Goal: Task Accomplishment & Management: Manage account settings

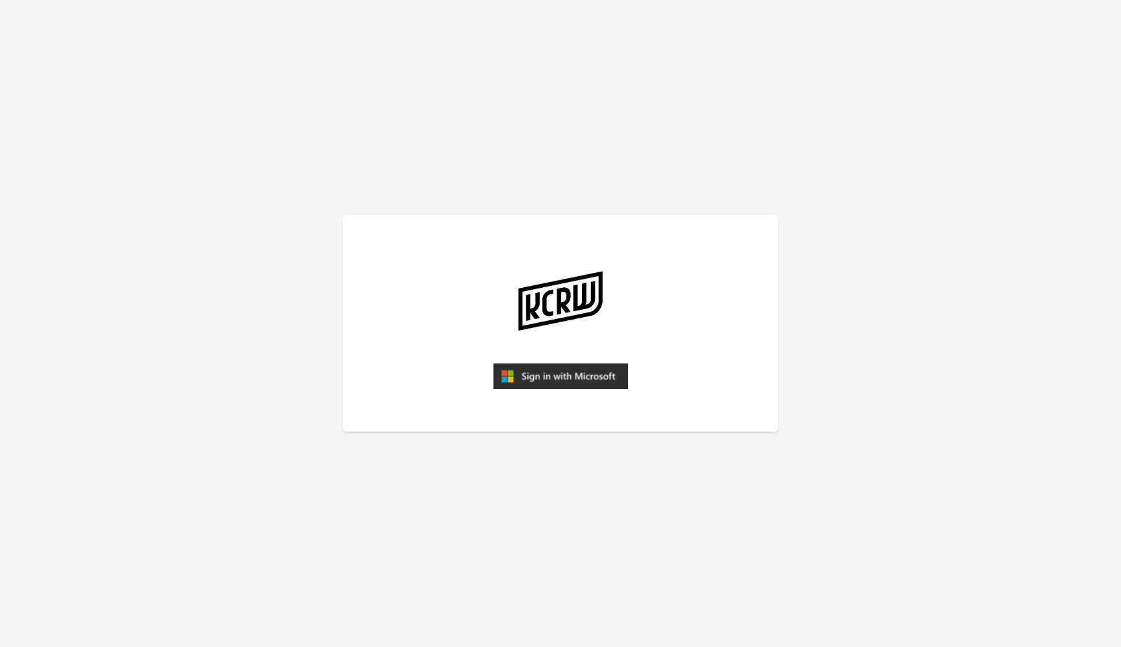
click at [533, 379] on img "submit" at bounding box center [560, 376] width 135 height 26
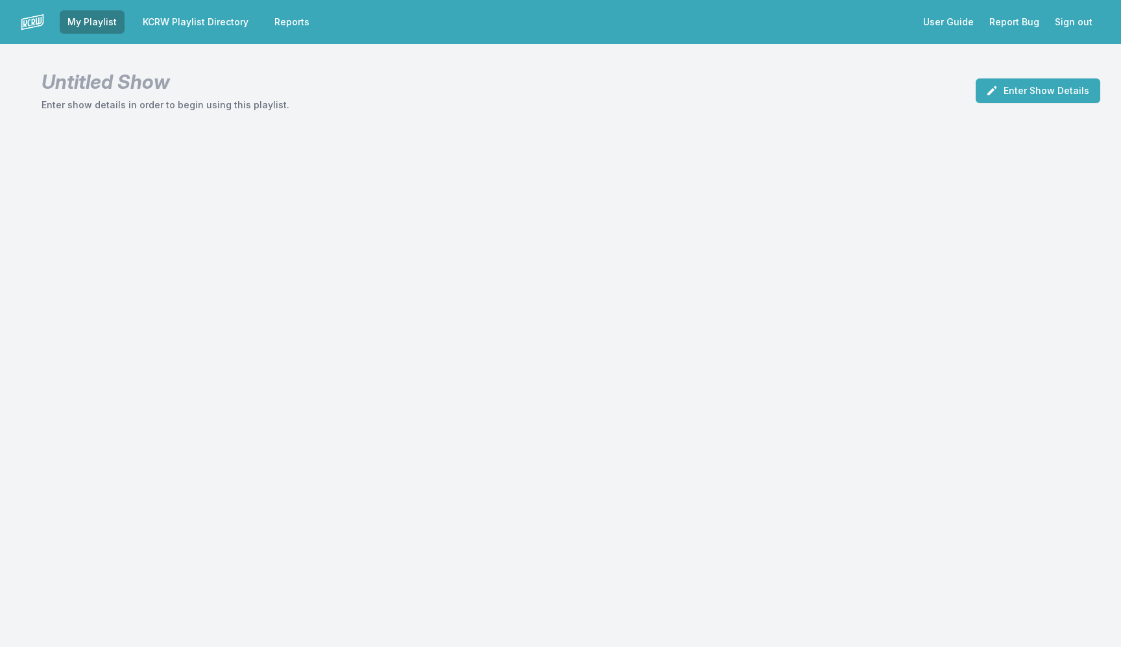
click at [215, 23] on link "KCRW Playlist Directory" at bounding box center [195, 21] width 121 height 23
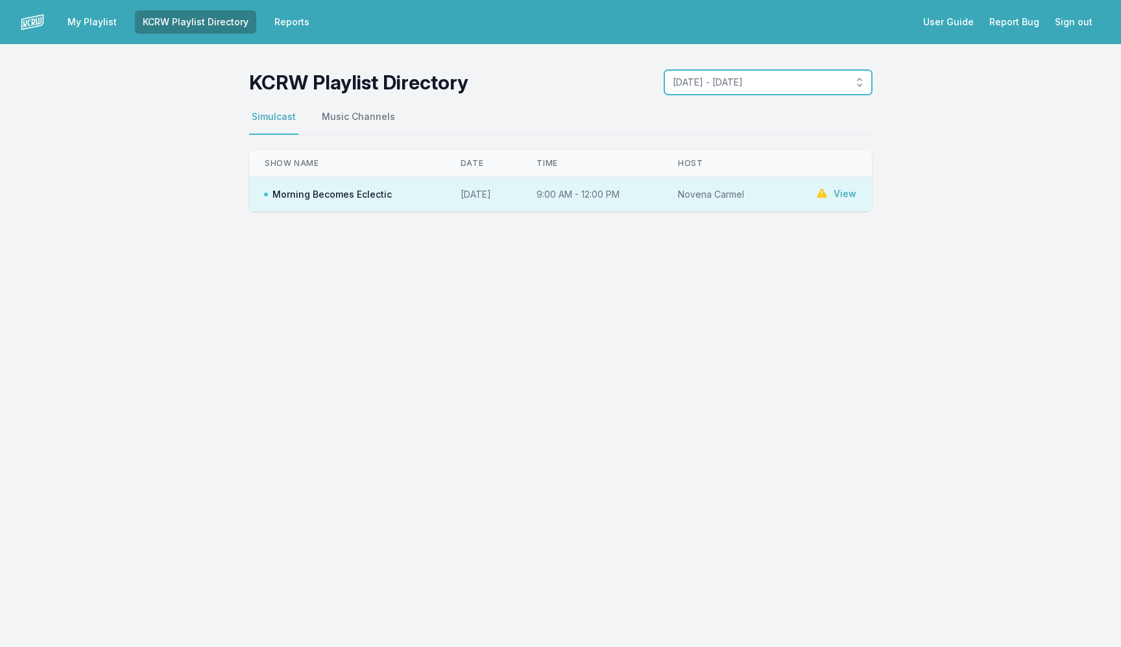
click at [735, 82] on span "[DATE] - [DATE]" at bounding box center [759, 82] width 173 height 13
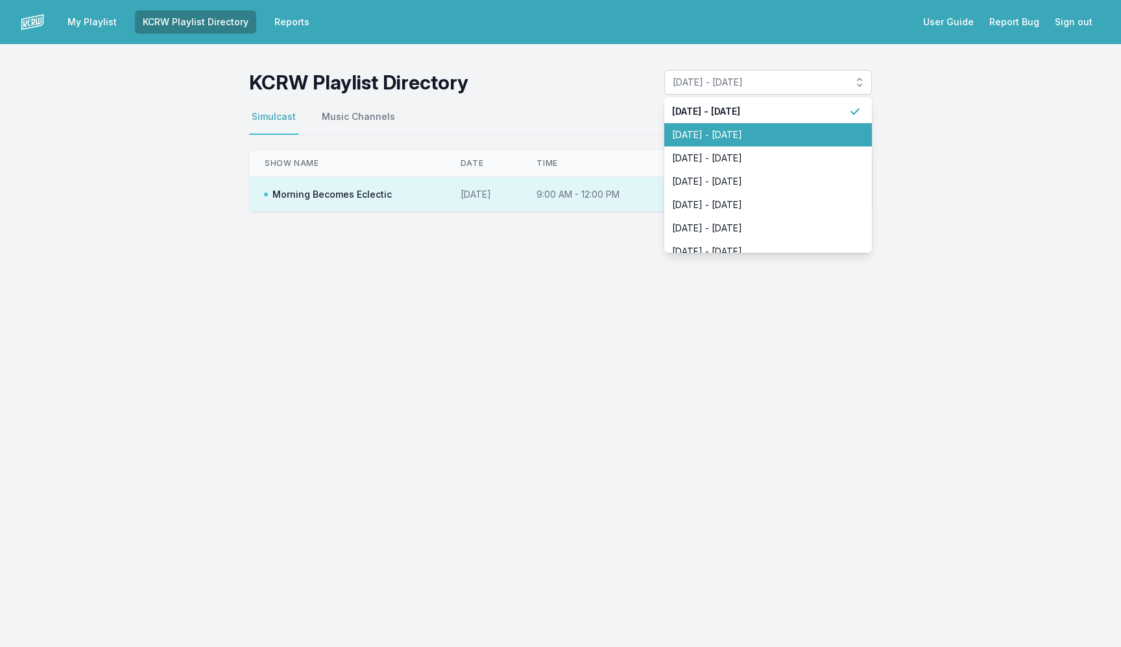
click at [745, 134] on span "[DATE] - [DATE]" at bounding box center [760, 134] width 176 height 13
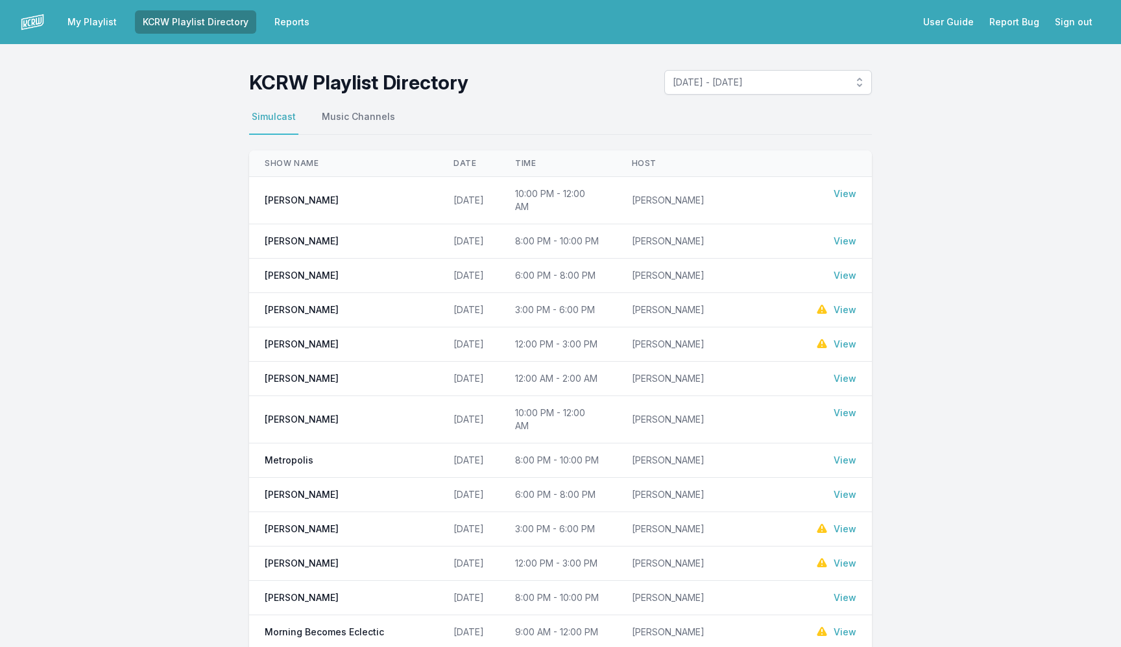
click at [835, 269] on link "View" at bounding box center [844, 275] width 23 height 13
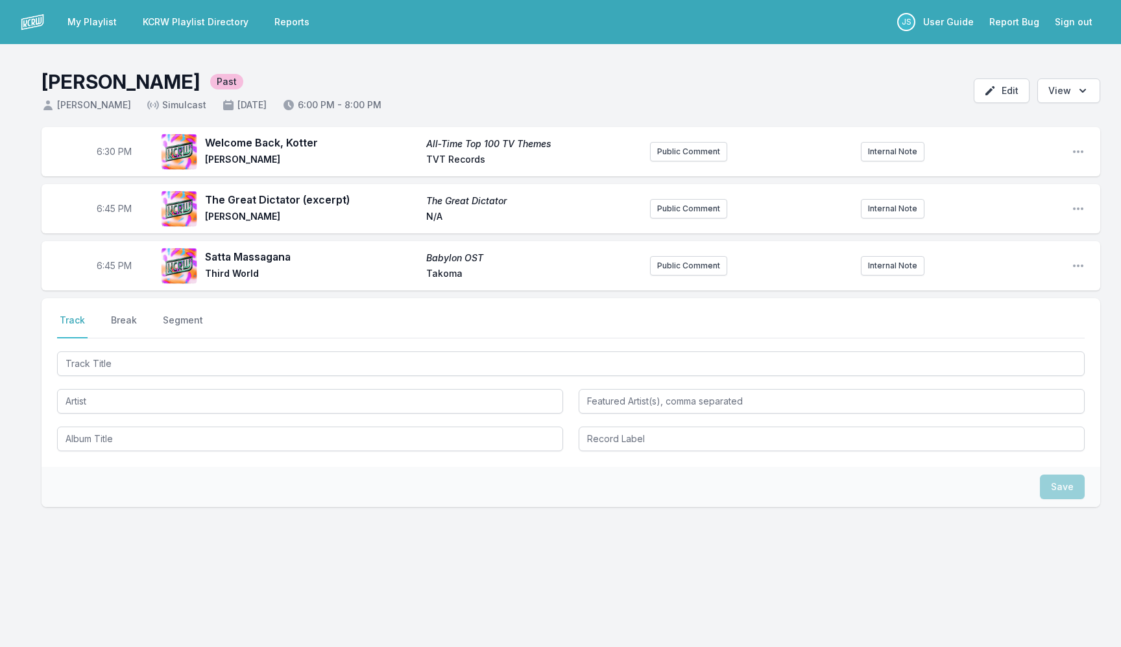
click at [106, 153] on span "6:30 PM" at bounding box center [114, 151] width 35 height 13
click at [106, 153] on input "18:30" at bounding box center [114, 151] width 73 height 25
type input "18:00"
click at [108, 213] on span "6:45 PM" at bounding box center [114, 208] width 35 height 13
click at [107, 212] on input "18:45" at bounding box center [114, 209] width 73 height 25
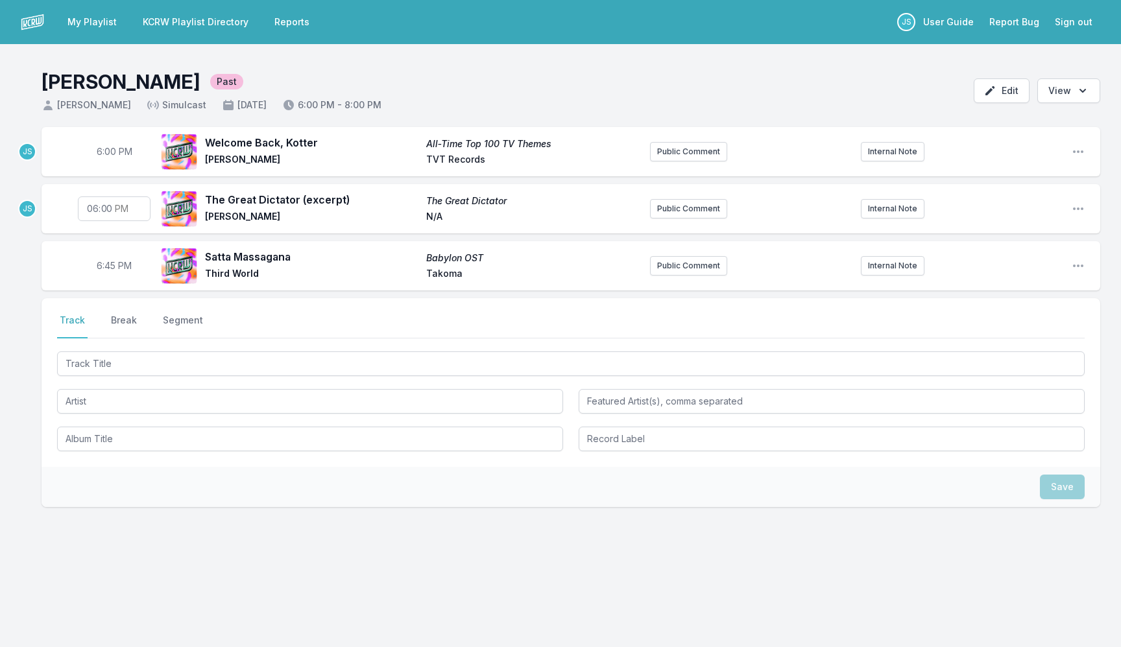
type input "18:03"
click at [109, 261] on span "6:45 PM" at bounding box center [114, 265] width 35 height 13
click at [106, 265] on input "18:45" at bounding box center [114, 266] width 73 height 25
type input "18:04"
click at [108, 267] on span "6:04 PM" at bounding box center [115, 265] width 36 height 13
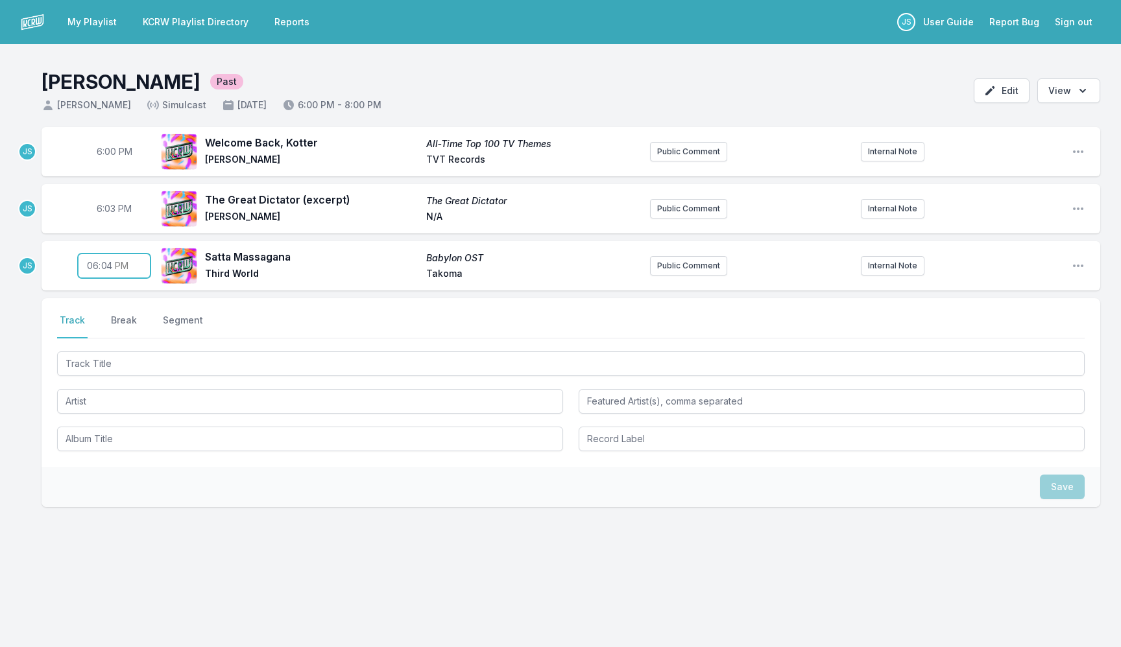
click at [108, 267] on input "18:04" at bounding box center [114, 266] width 73 height 25
type input "18:07"
click at [104, 205] on span "6:03 PM" at bounding box center [114, 208] width 35 height 13
click at [104, 205] on input "18:03" at bounding box center [114, 209] width 73 height 25
type input "18:02"
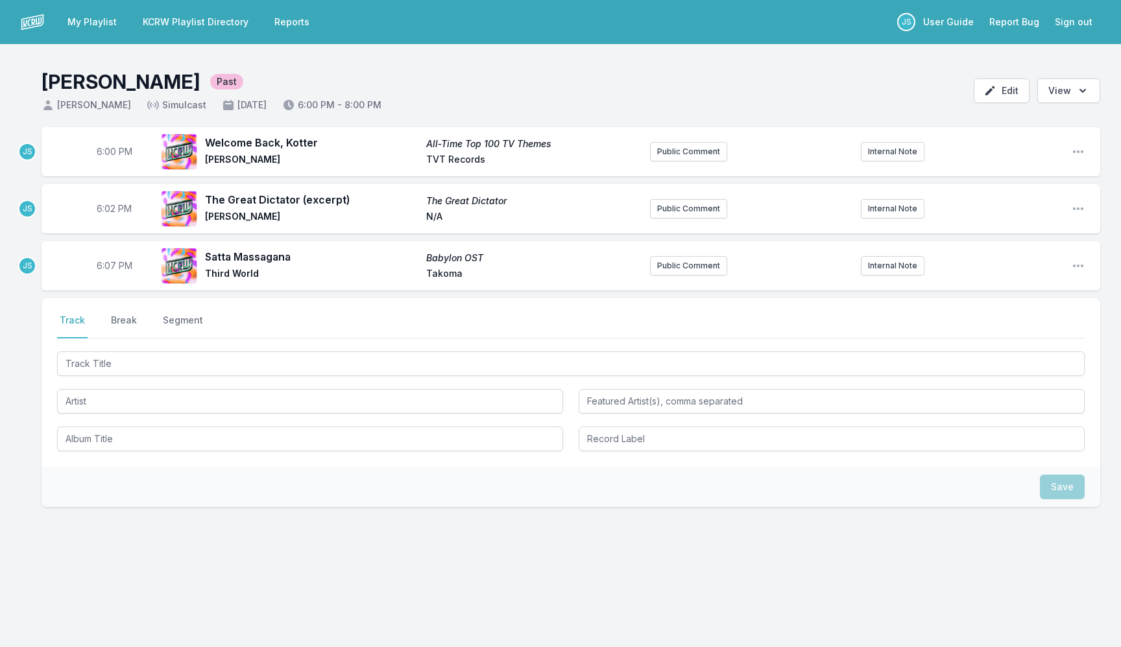
click at [106, 265] on span "6:07 PM" at bounding box center [115, 265] width 36 height 13
click at [106, 265] on input "18:07" at bounding box center [114, 266] width 73 height 25
type input "18:06"
click at [106, 265] on span "6:06 PM" at bounding box center [115, 265] width 36 height 13
click at [106, 265] on input "18:06" at bounding box center [114, 266] width 73 height 25
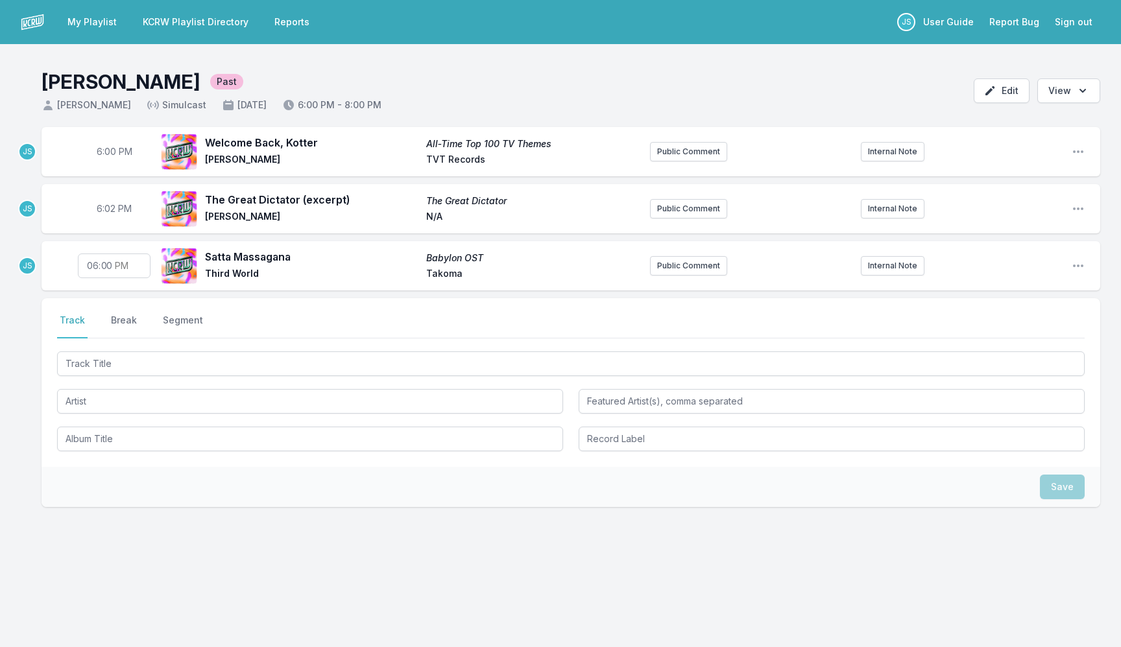
type input "18:04"
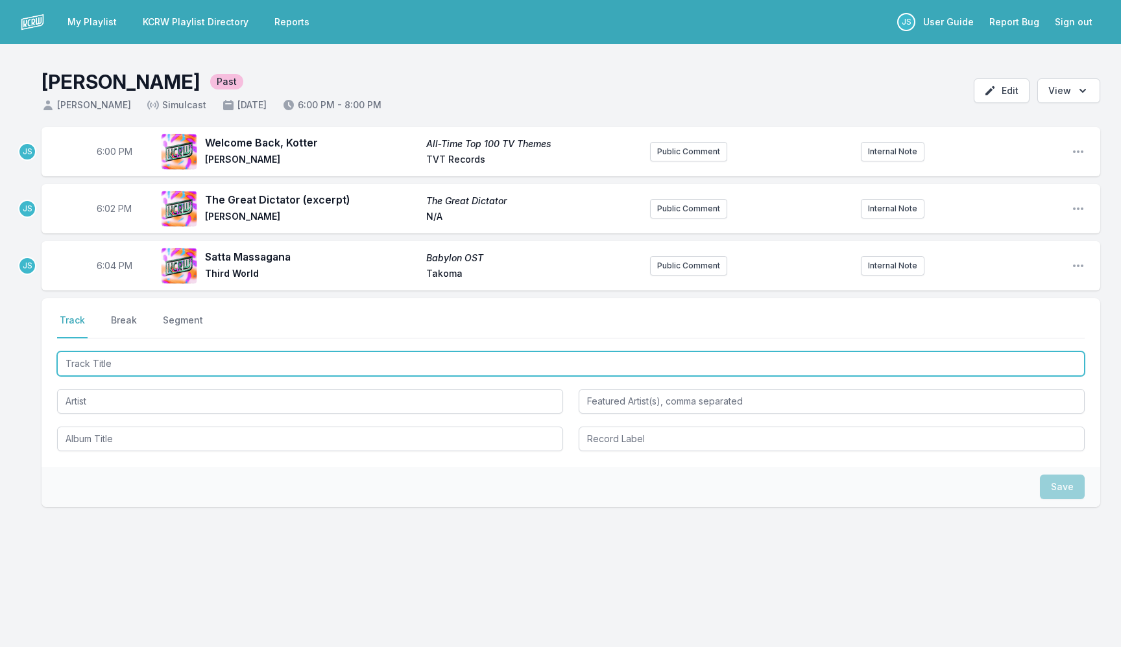
click at [119, 367] on input "Track Title" at bounding box center [570, 364] width 1027 height 25
type input "The Revolution Will Not"
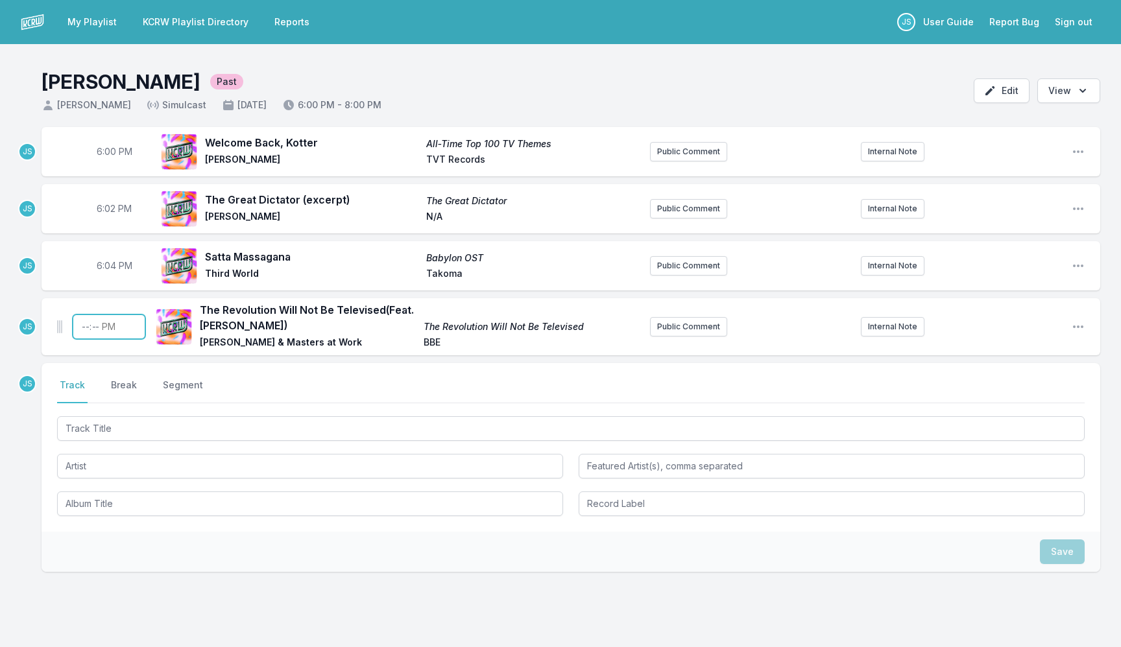
click at [84, 330] on input "Timestamp" at bounding box center [109, 327] width 73 height 25
type input "18:05"
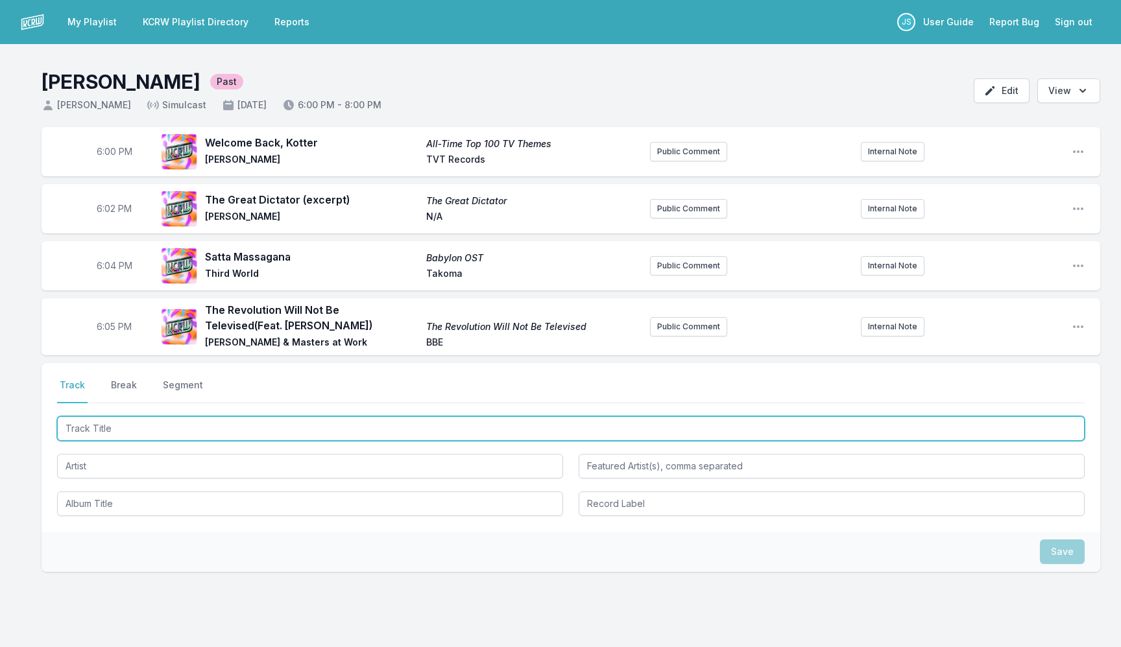
click at [161, 429] on input "Track Title" at bounding box center [570, 428] width 1027 height 25
paste input "[PERSON_NAME], Pois Amanhã um Lindo Dia Vai Nascer"
type input "[PERSON_NAME], Pois Amanhã um Lindo Dia Vai Nascer"
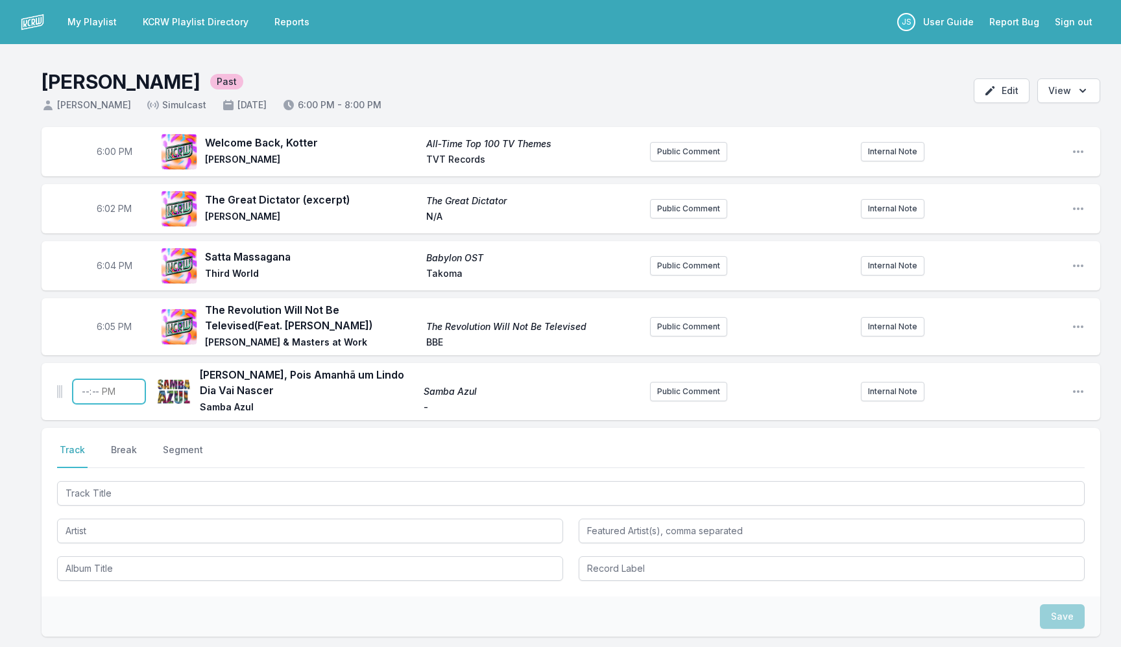
click at [89, 401] on input "Timestamp" at bounding box center [109, 391] width 73 height 25
type input "18:09"
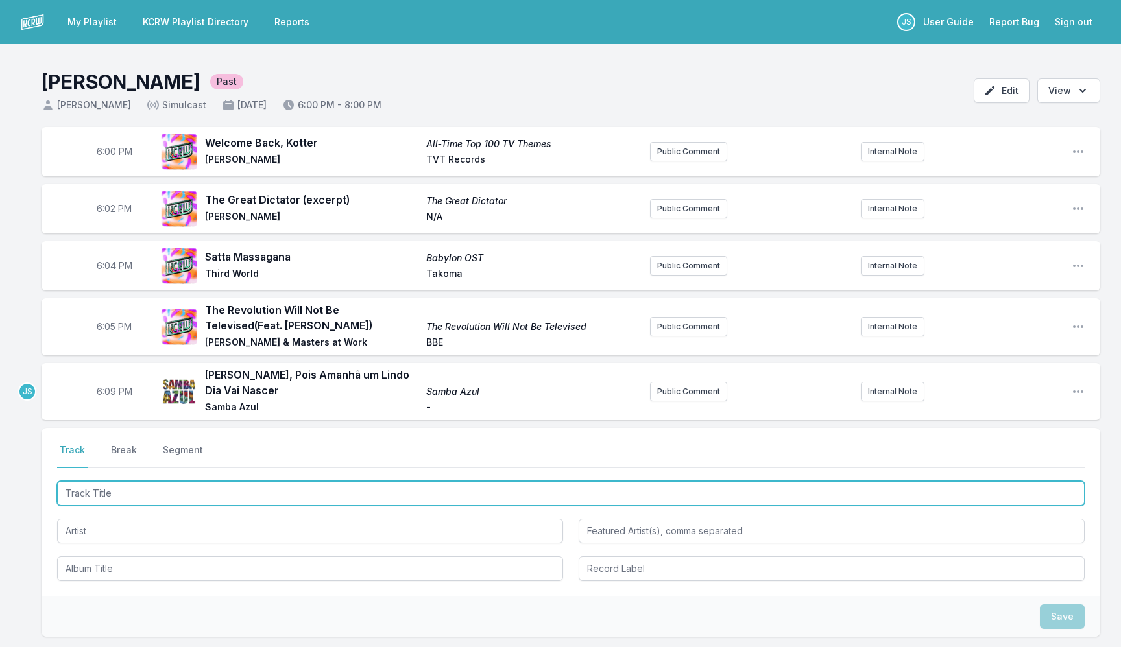
click at [182, 498] on input "Track Title" at bounding box center [570, 493] width 1027 height 25
type input "Aima"
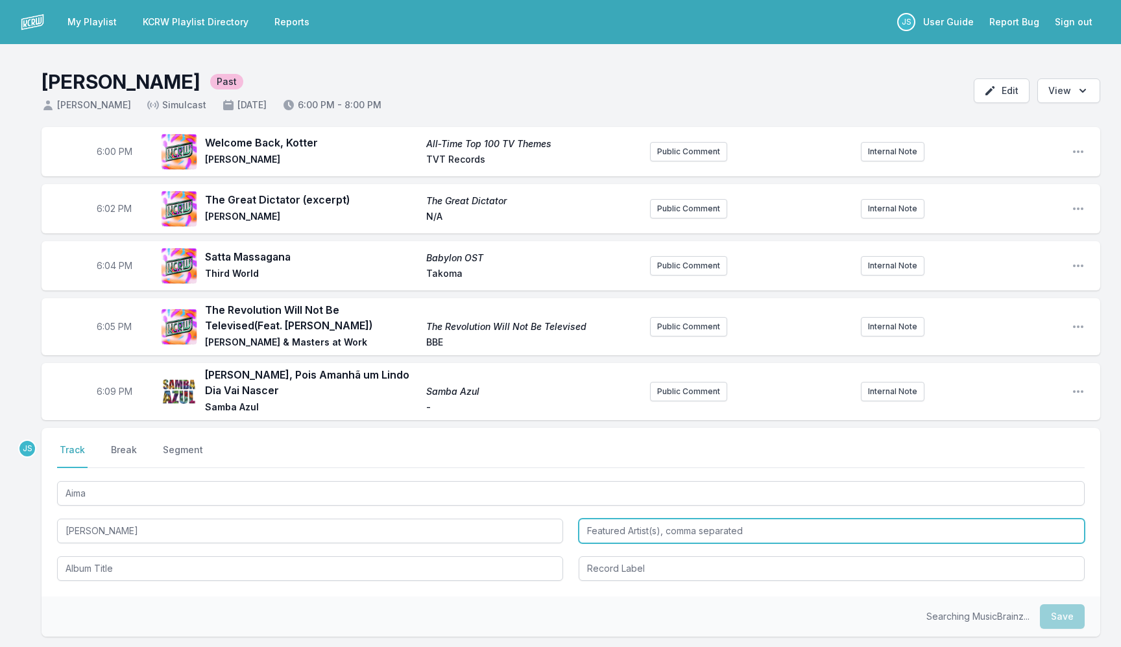
type input "[PERSON_NAME]"
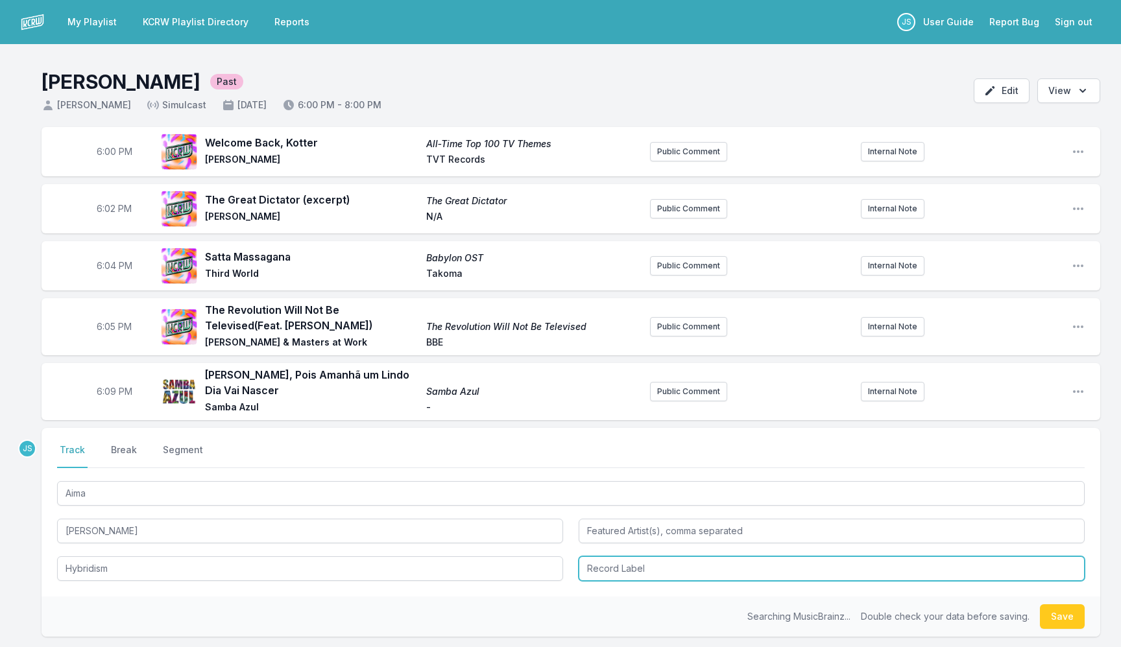
type input "Hybridism"
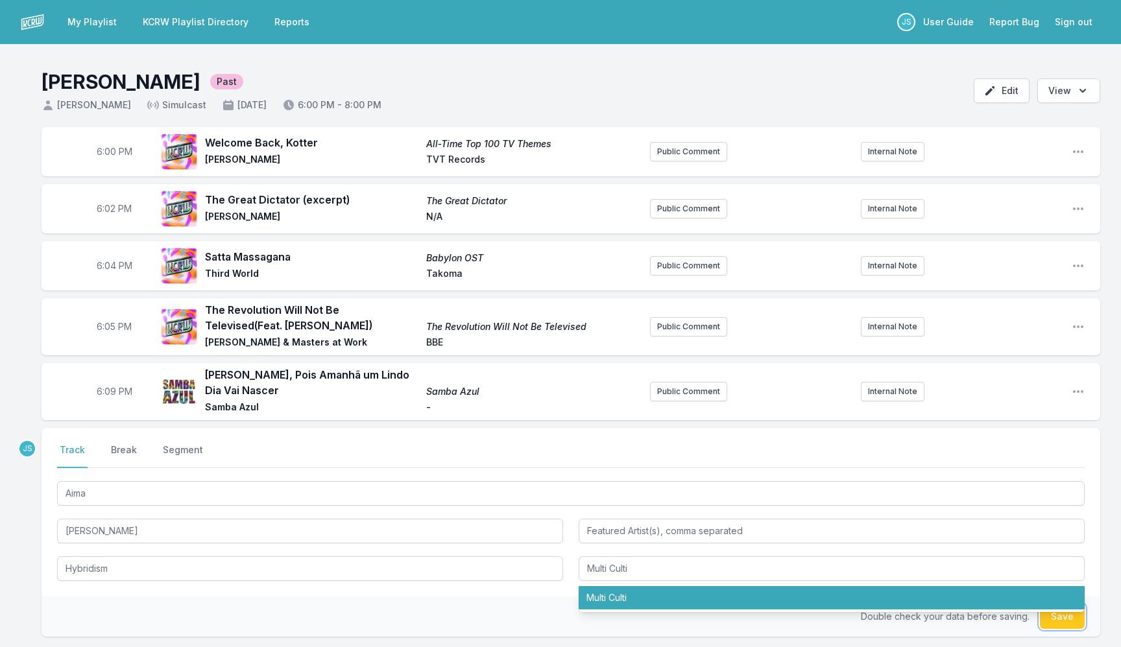
type input "Multi Culti"
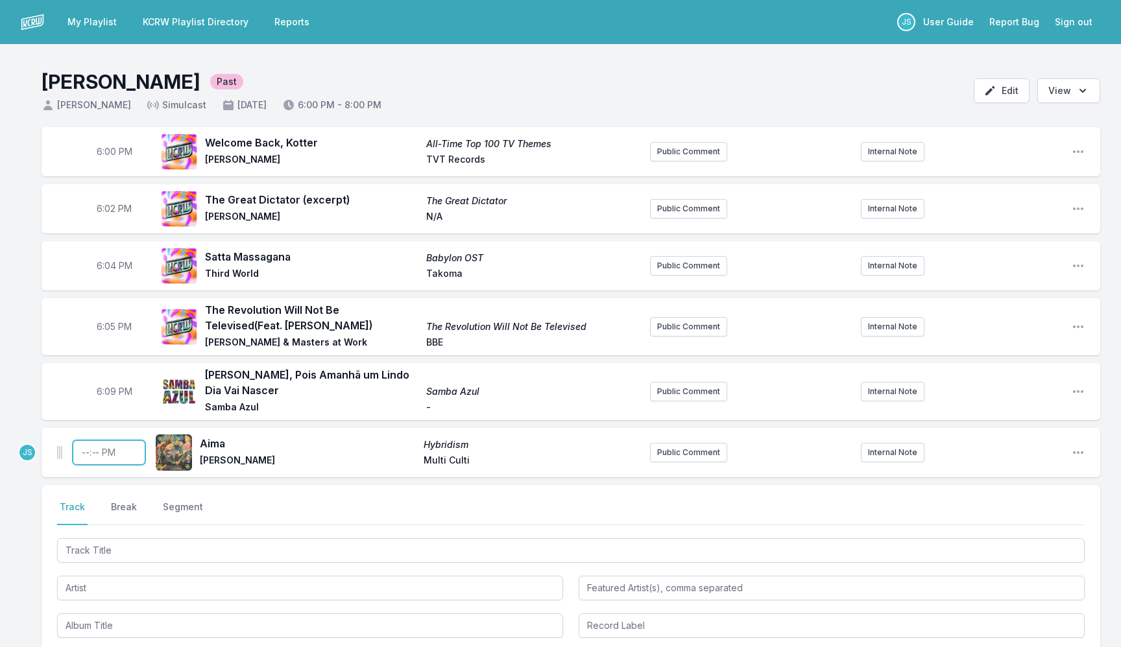
click at [87, 457] on input "Timestamp" at bounding box center [109, 452] width 73 height 25
type input "18:12"
click at [119, 502] on button "Break" at bounding box center [123, 513] width 31 height 25
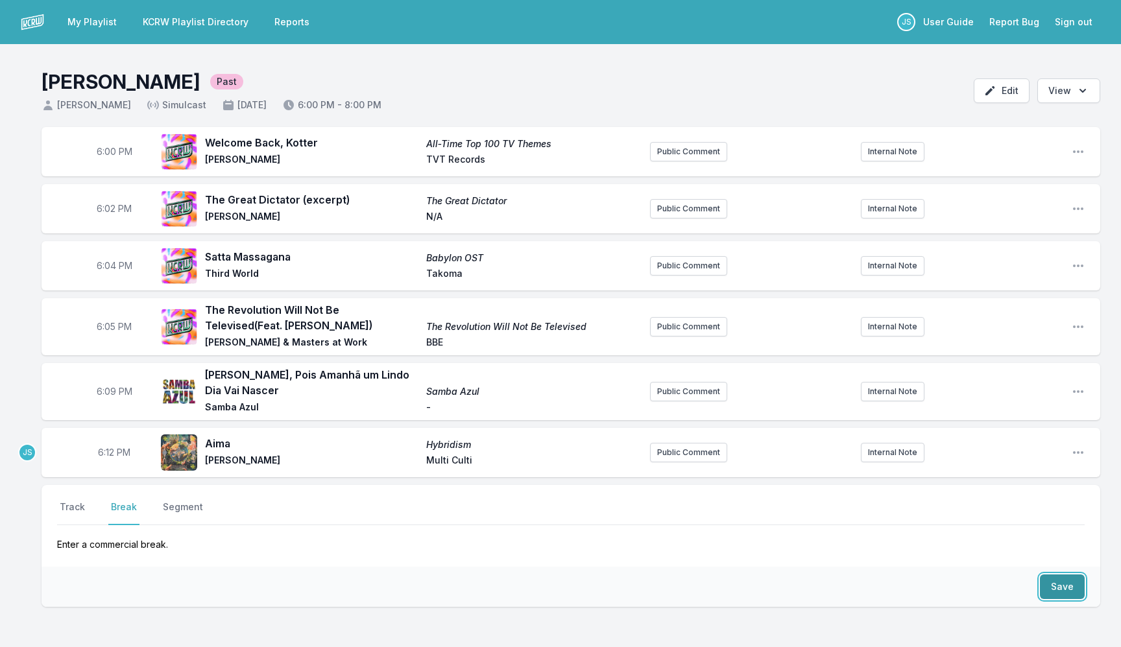
click at [1069, 585] on button "Save" at bounding box center [1062, 587] width 45 height 25
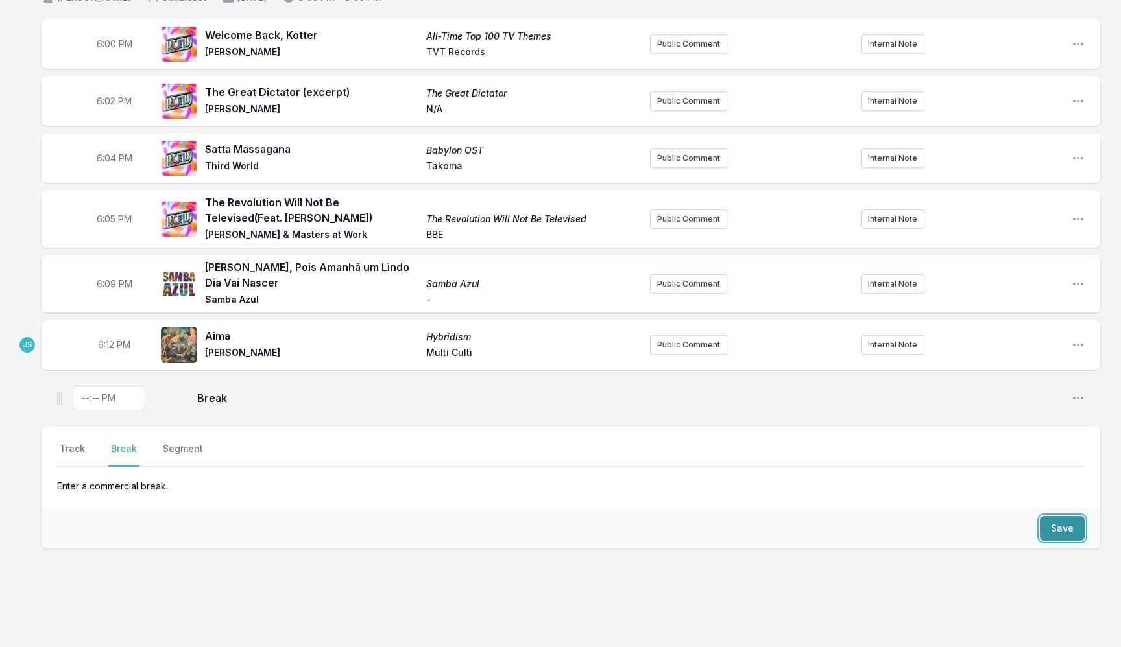
scroll to position [118, 0]
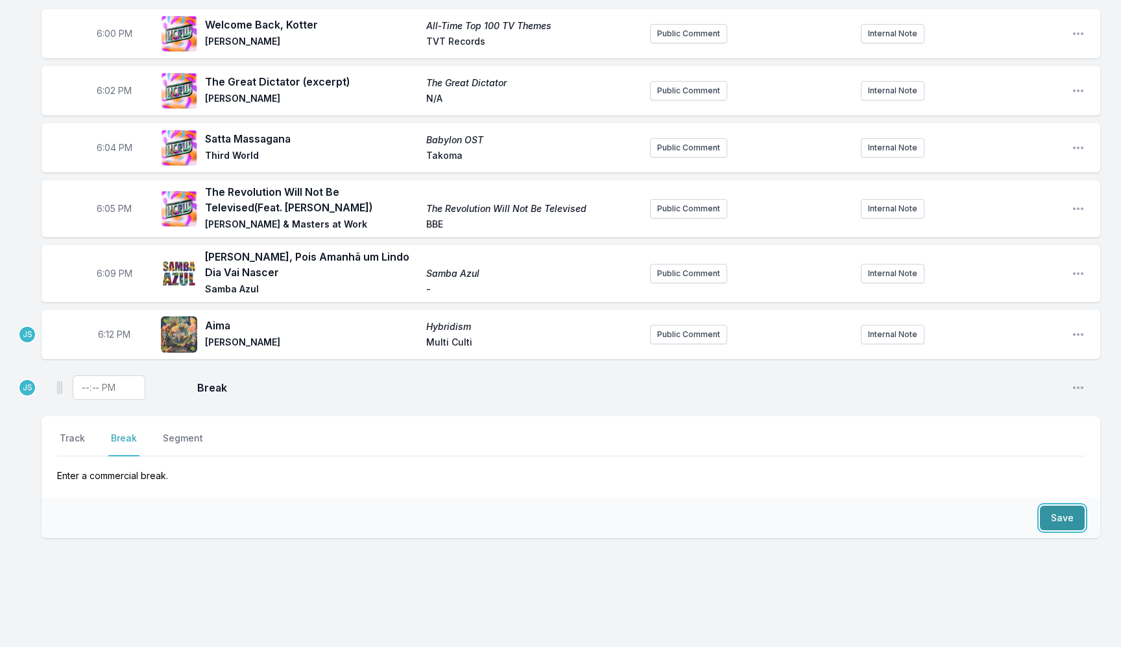
click at [1057, 524] on button "Save" at bounding box center [1062, 518] width 45 height 25
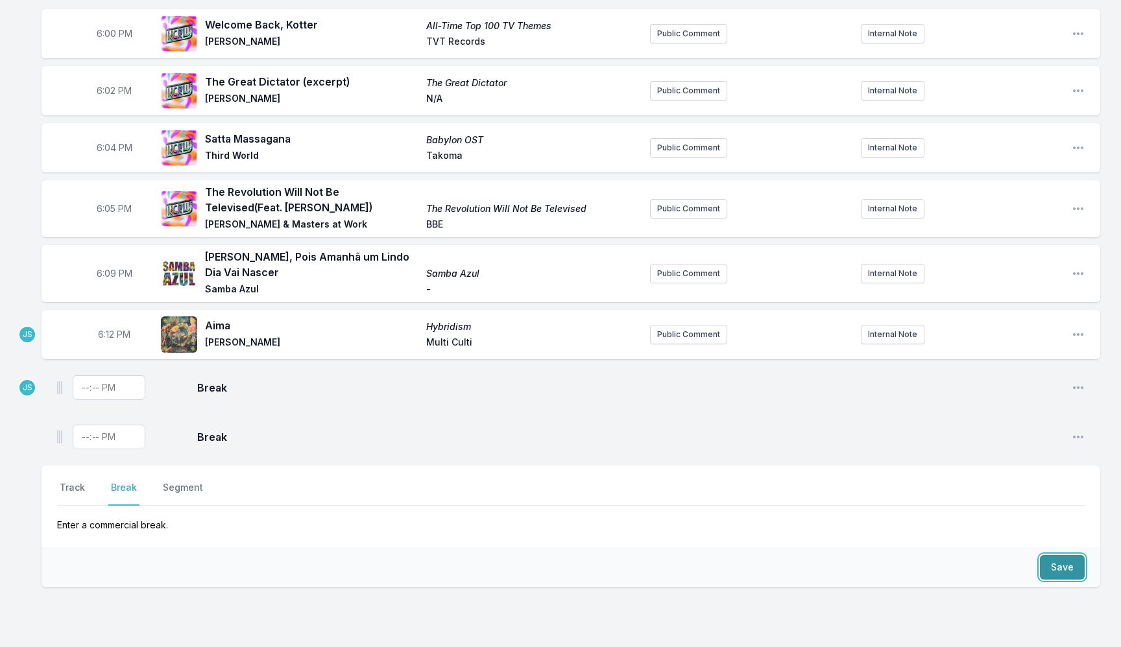
click at [1056, 570] on button "Save" at bounding box center [1062, 567] width 45 height 25
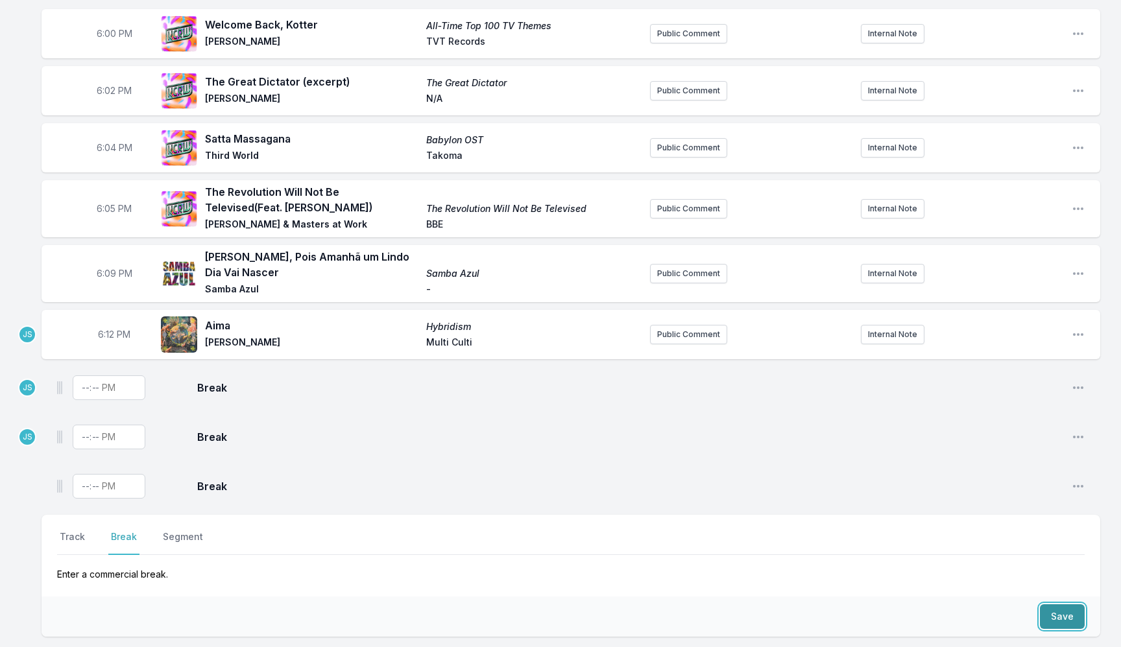
click at [1057, 617] on button "Save" at bounding box center [1062, 616] width 45 height 25
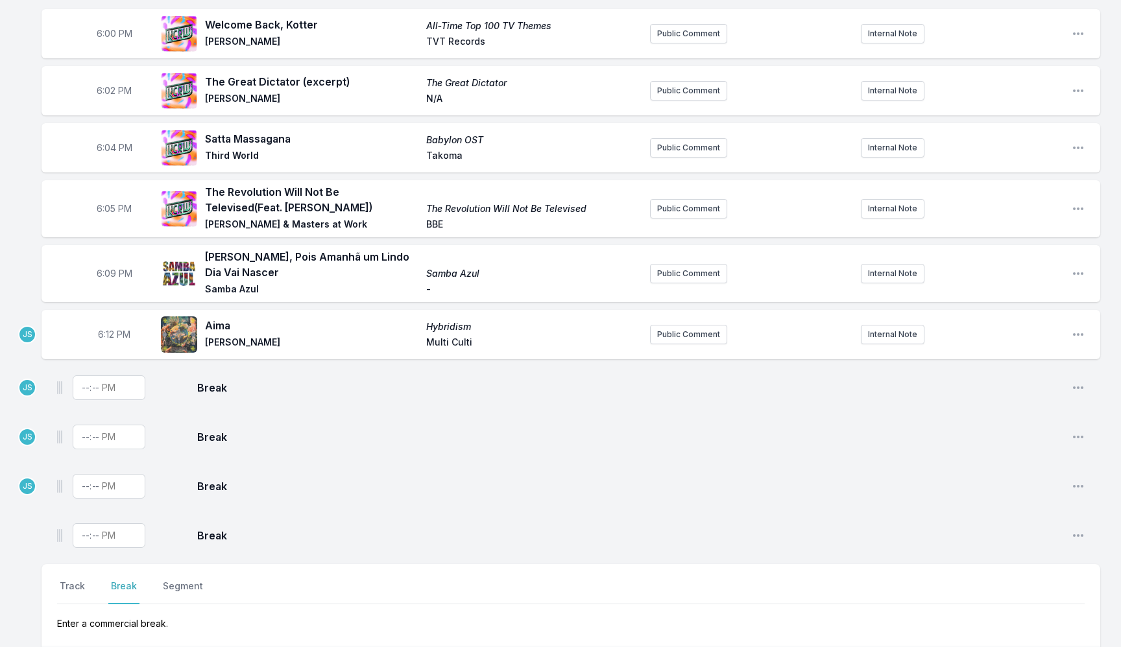
scroll to position [281, 0]
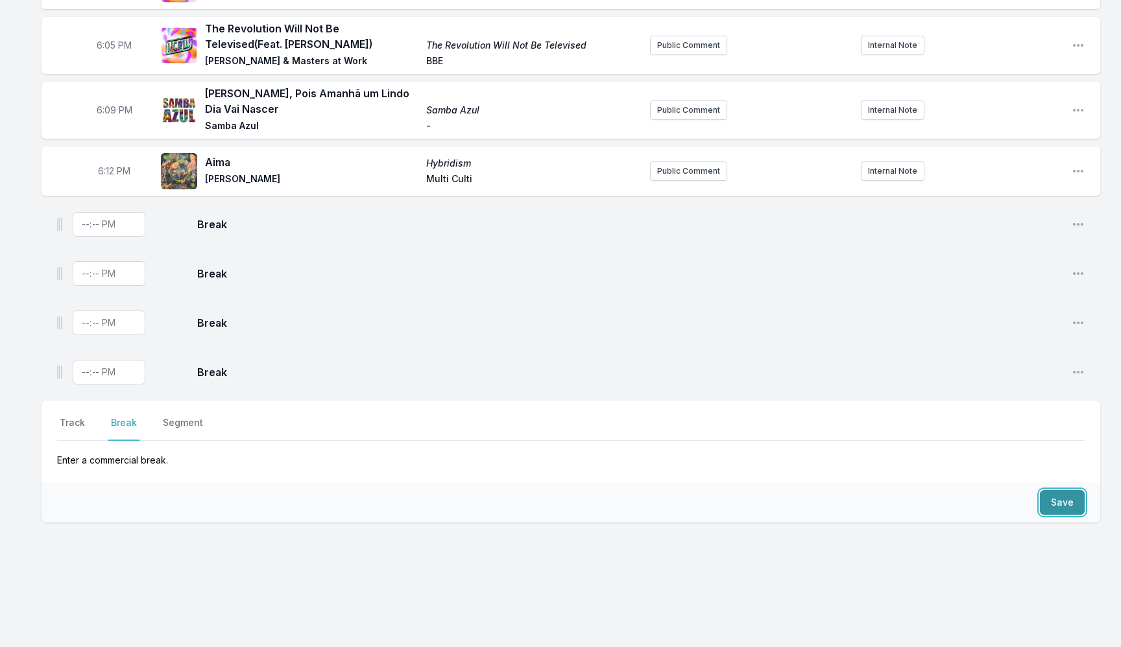
click at [1062, 510] on button "Save" at bounding box center [1062, 502] width 45 height 25
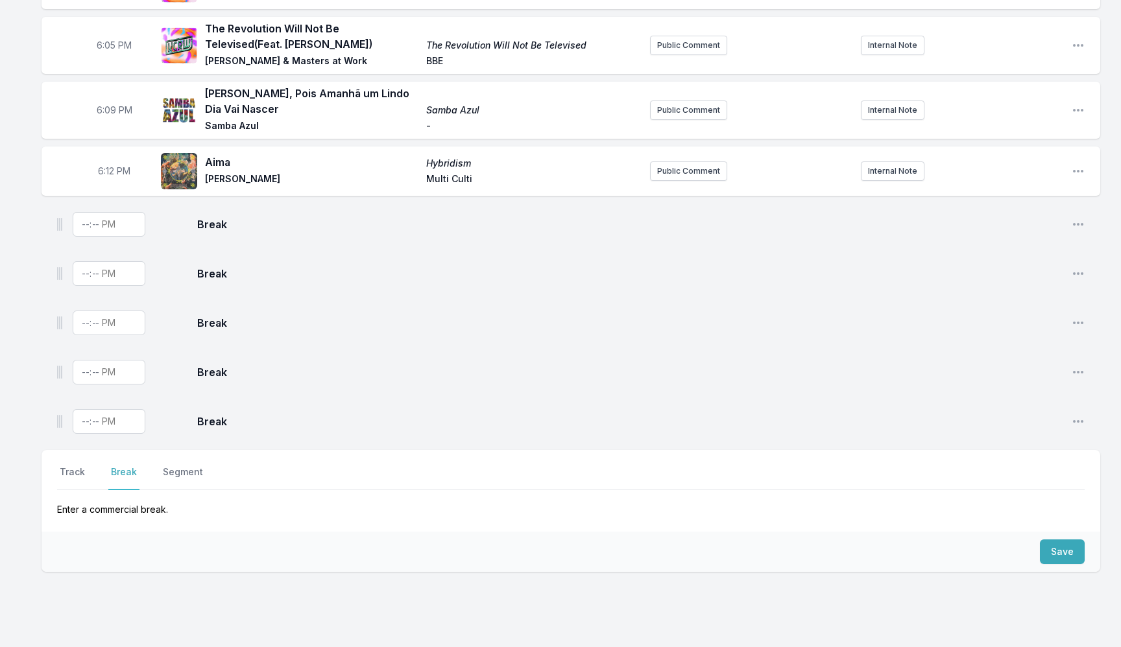
click at [1057, 566] on div "Save" at bounding box center [571, 552] width 1058 height 40
click at [1057, 552] on button "Save" at bounding box center [1062, 552] width 45 height 25
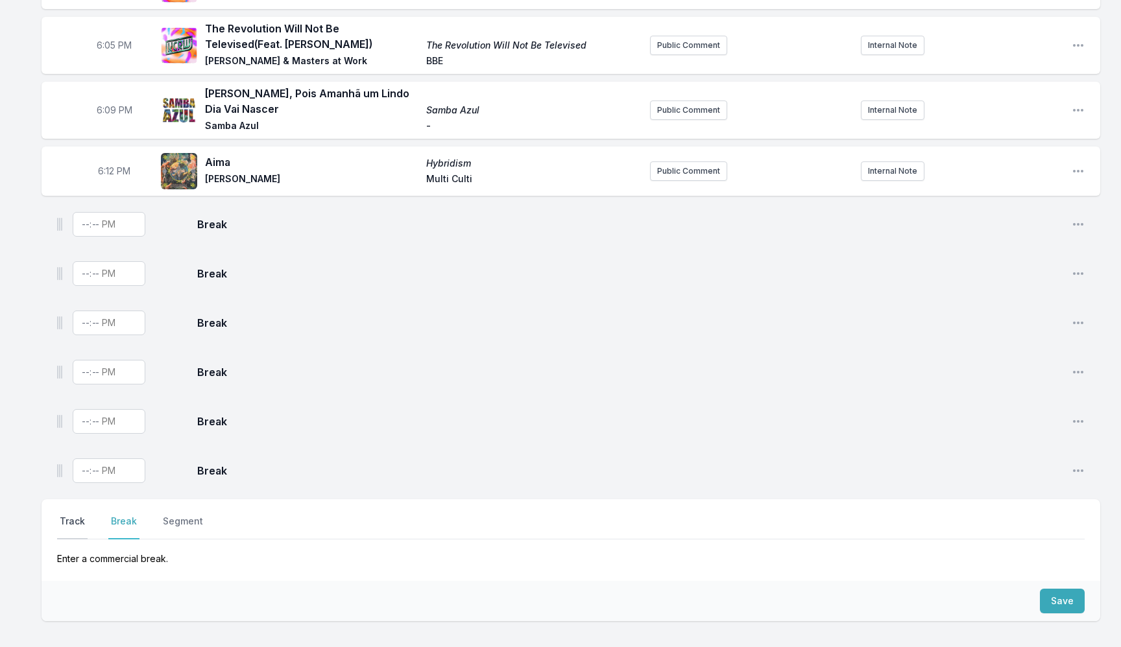
click at [75, 518] on button "Track" at bounding box center [72, 527] width 30 height 25
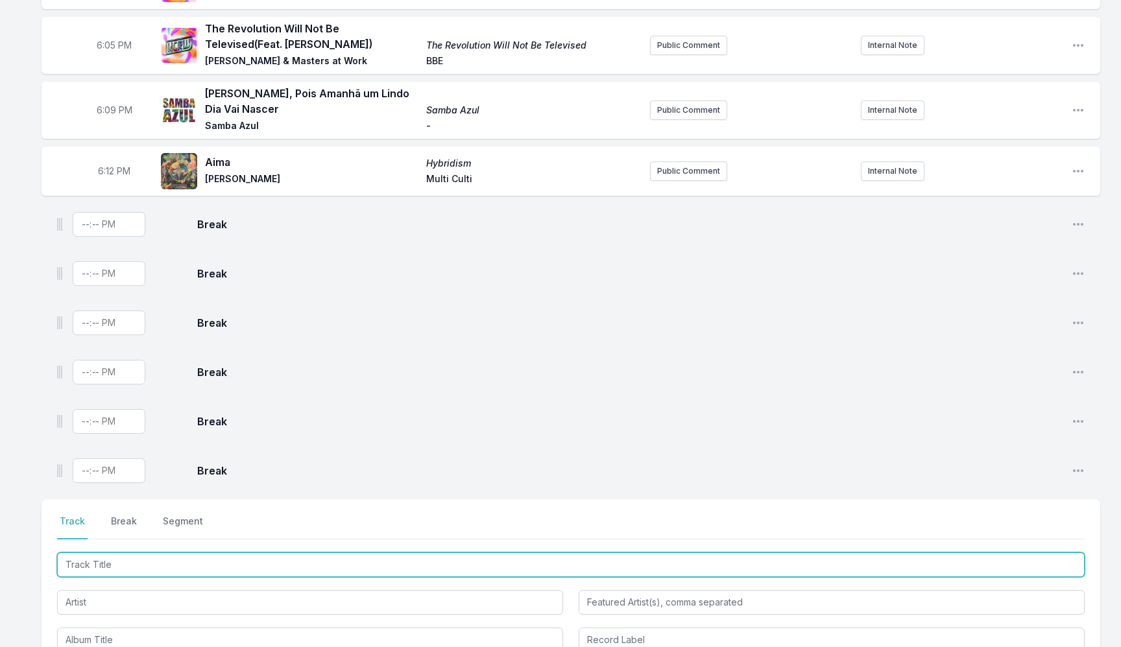
click at [104, 560] on input "Track Title" at bounding box center [570, 565] width 1027 height 25
drag, startPoint x: 104, startPoint y: 560, endPoint x: 98, endPoint y: 556, distance: 7.0
click at [103, 560] on input "Track Title" at bounding box center [570, 565] width 1027 height 25
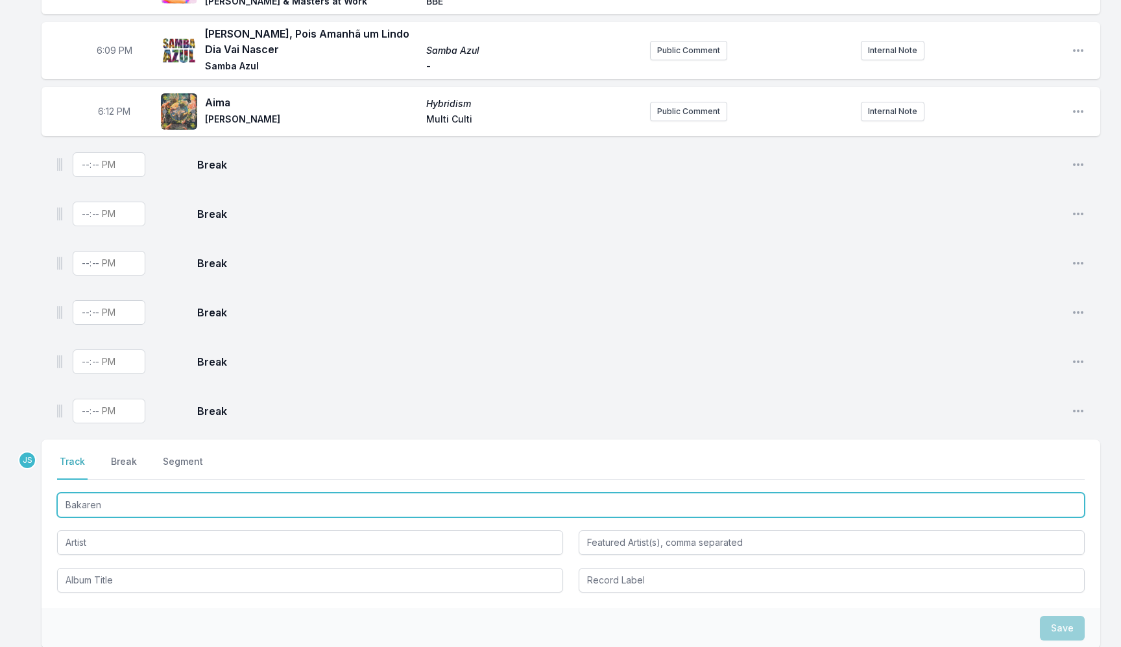
scroll to position [342, 0]
click at [103, 499] on input "Bakaren" at bounding box center [570, 504] width 1027 height 25
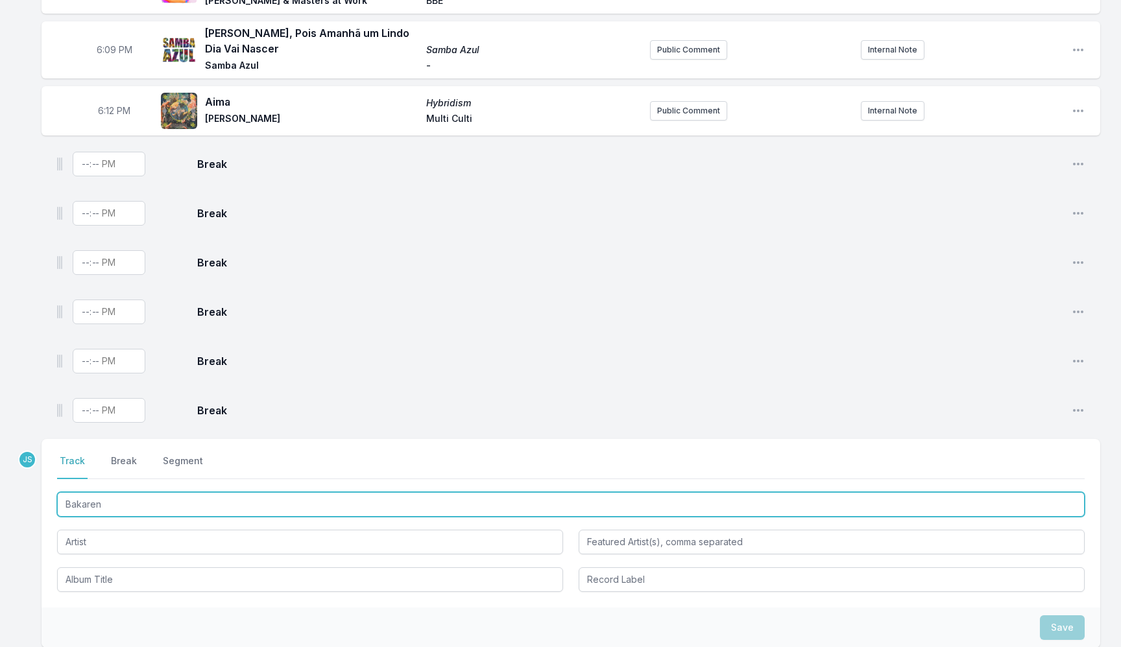
paste input "eren (feat. [PERSON_NAME][GEOGRAPHIC_DATA])"
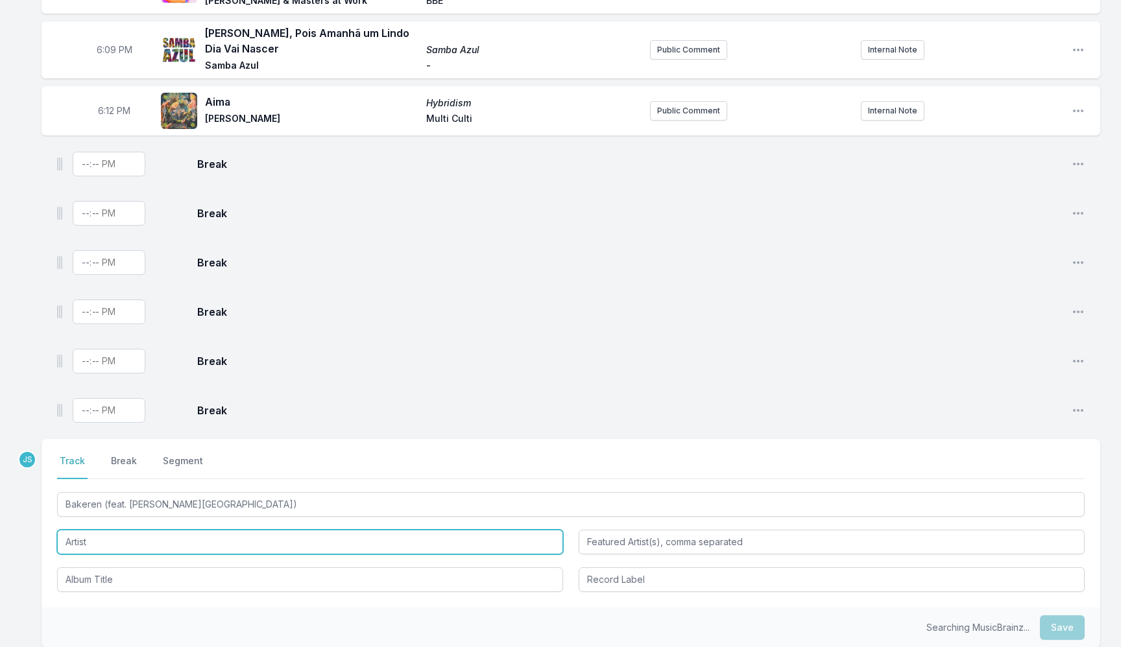
type input "Bakeren"
type input "[PERSON_NAME]"
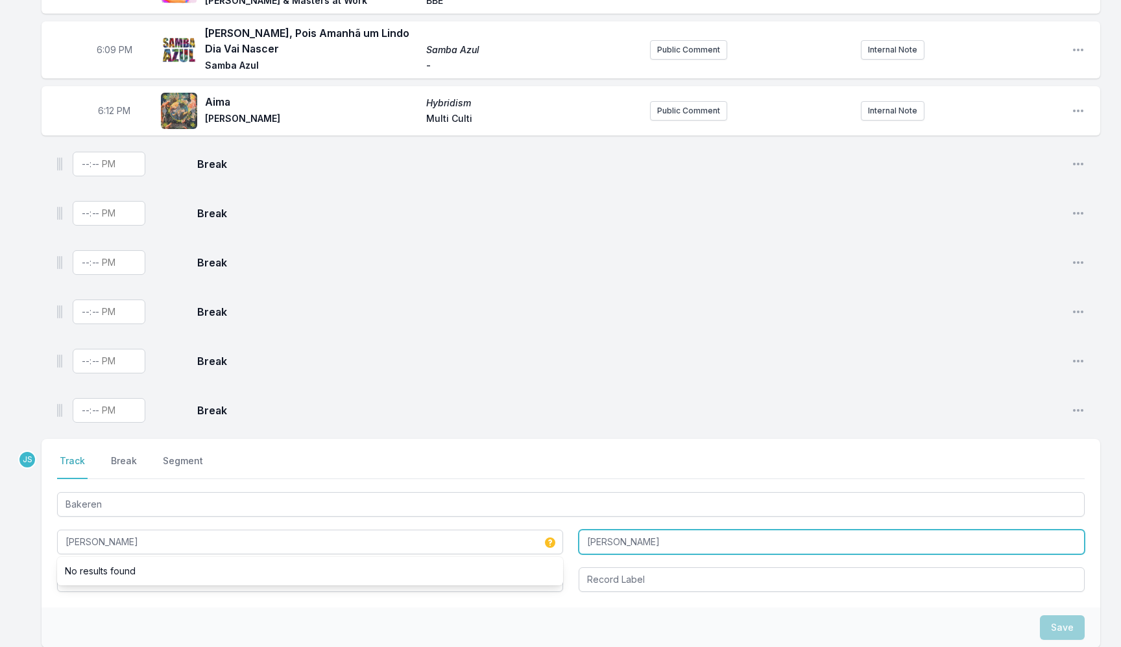
type input "[PERSON_NAME]"
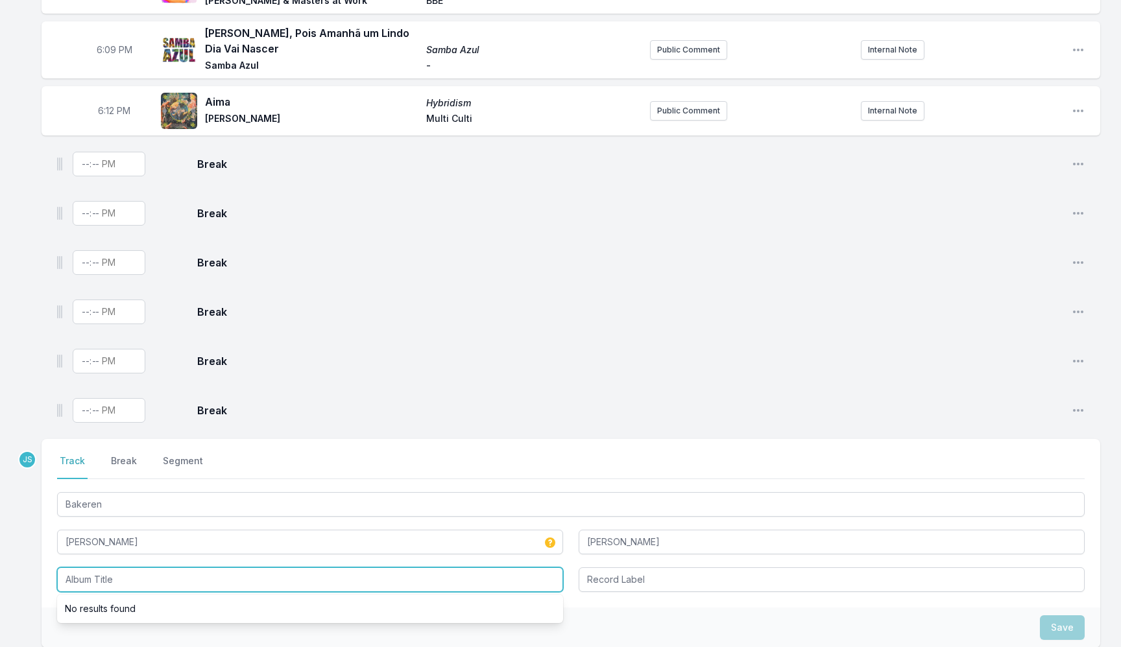
paste input "The Anatomy Of Serene Eloquence"
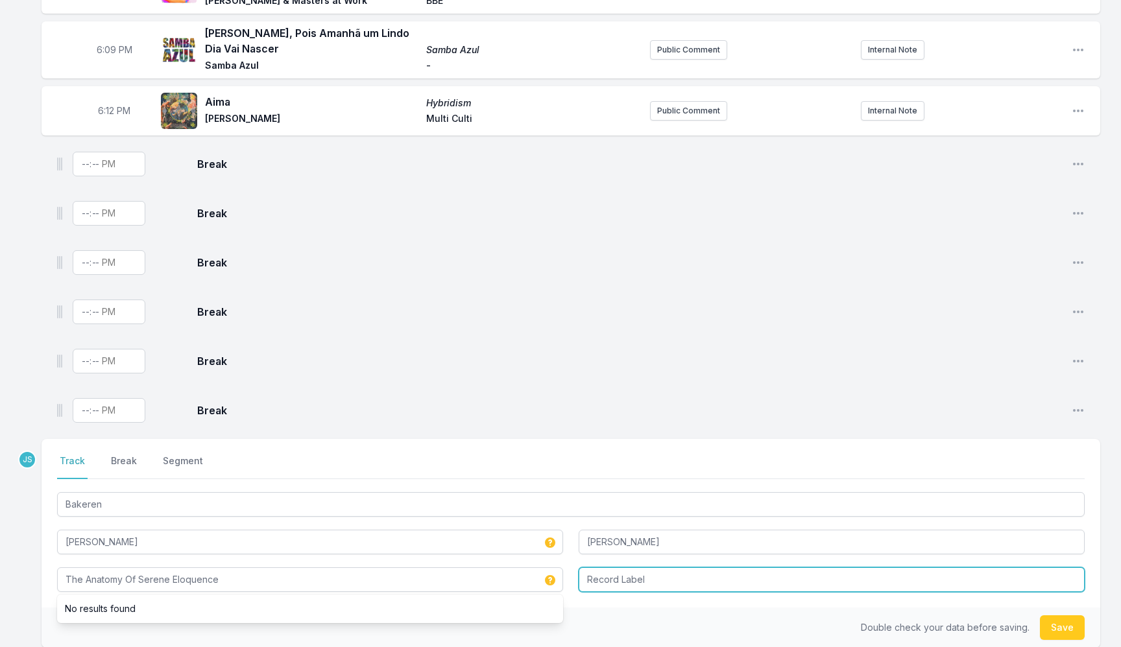
type input "The Anatomy Of Serene Eloquence"
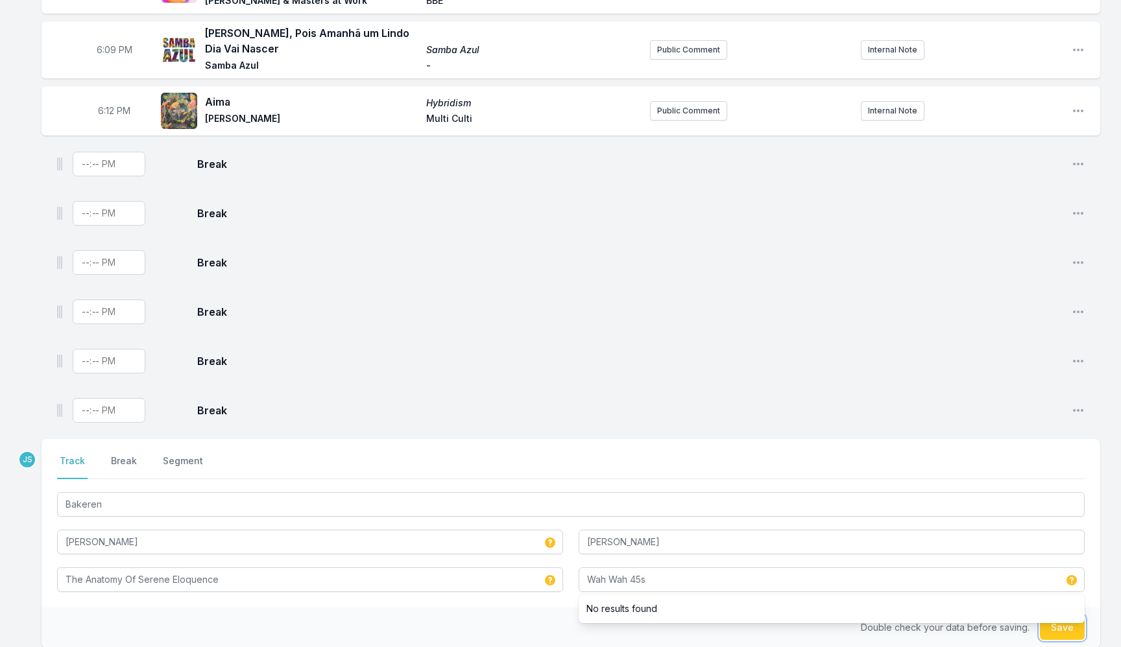
type input "Wah Wah 45s"
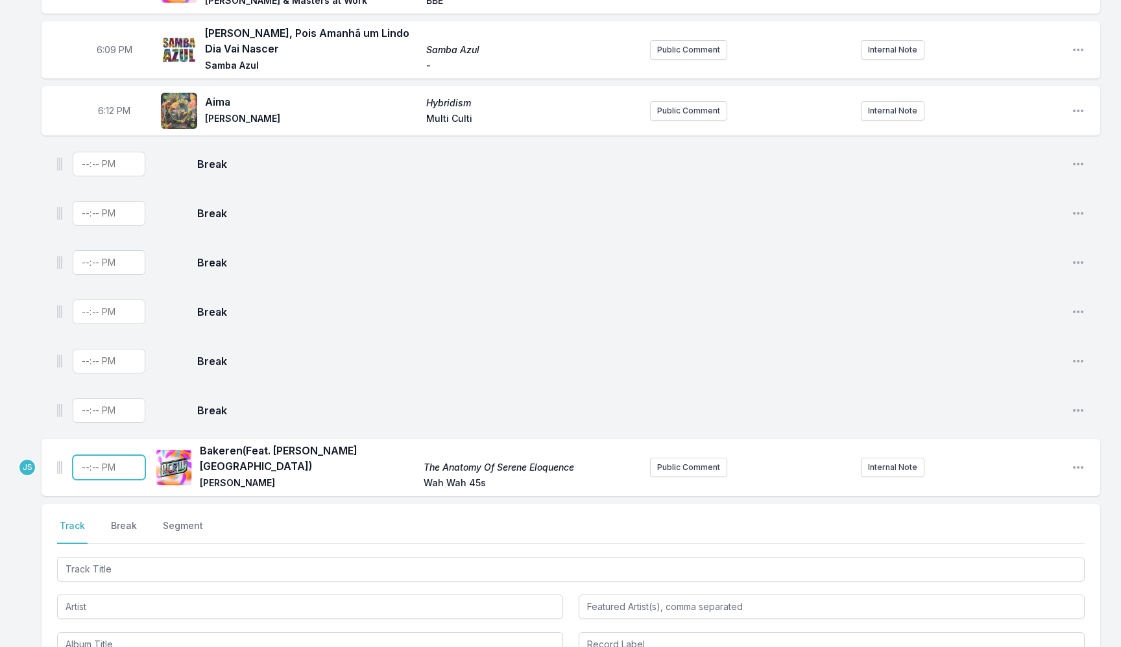
click at [75, 460] on input "Timestamp" at bounding box center [109, 467] width 73 height 25
click at [85, 462] on input "Timestamp" at bounding box center [109, 467] width 73 height 25
type input "18:17"
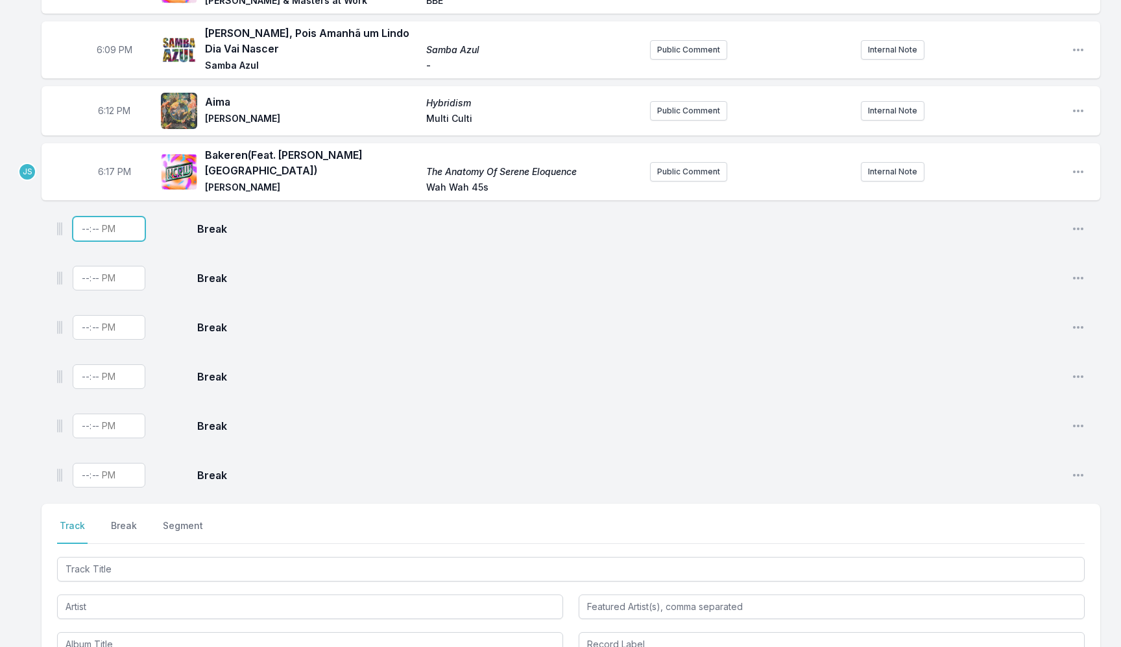
click at [86, 223] on input "Timestamp" at bounding box center [109, 229] width 73 height 25
type input "18:15"
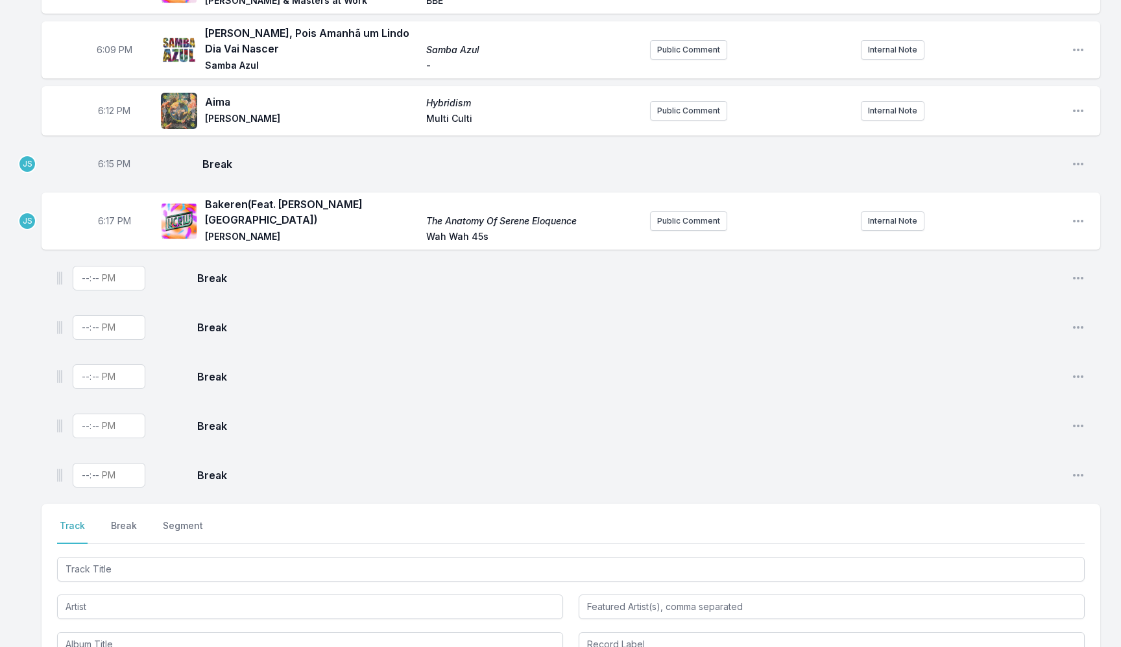
click at [103, 222] on span "6:17 PM" at bounding box center [114, 221] width 33 height 13
click at [104, 167] on span "6:15 PM" at bounding box center [114, 164] width 32 height 13
click at [104, 167] on input "18:15" at bounding box center [114, 164] width 73 height 25
type input "18:16"
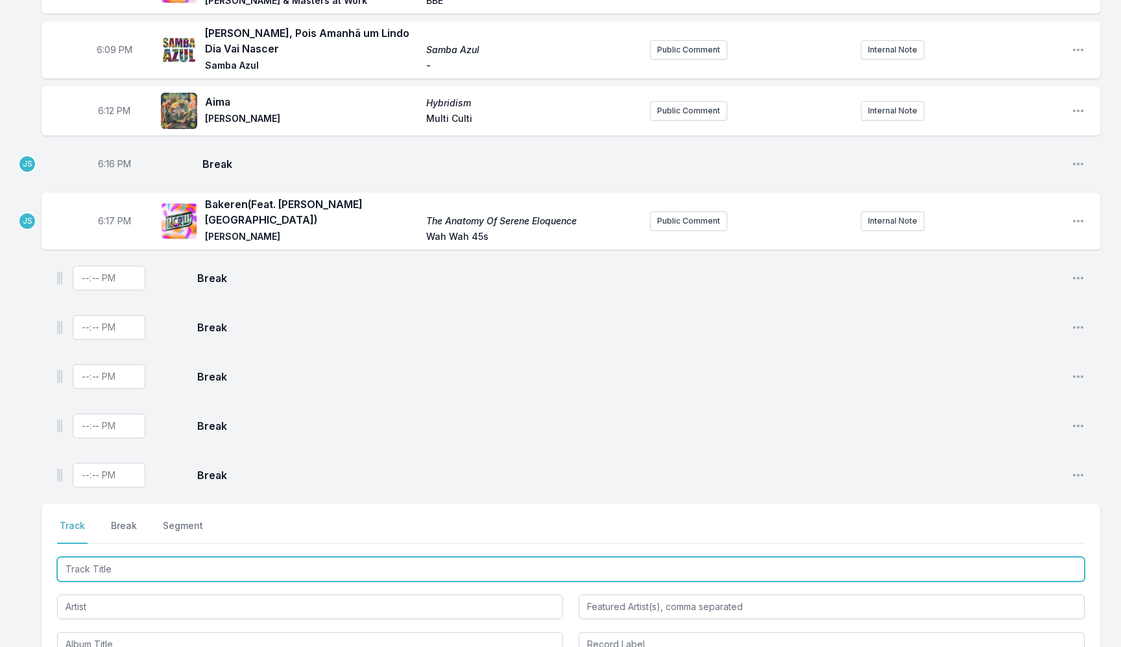
click at [121, 569] on input "Track Title" at bounding box center [570, 569] width 1027 height 25
type input "M"
paste input "Mágica"
type input "Mágica"
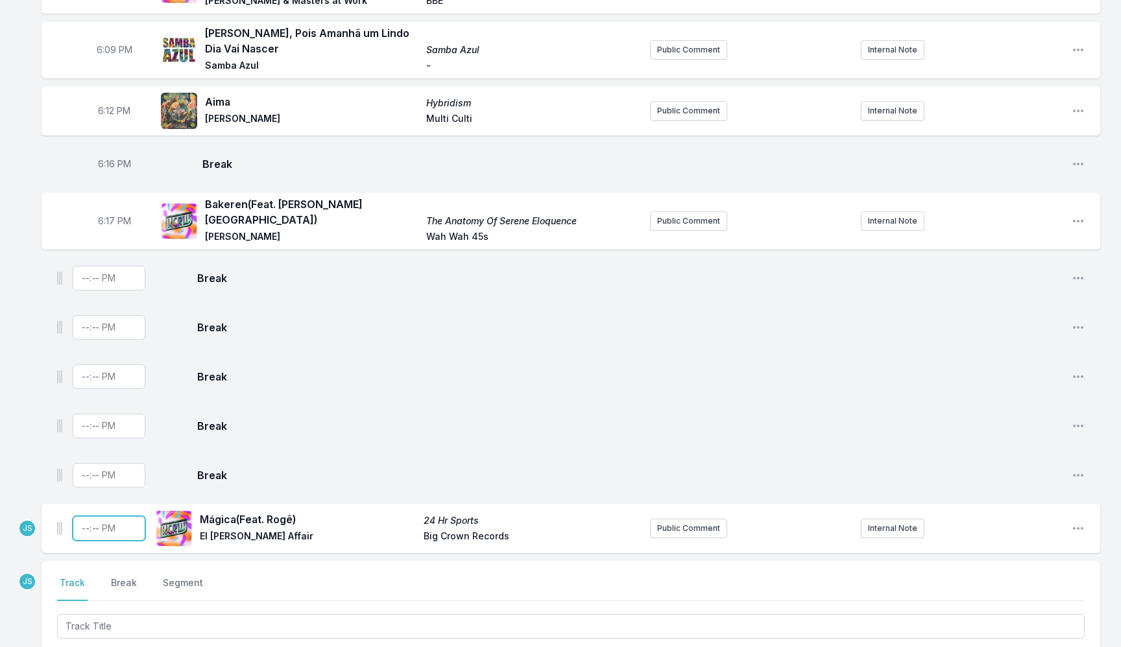
click at [84, 527] on input "Timestamp" at bounding box center [109, 528] width 73 height 25
type input "18:22"
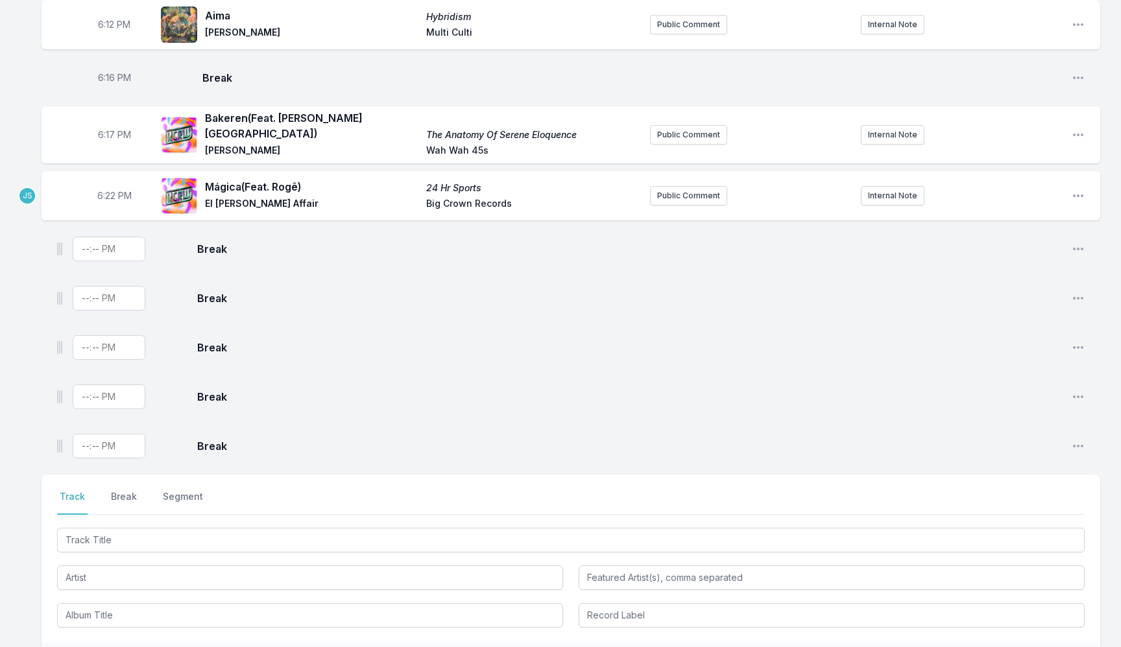
scroll to position [431, 0]
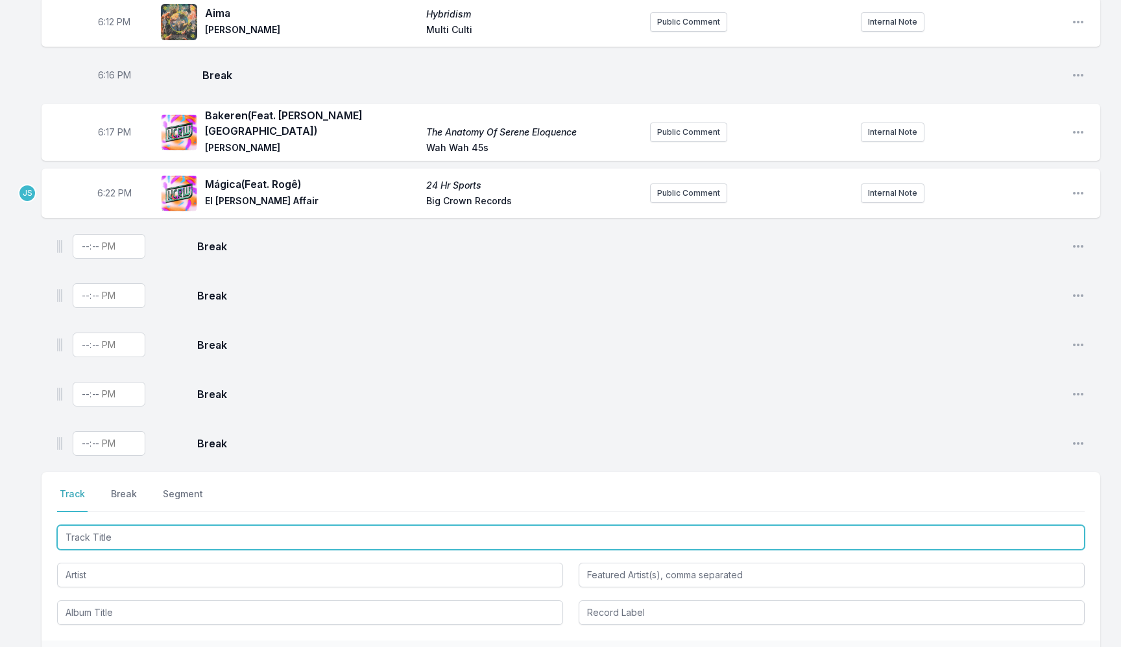
click at [165, 532] on input "Track Title" at bounding box center [570, 537] width 1027 height 25
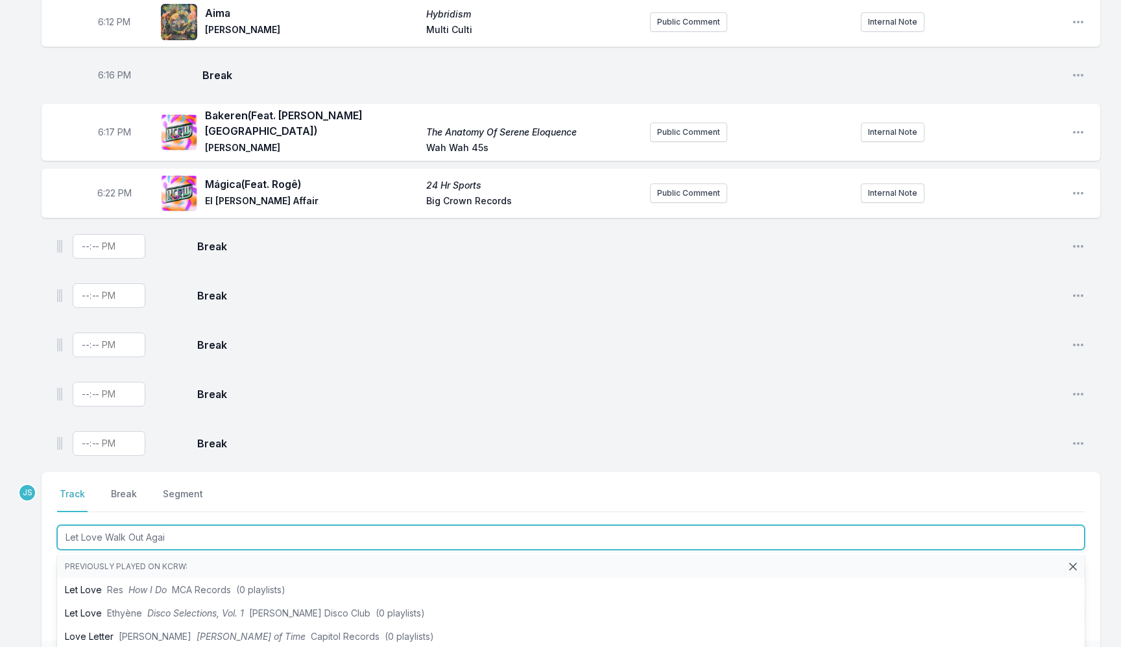
type input "Let Love Walk Out Again"
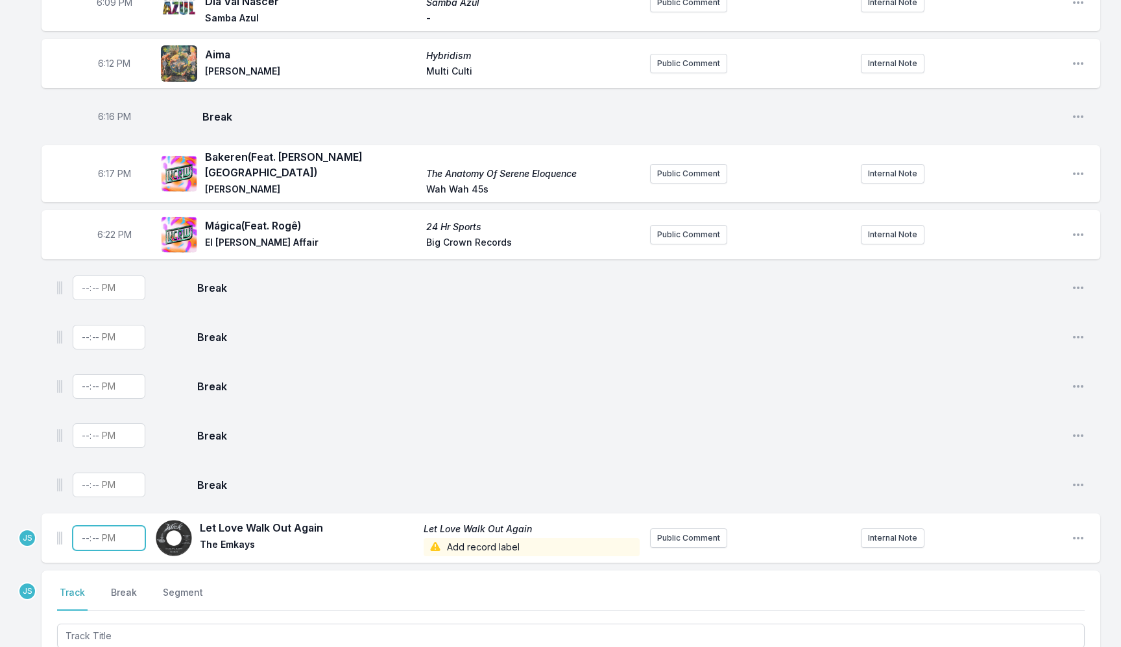
click at [82, 535] on input "Timestamp" at bounding box center [109, 538] width 73 height 25
click at [1084, 532] on icon "Open playlist item options" at bounding box center [1077, 538] width 13 height 13
click at [1032, 560] on button "Edit Timestamp" at bounding box center [1011, 564] width 145 height 23
click at [1072, 532] on icon "Open playlist item options" at bounding box center [1077, 538] width 13 height 13
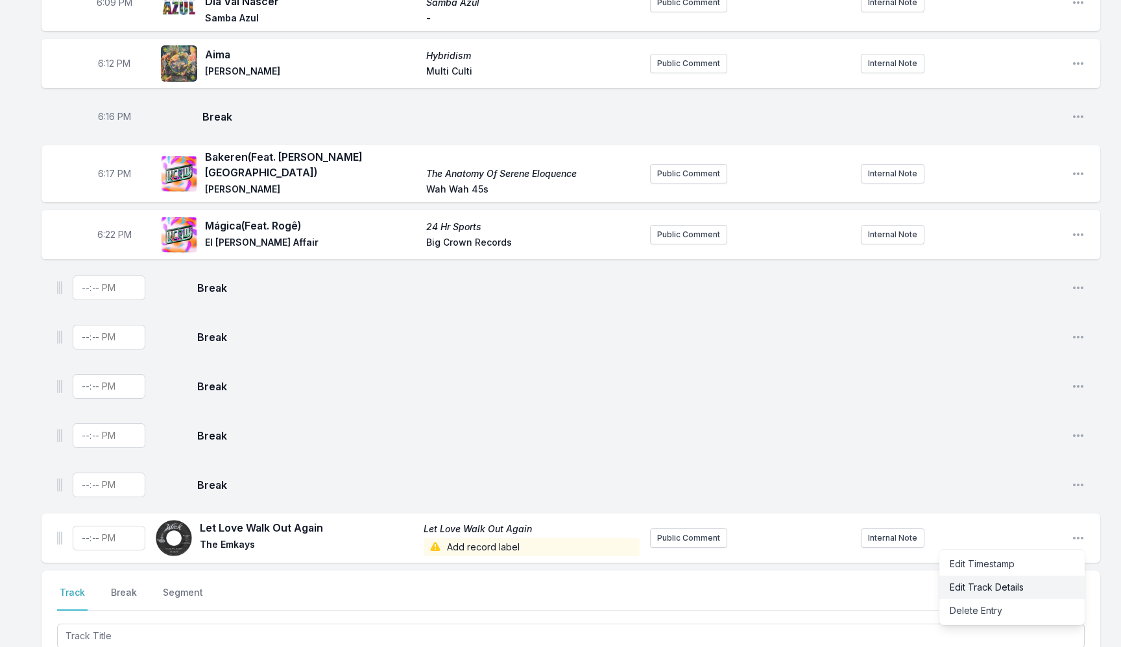
click at [1029, 576] on button "Edit Track Details" at bounding box center [1011, 587] width 145 height 23
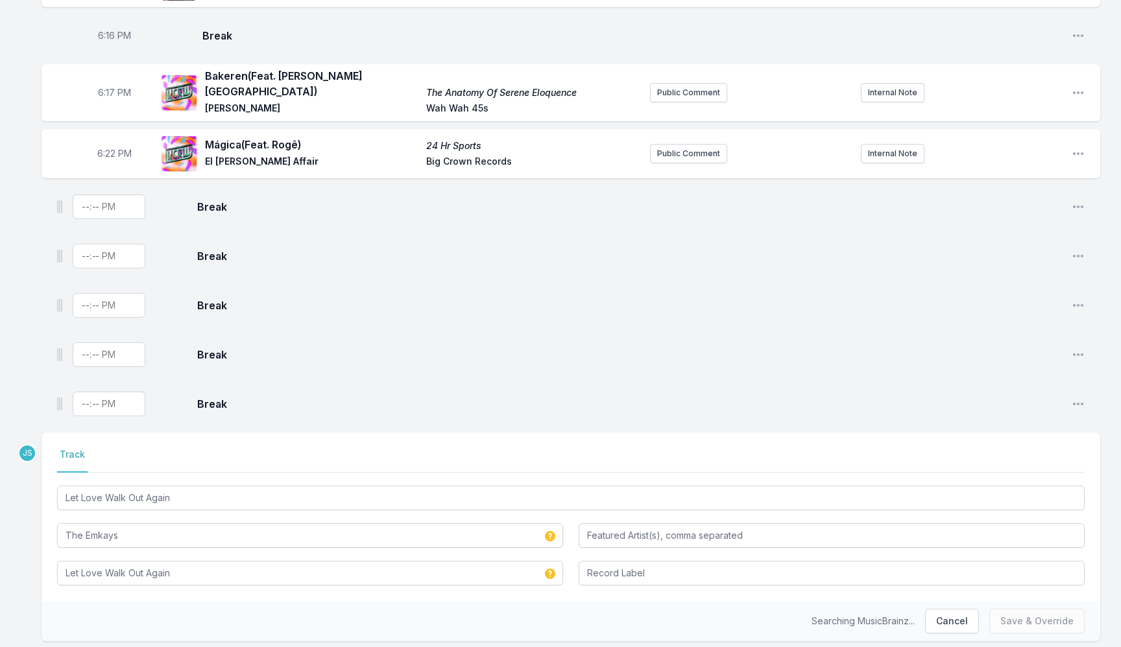
scroll to position [540, 0]
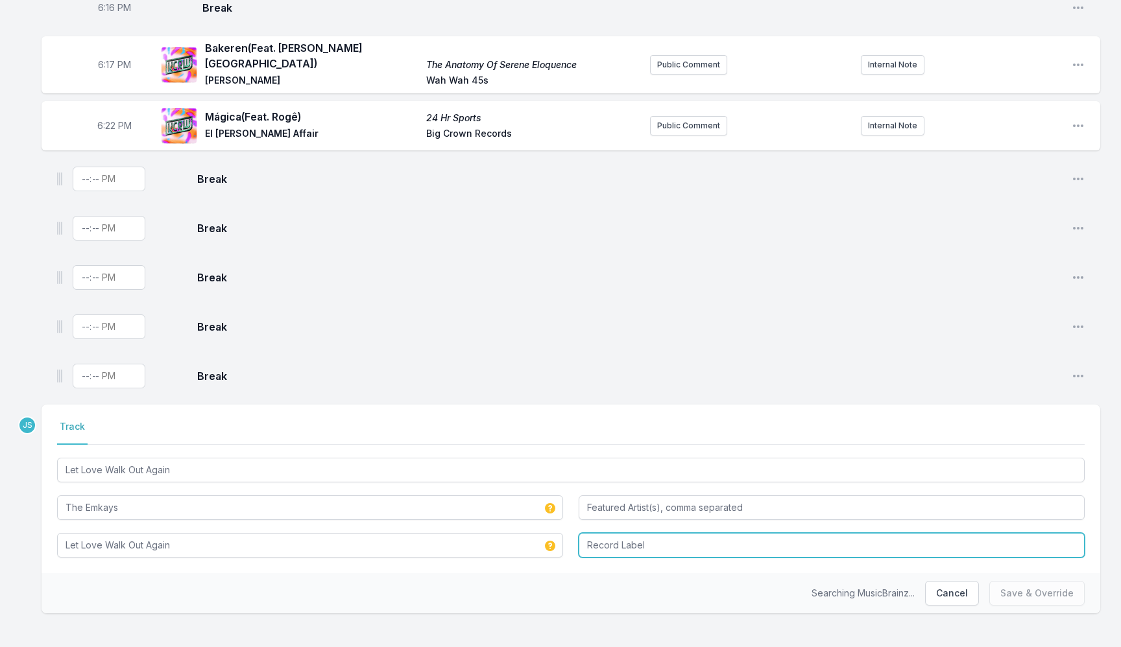
click at [639, 539] on input "Record Label" at bounding box center [832, 545] width 506 height 25
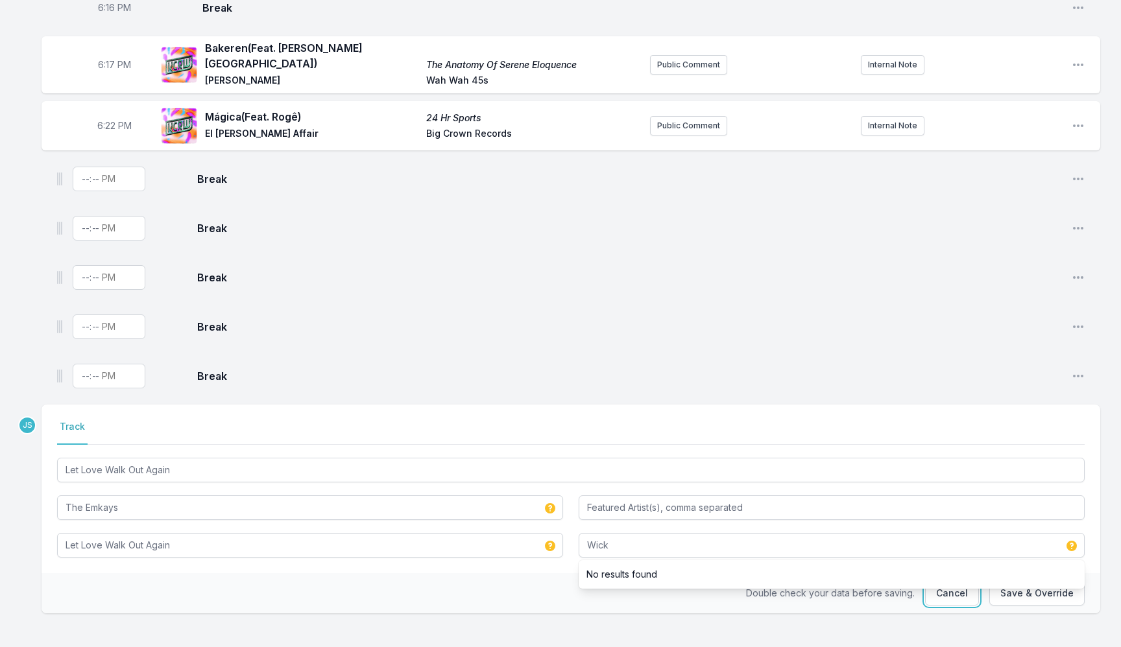
type input "Wick"
click at [989, 581] on button "Save & Override" at bounding box center [1036, 593] width 95 height 25
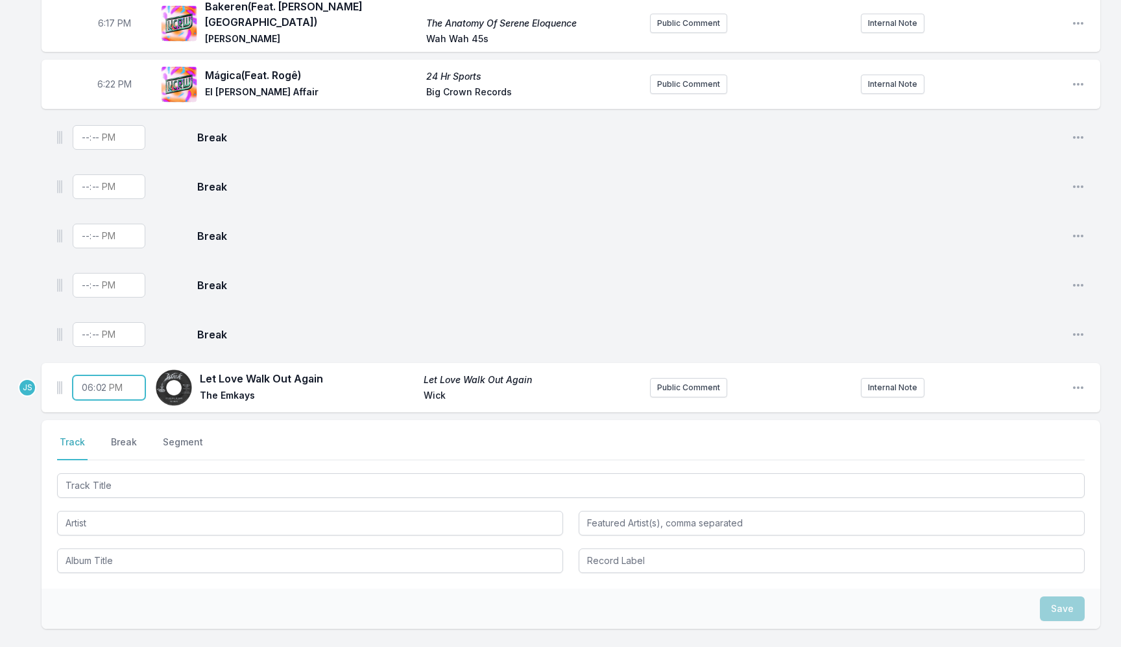
type input "18:25"
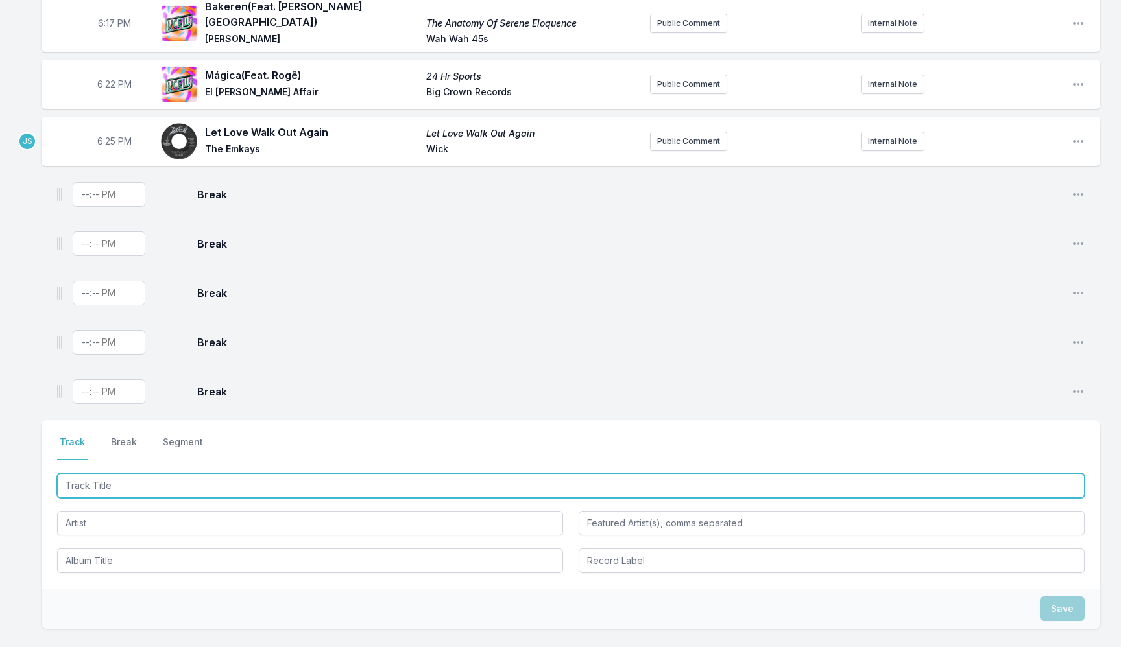
click at [123, 481] on input "Track Title" at bounding box center [570, 485] width 1027 height 25
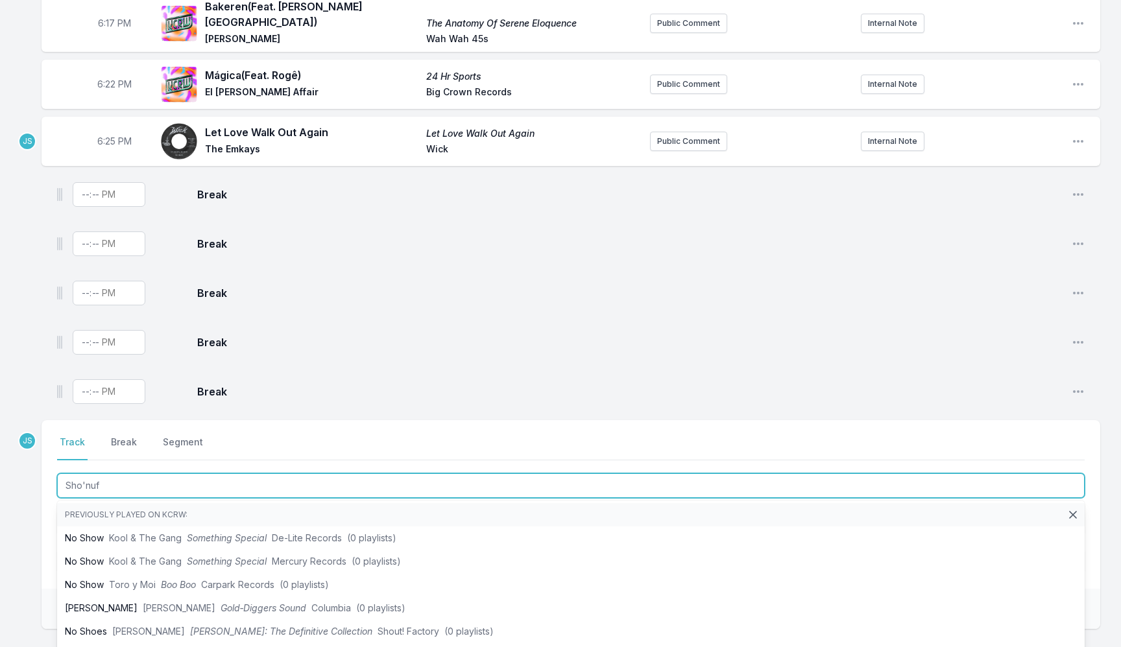
type input "Sho'nuff"
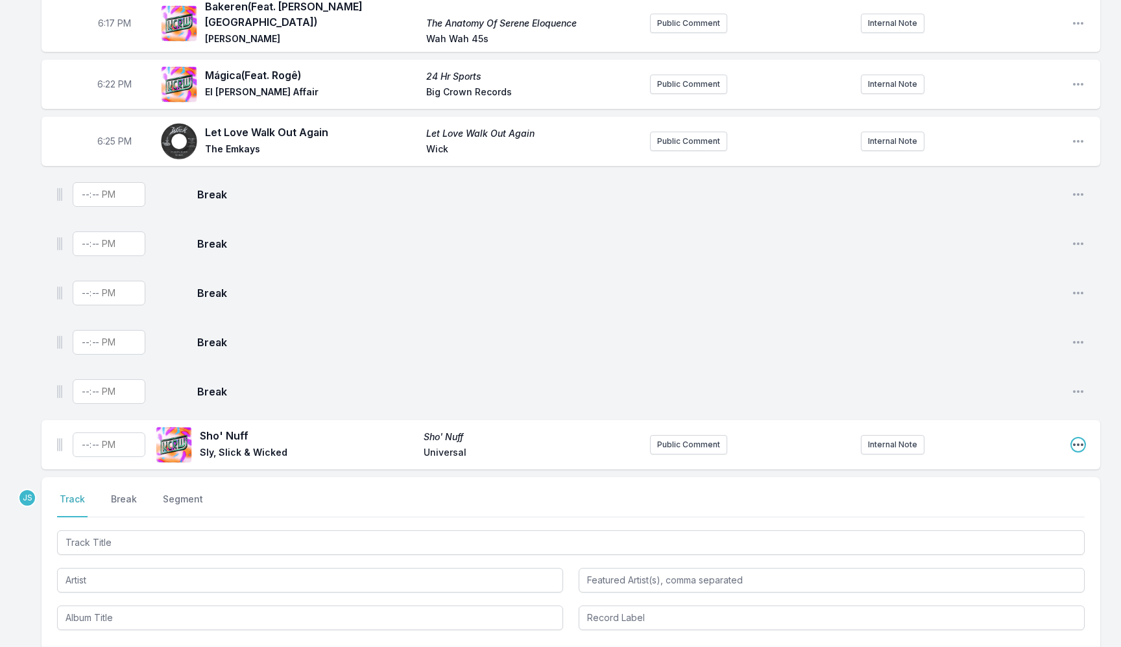
click at [1082, 438] on icon "Open playlist item options" at bounding box center [1077, 444] width 13 height 13
click at [992, 484] on button "Edit Track Details" at bounding box center [1011, 494] width 145 height 23
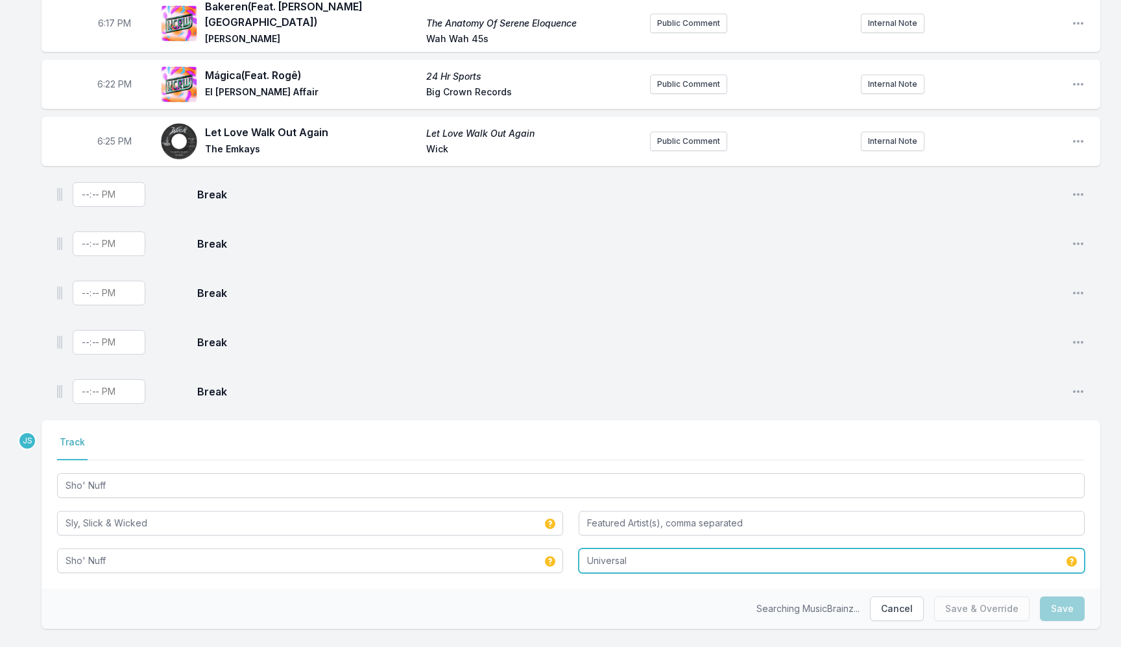
click at [595, 565] on input "Universal" at bounding box center [832, 561] width 506 height 25
type input "People"
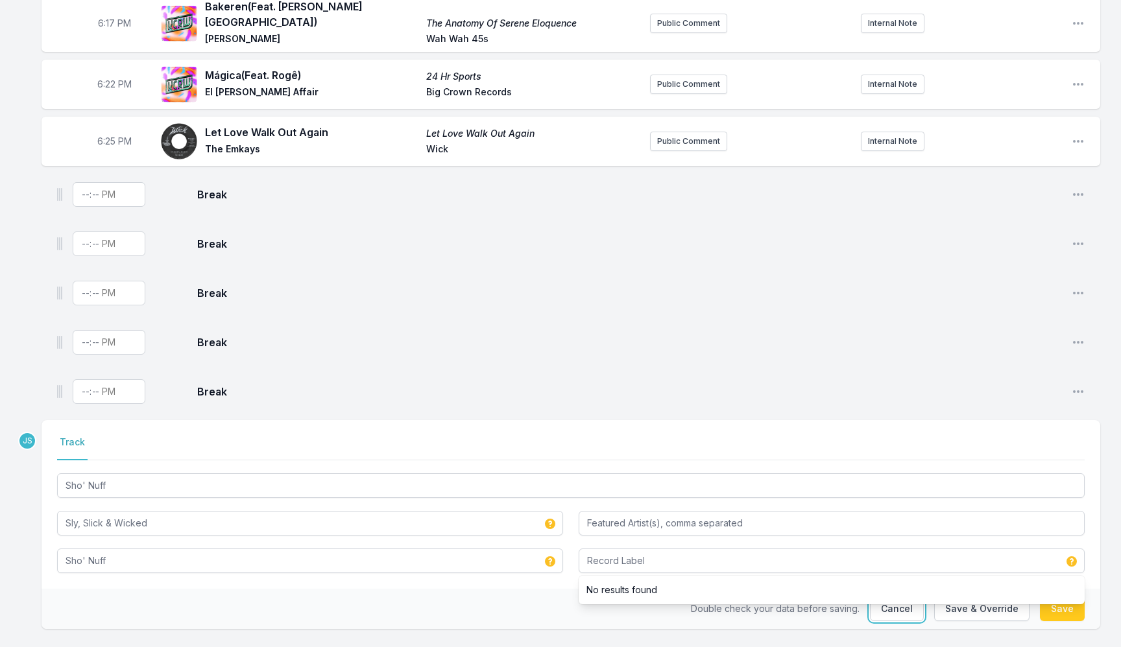
type input "People"
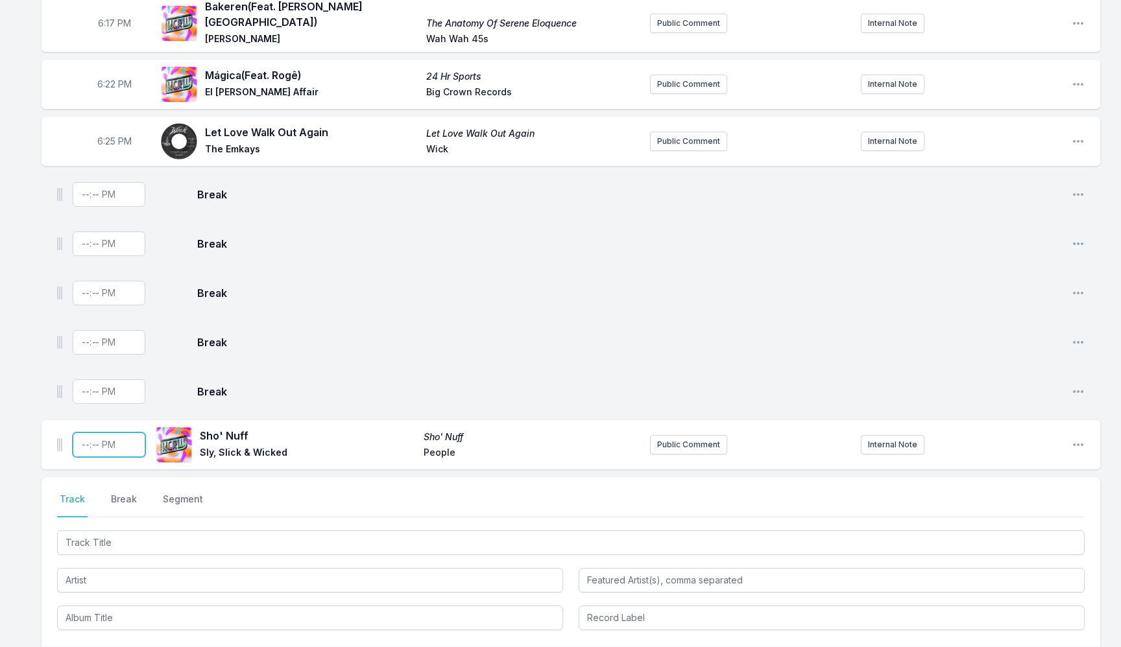
click at [86, 436] on input "Timestamp" at bounding box center [109, 445] width 73 height 25
type input "18:27"
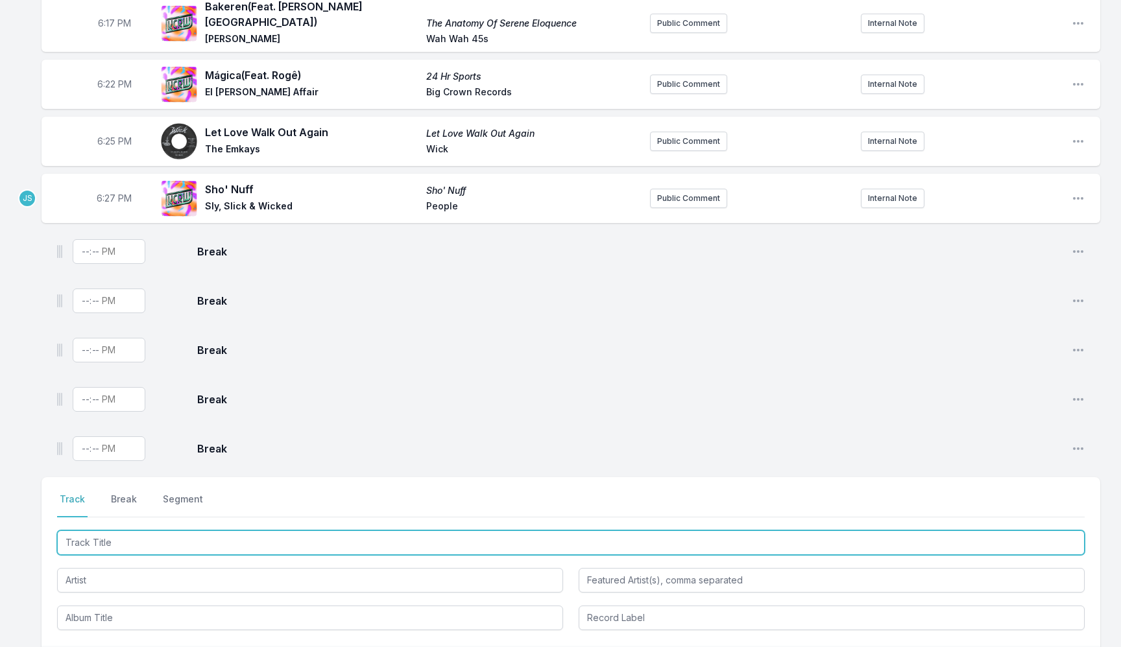
click at [221, 538] on input "Track Title" at bounding box center [570, 543] width 1027 height 25
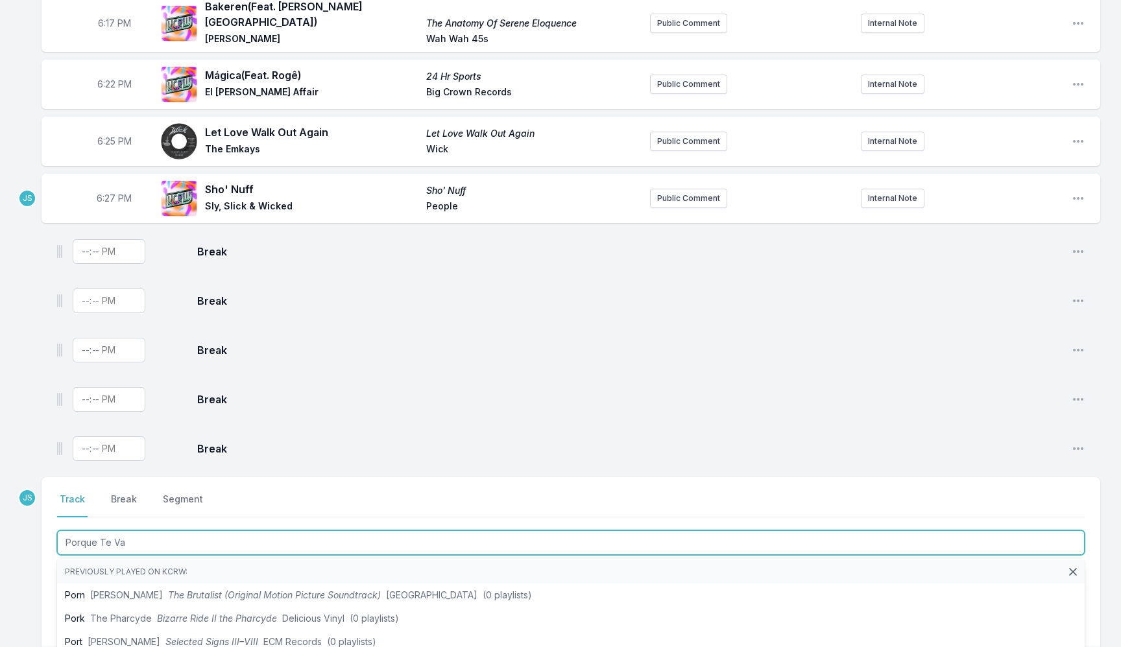
type input "Porque Te Vas"
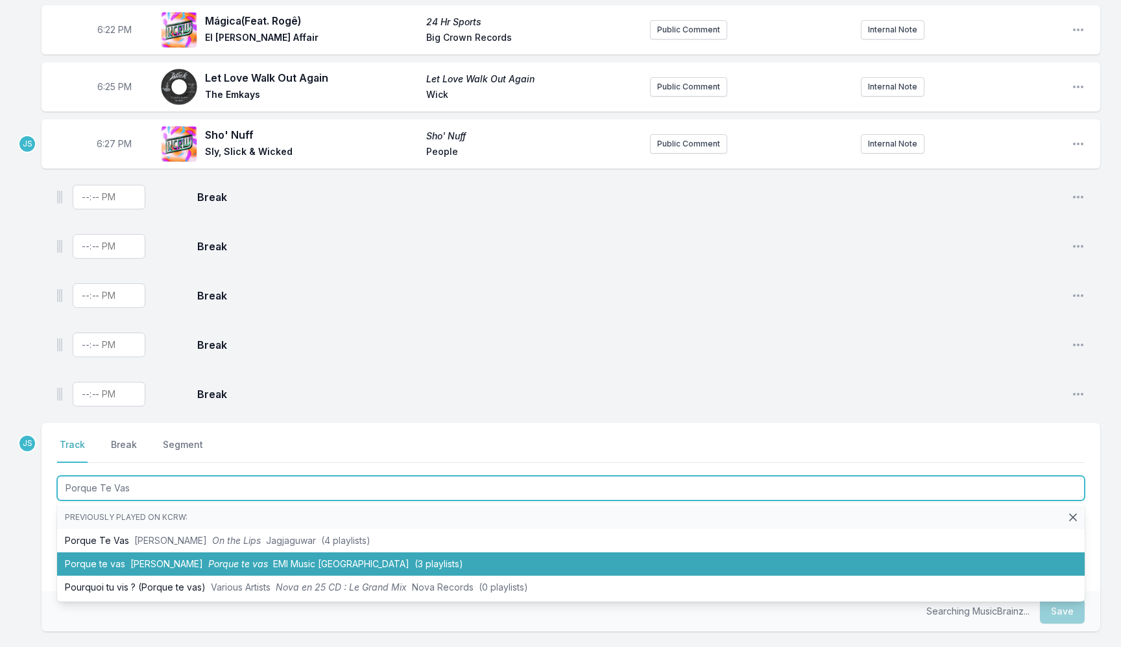
click at [299, 558] on span "EMI Music [GEOGRAPHIC_DATA]" at bounding box center [341, 563] width 136 height 11
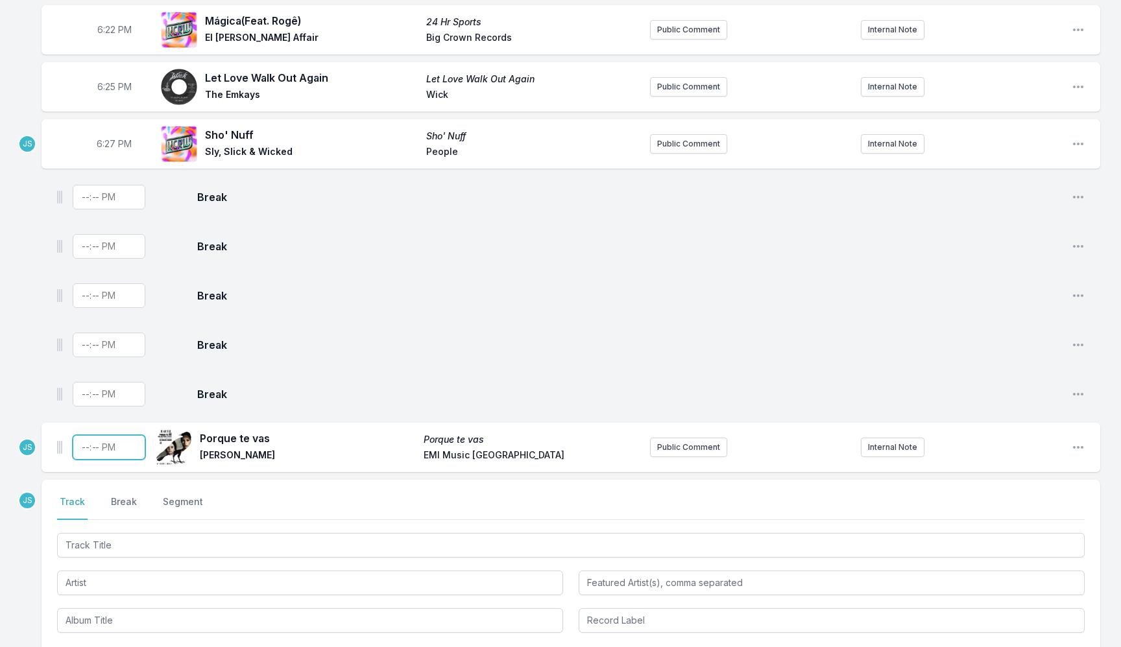
click at [86, 444] on input "Timestamp" at bounding box center [109, 447] width 73 height 25
type input "18:30"
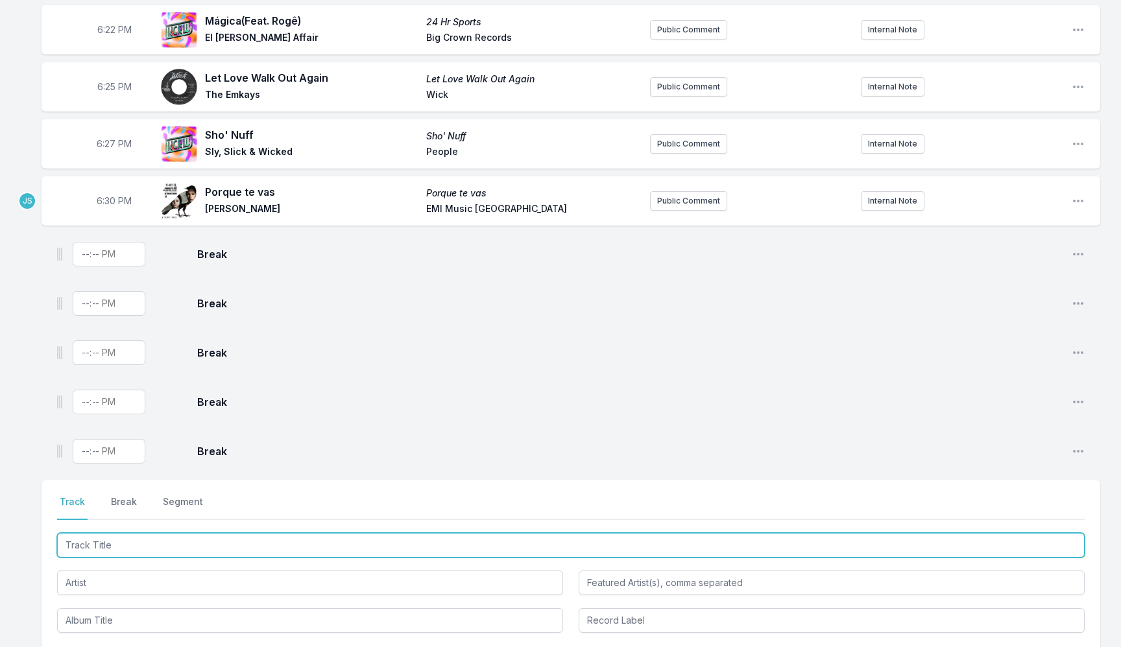
click at [134, 542] on input "Track Title" at bounding box center [570, 545] width 1027 height 25
type input "[GEOGRAPHIC_DATA]"
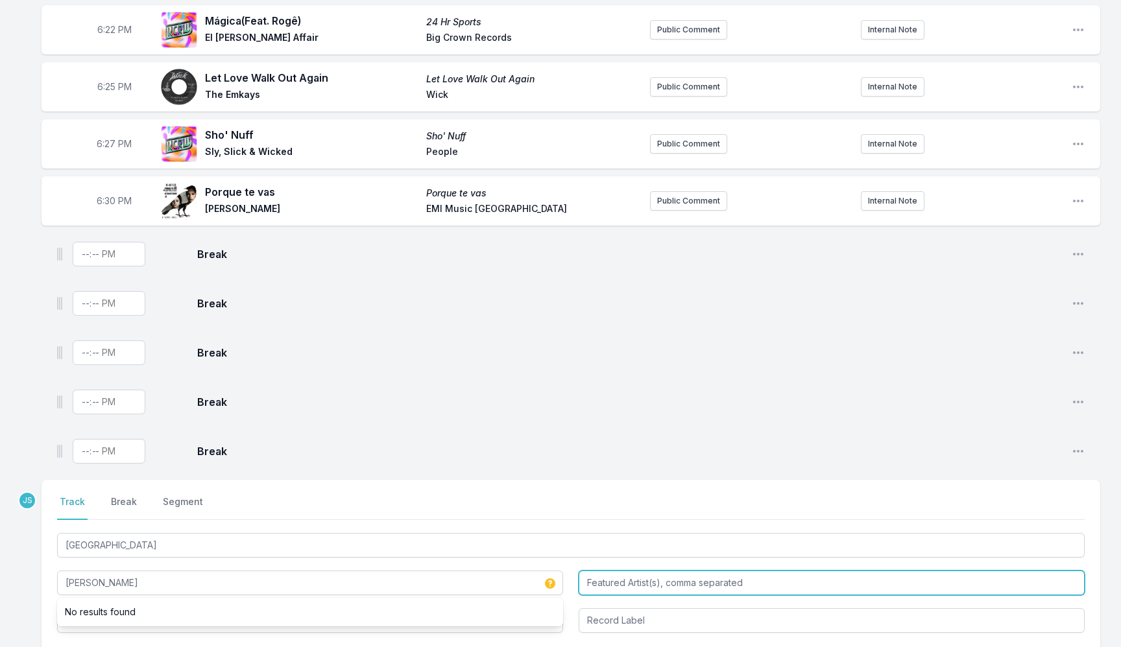
type input "[PERSON_NAME]"
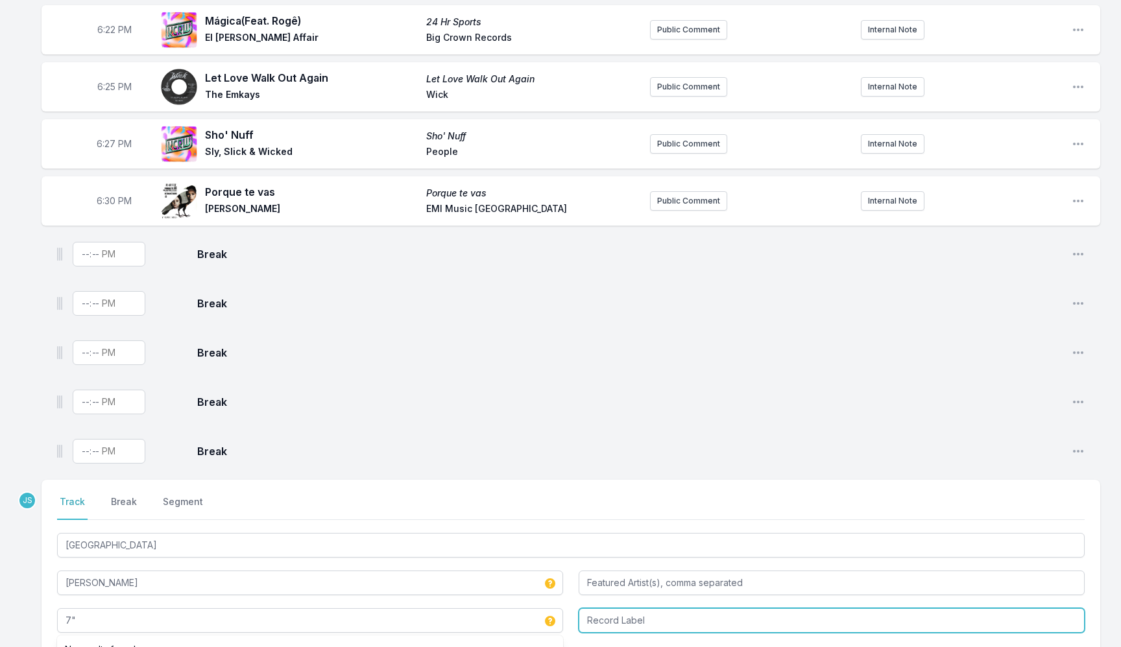
type input "7""
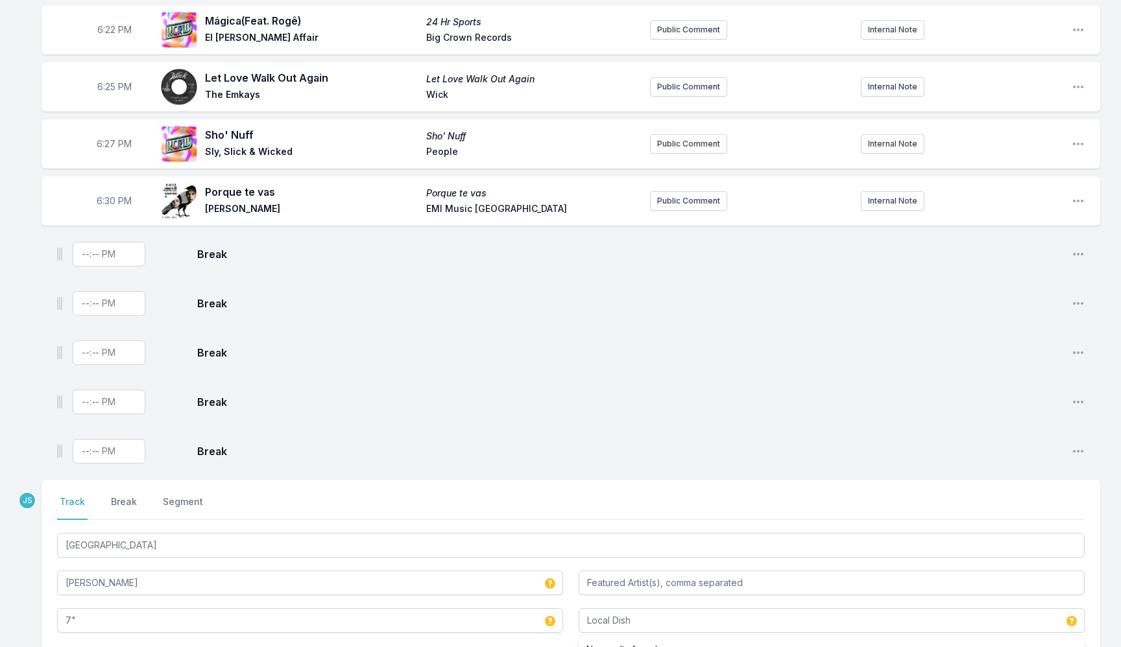
type input "Local Dish"
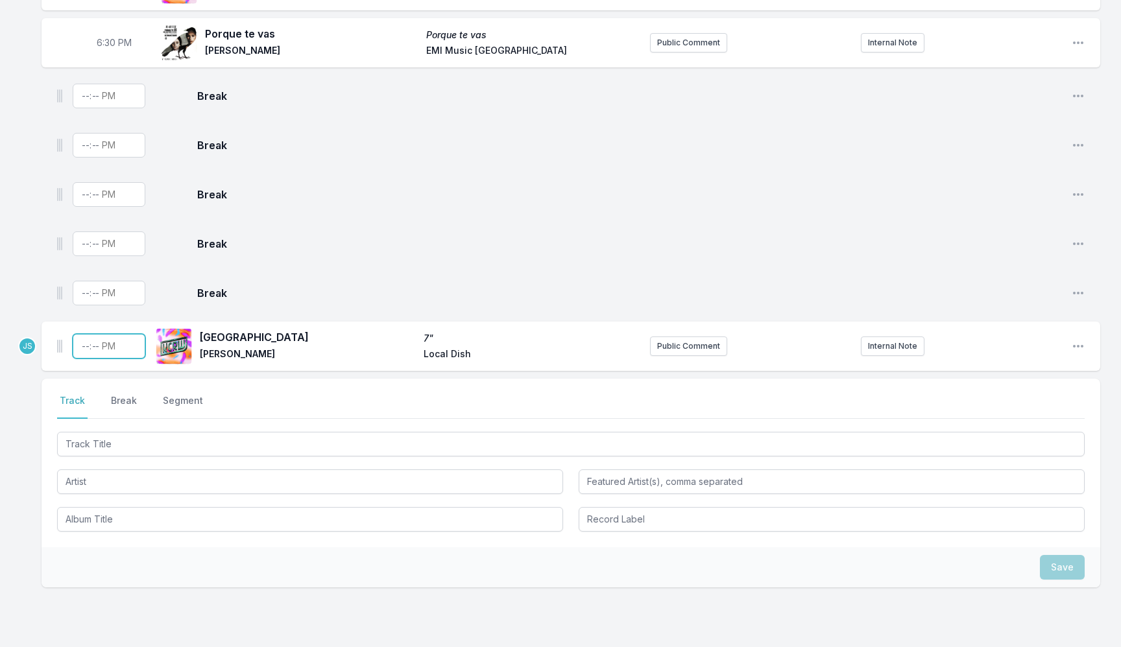
click at [84, 342] on input "Timestamp" at bounding box center [109, 346] width 73 height 25
type input "18:33"
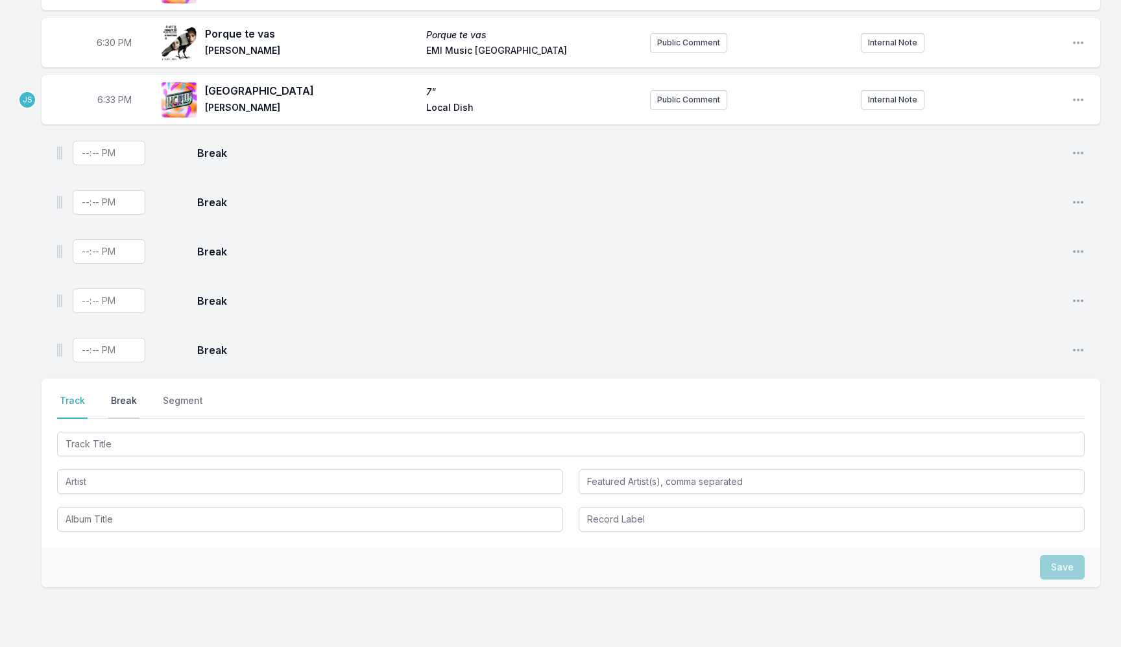
click at [123, 394] on button "Break" at bounding box center [123, 406] width 31 height 25
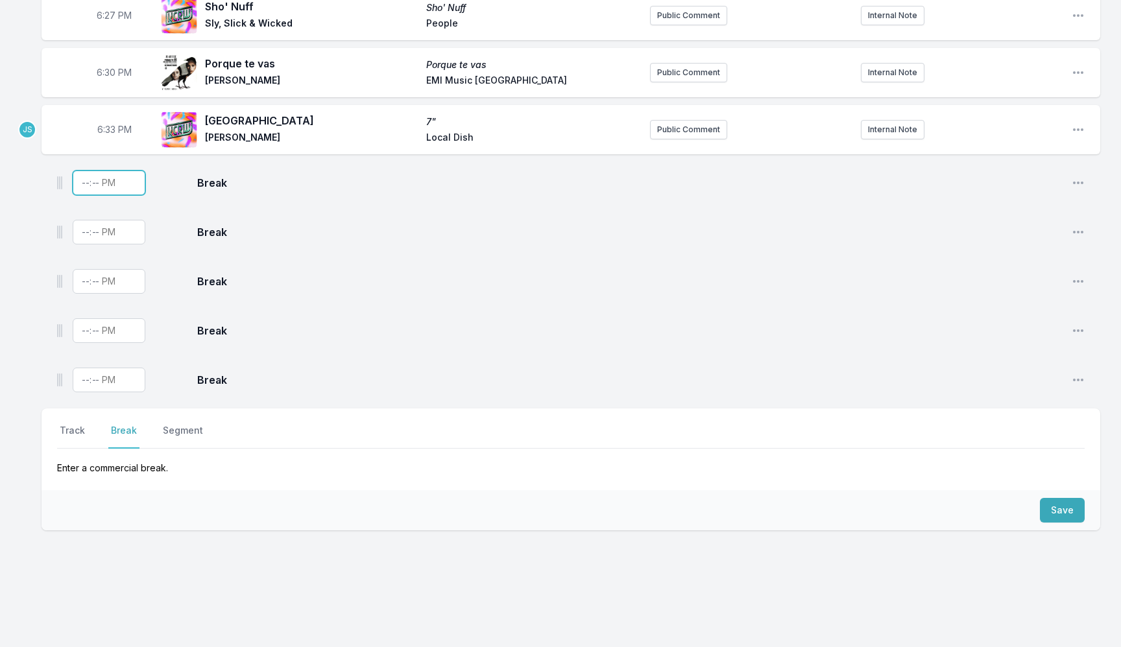
click at [80, 185] on input "Timestamp" at bounding box center [109, 183] width 73 height 25
type input "18:35"
click at [84, 424] on button "Track" at bounding box center [72, 436] width 30 height 25
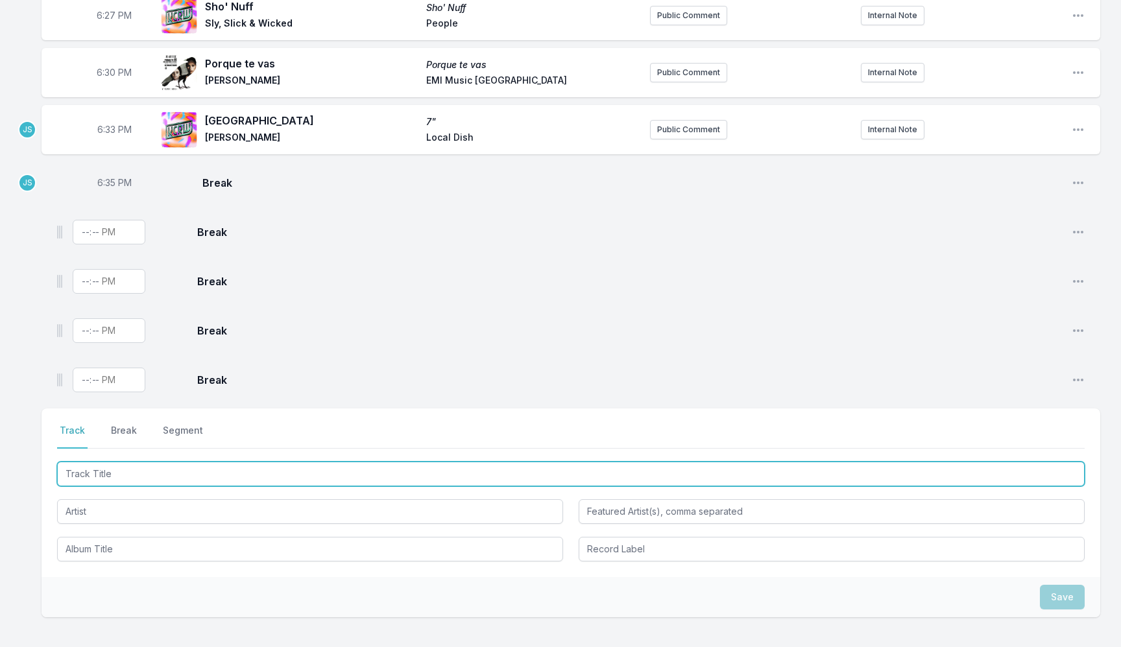
click at [163, 477] on input "Track Title" at bounding box center [570, 474] width 1027 height 25
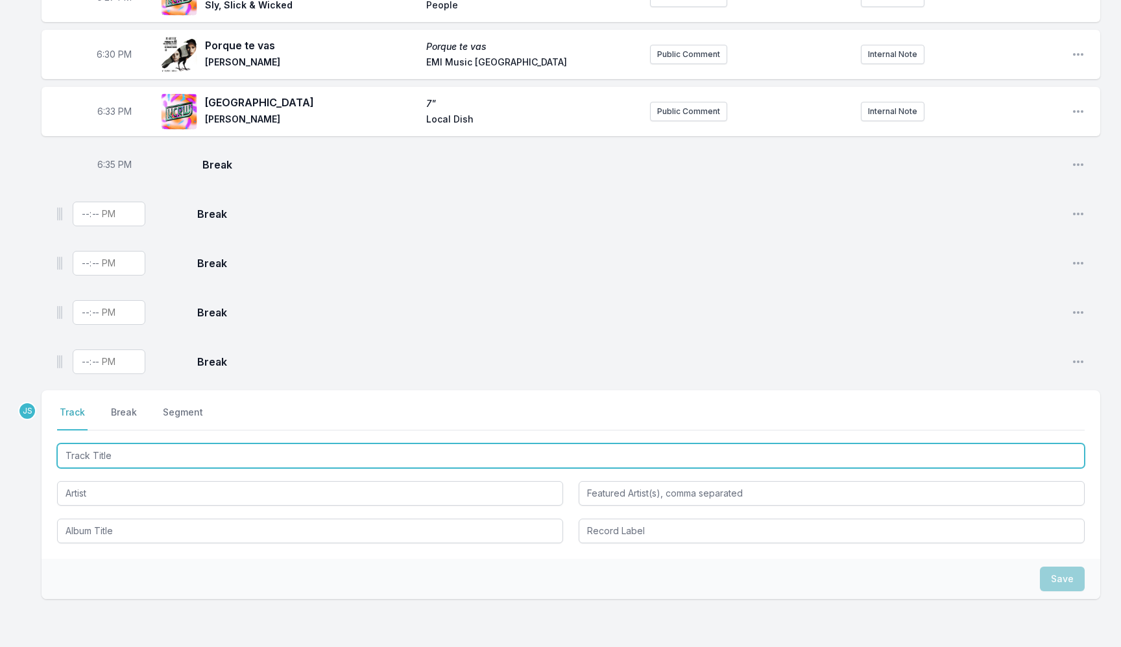
scroll to position [738, 0]
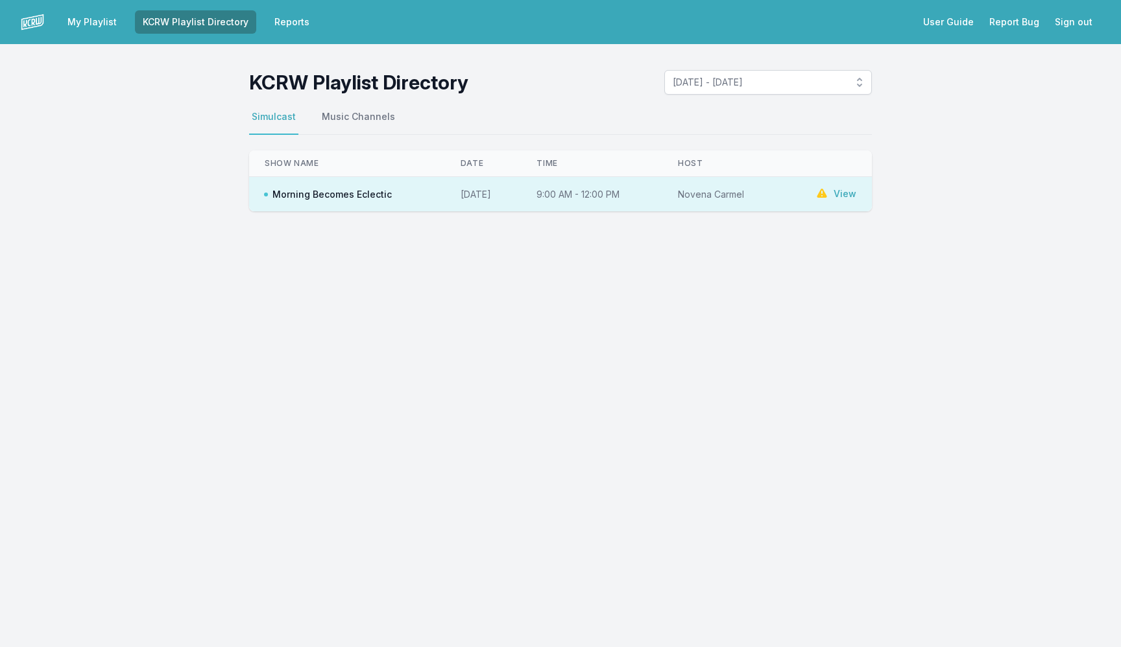
scroll to position [738, 0]
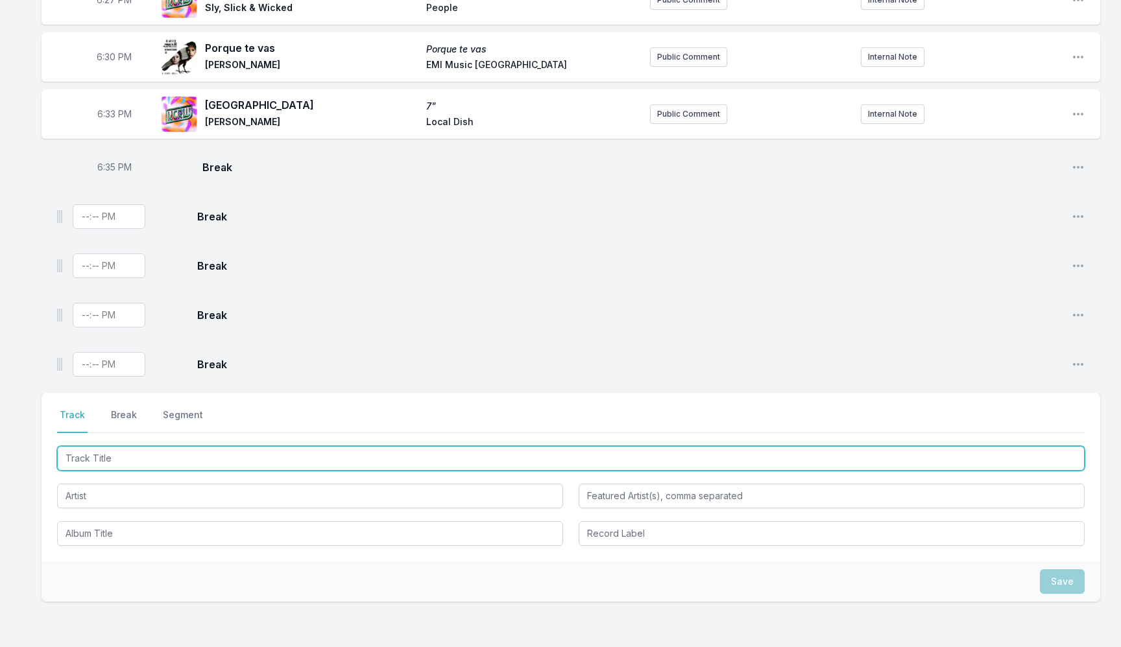
click at [182, 453] on input "Track Title" at bounding box center [570, 458] width 1027 height 25
type input "Olha"
click at [176, 456] on input "Olha" at bounding box center [570, 458] width 1027 height 25
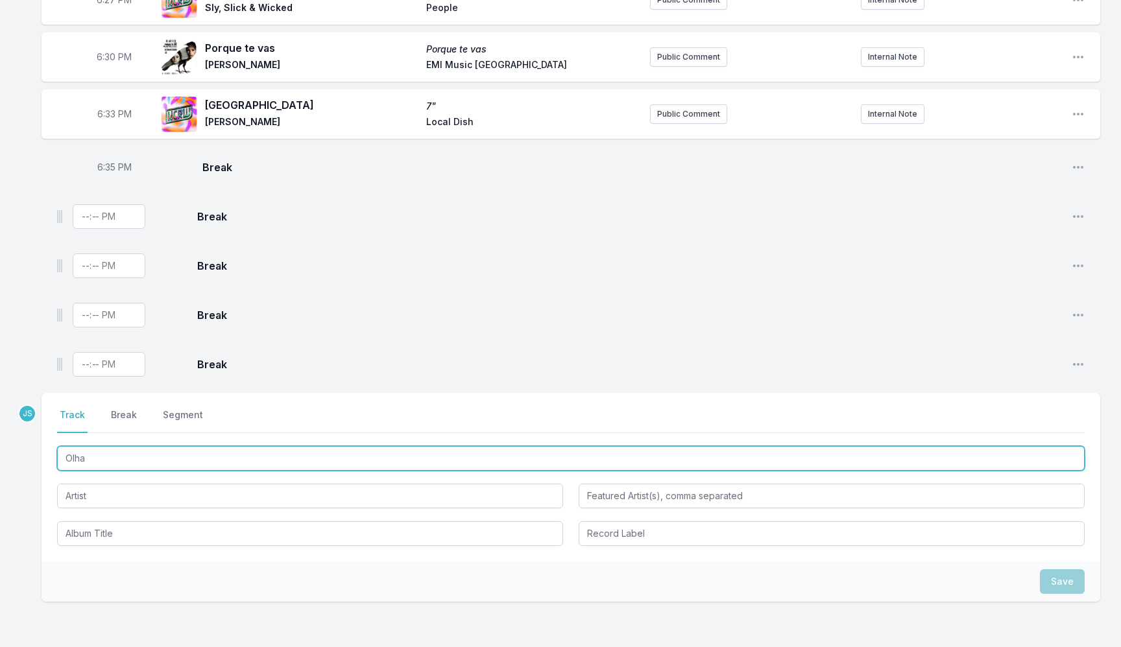
paste input "Track Title"
click at [176, 456] on input "Olha" at bounding box center [570, 458] width 1027 height 25
click at [201, 449] on input "Track Title" at bounding box center [570, 458] width 1027 height 25
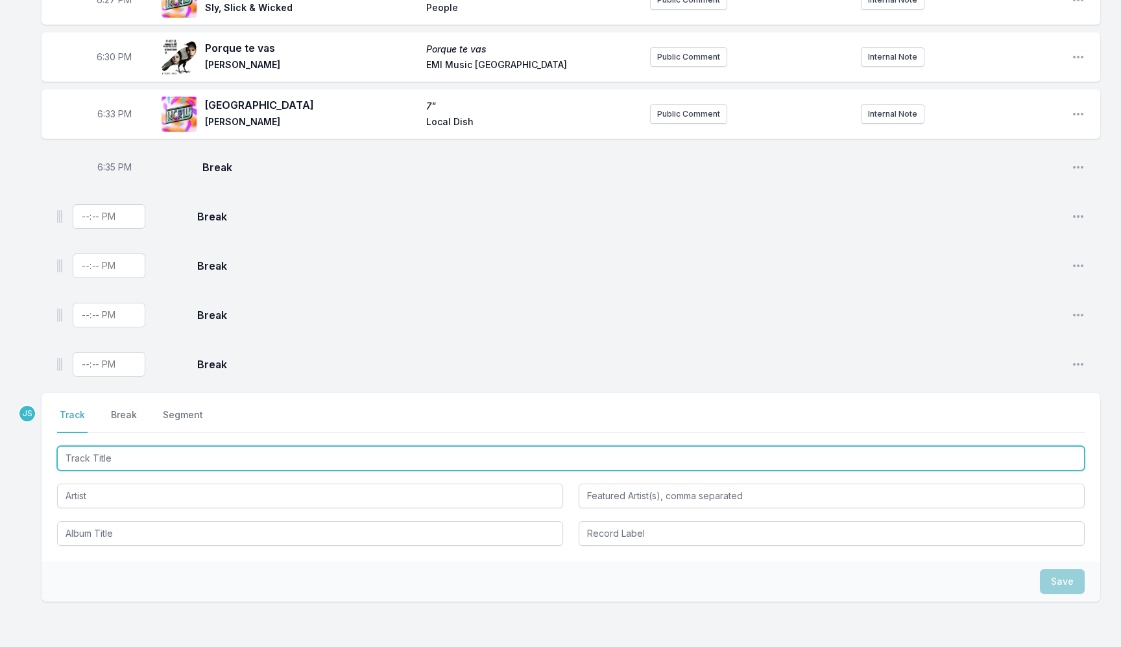
click at [201, 449] on input "Track Title" at bounding box center [570, 458] width 1027 height 25
paste input "Menino De Outro Mundo"
type input "Menino De Outro Mundo"
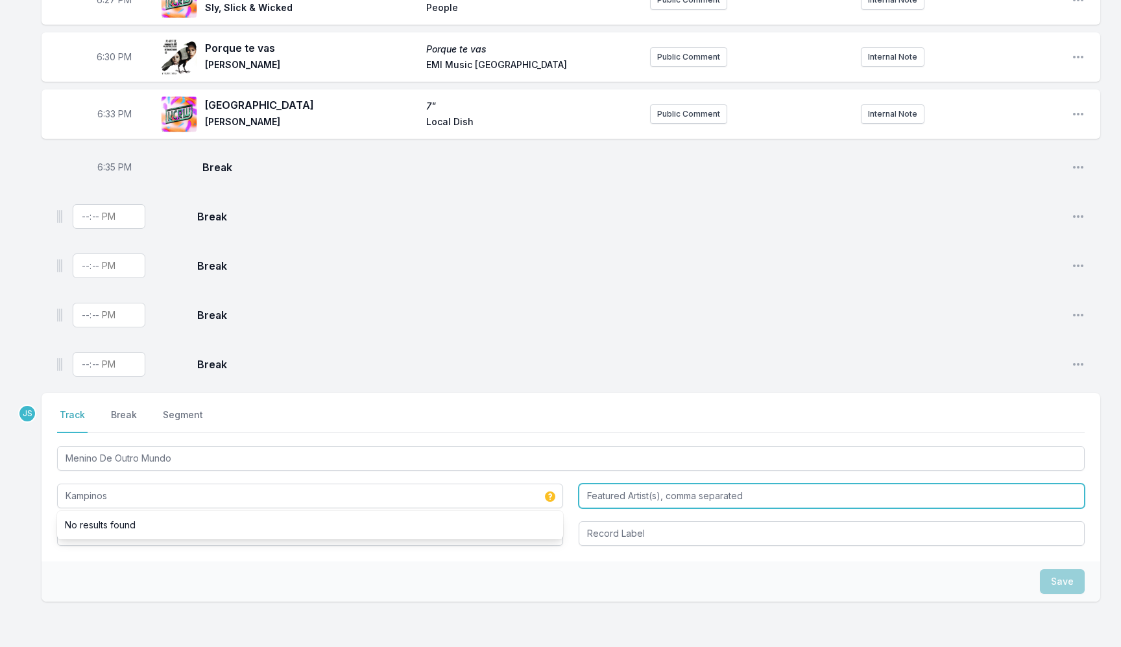
type input "Kampinos"
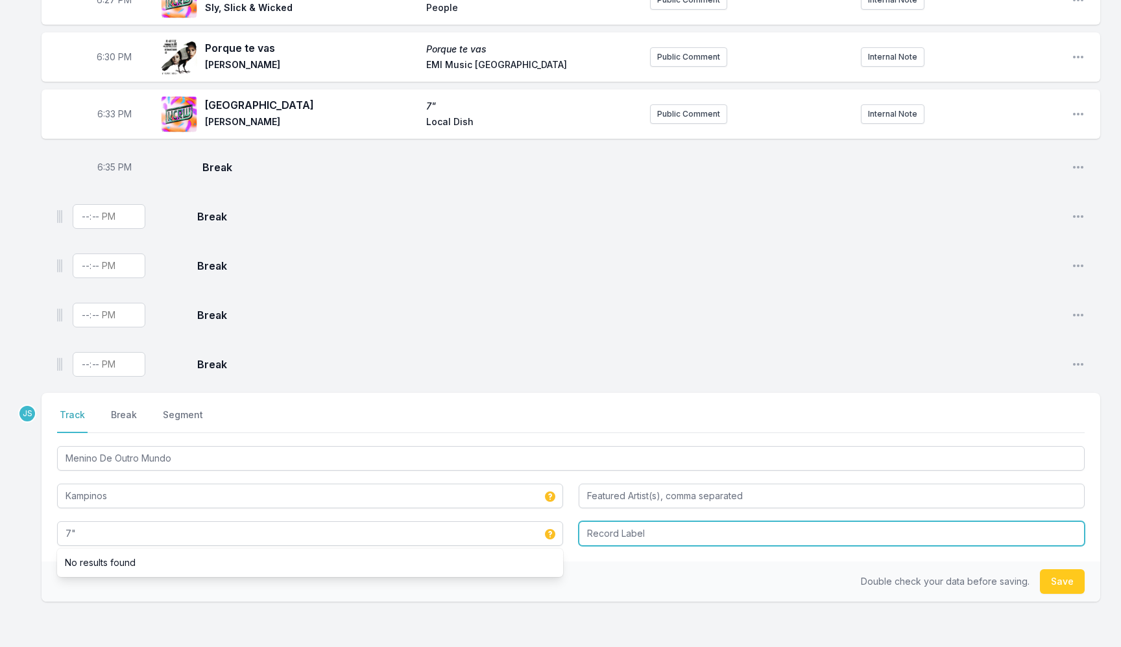
type input "7""
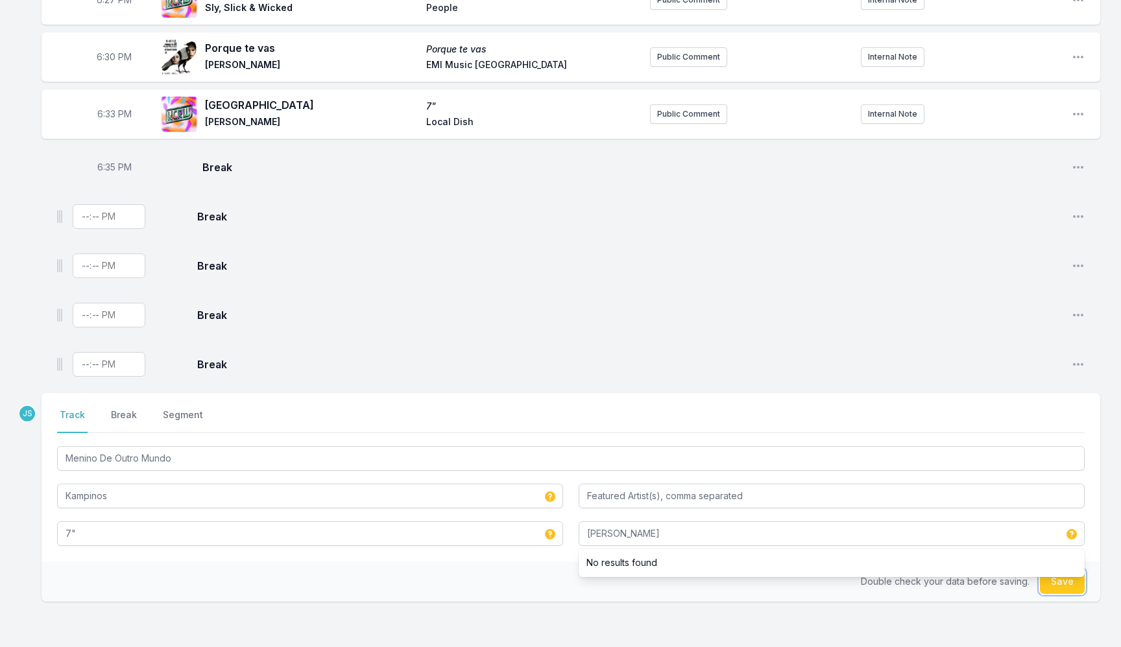
type input "[PERSON_NAME]"
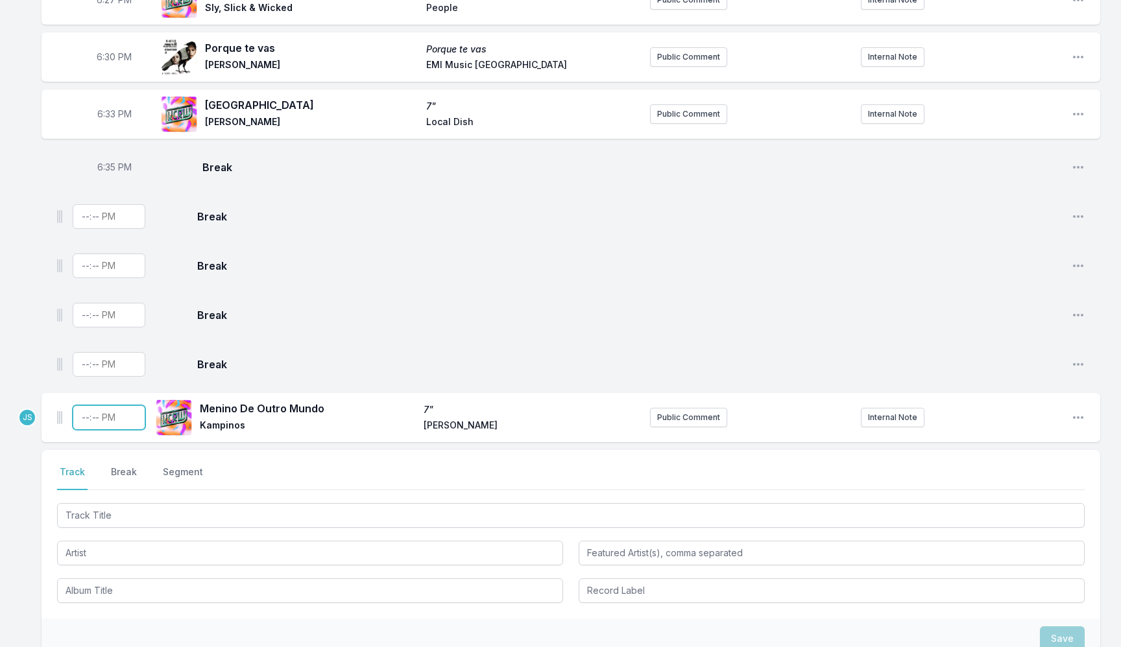
click at [89, 415] on input "Timestamp" at bounding box center [109, 417] width 73 height 25
type input "18:38"
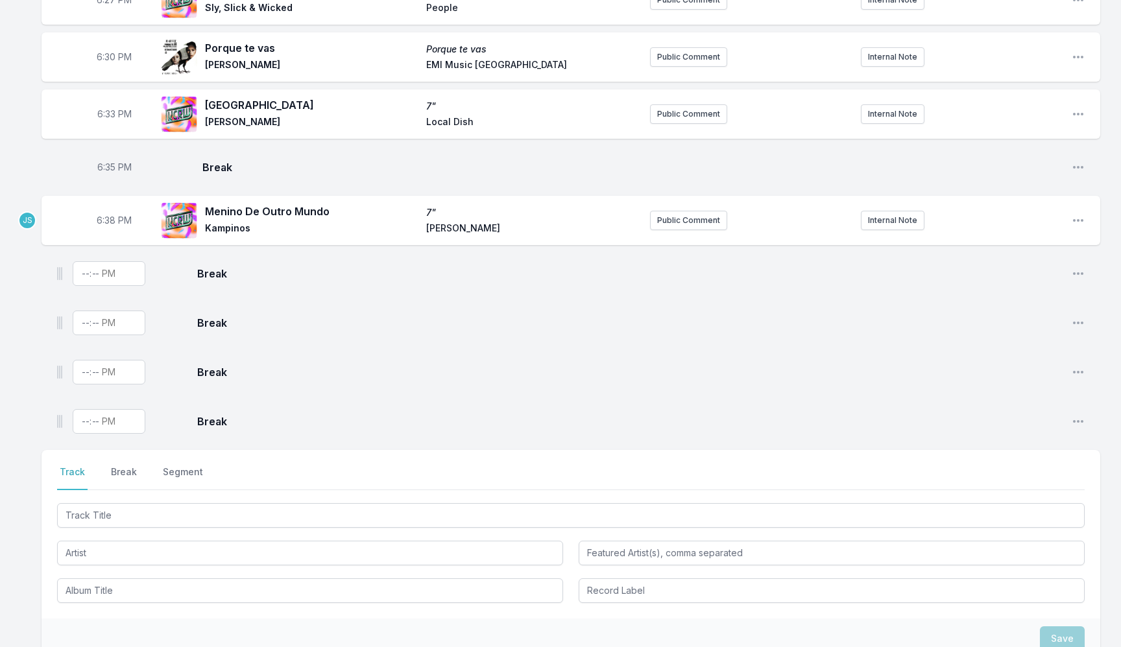
click at [106, 161] on span "6:35 PM" at bounding box center [114, 167] width 34 height 13
click at [106, 160] on input "18:35" at bounding box center [114, 167] width 73 height 25
type input "18:36"
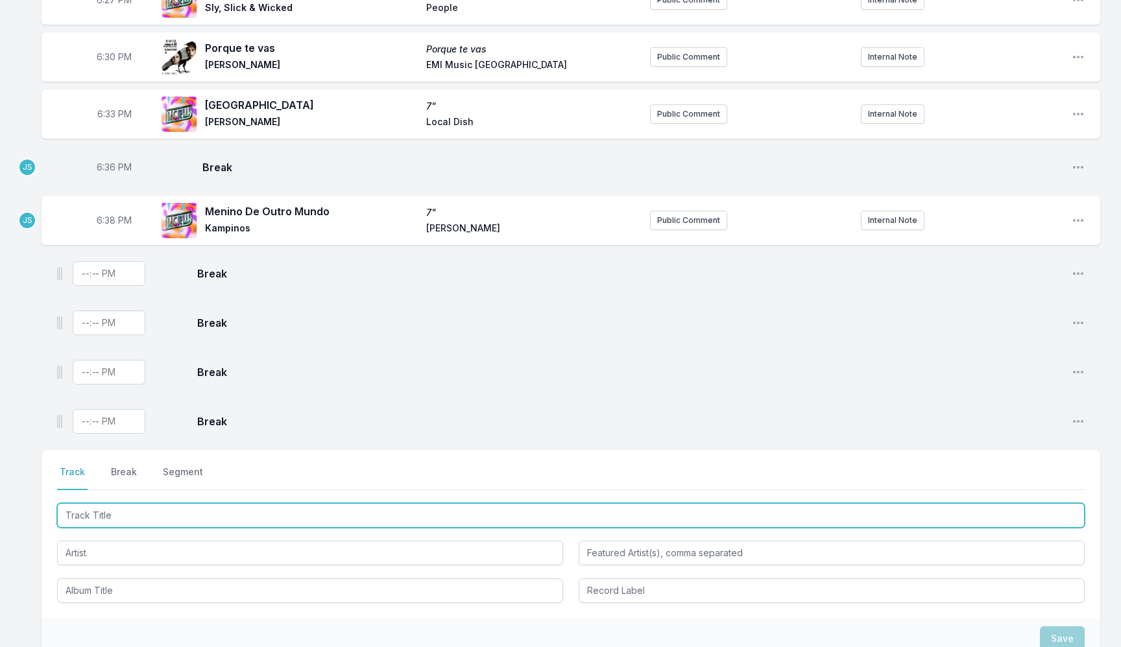
click at [183, 511] on input "Track Title" at bounding box center [570, 515] width 1027 height 25
type input "Flowers"
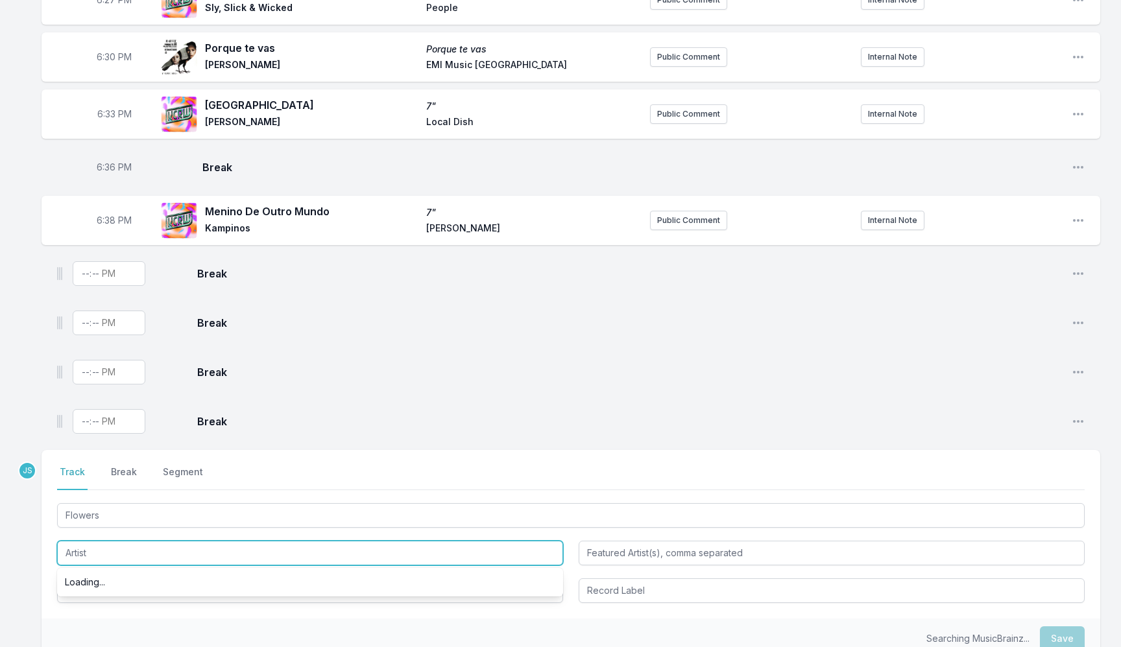
paste input "[PERSON_NAME] & The Indications"
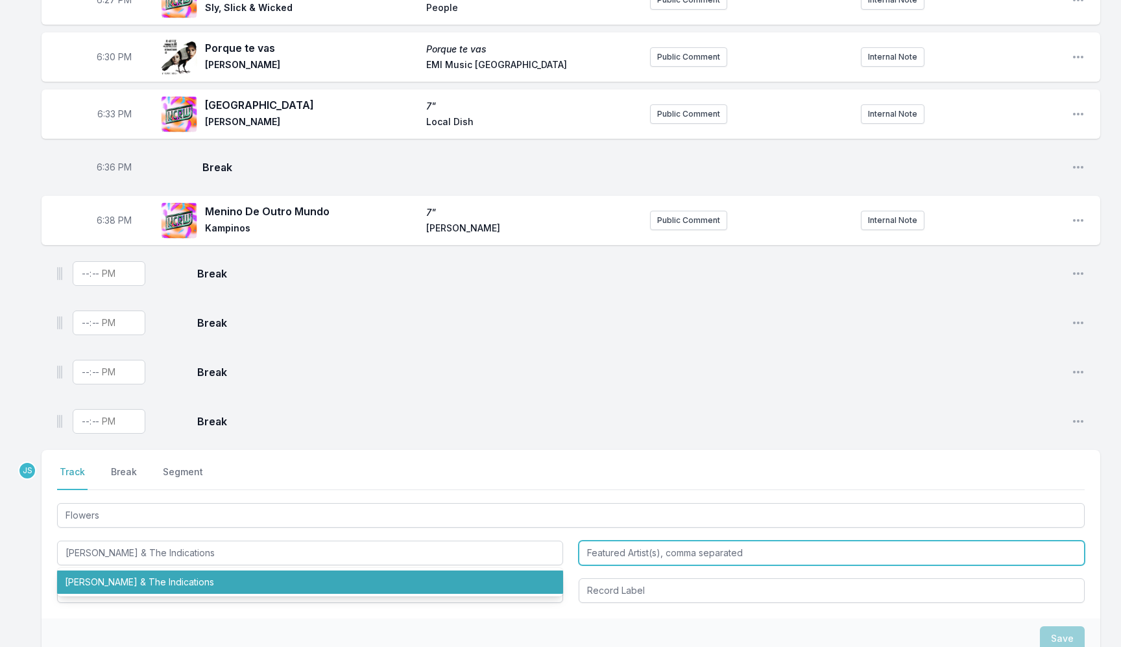
type input "[PERSON_NAME] & The Indications"
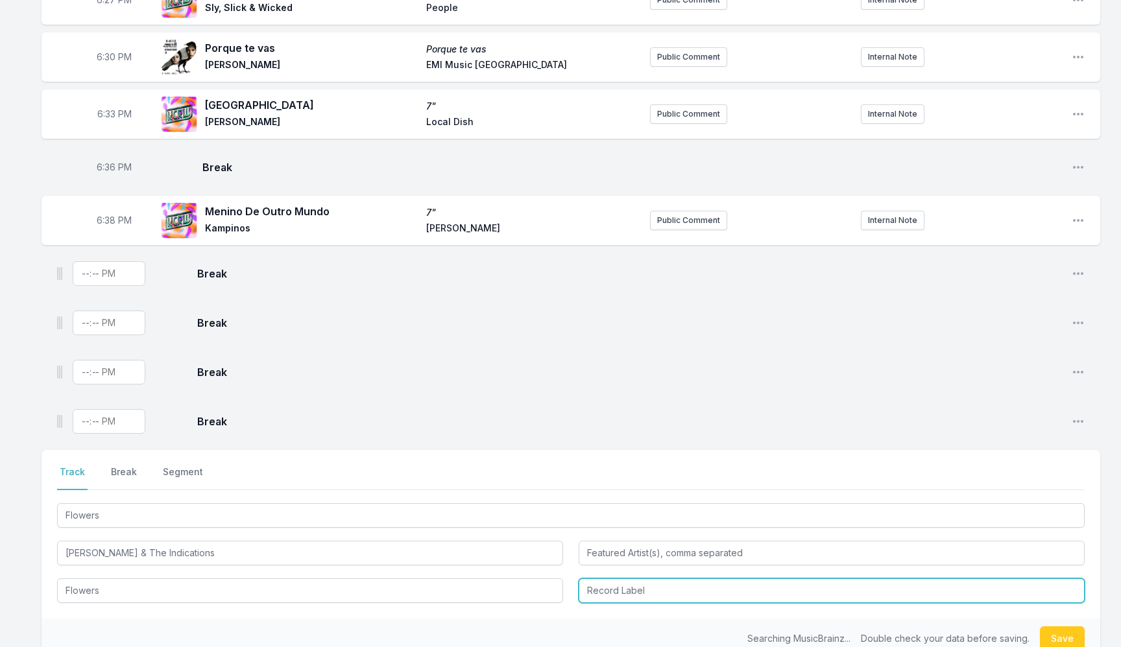
type input "Flowers"
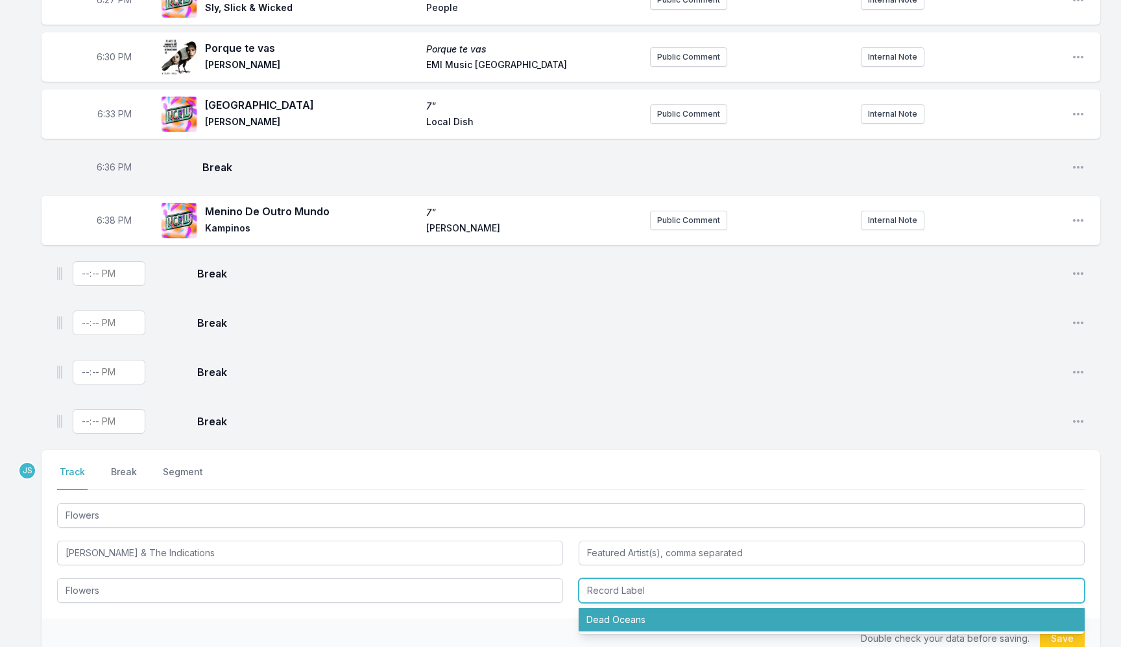
type input "Dead Oceans"
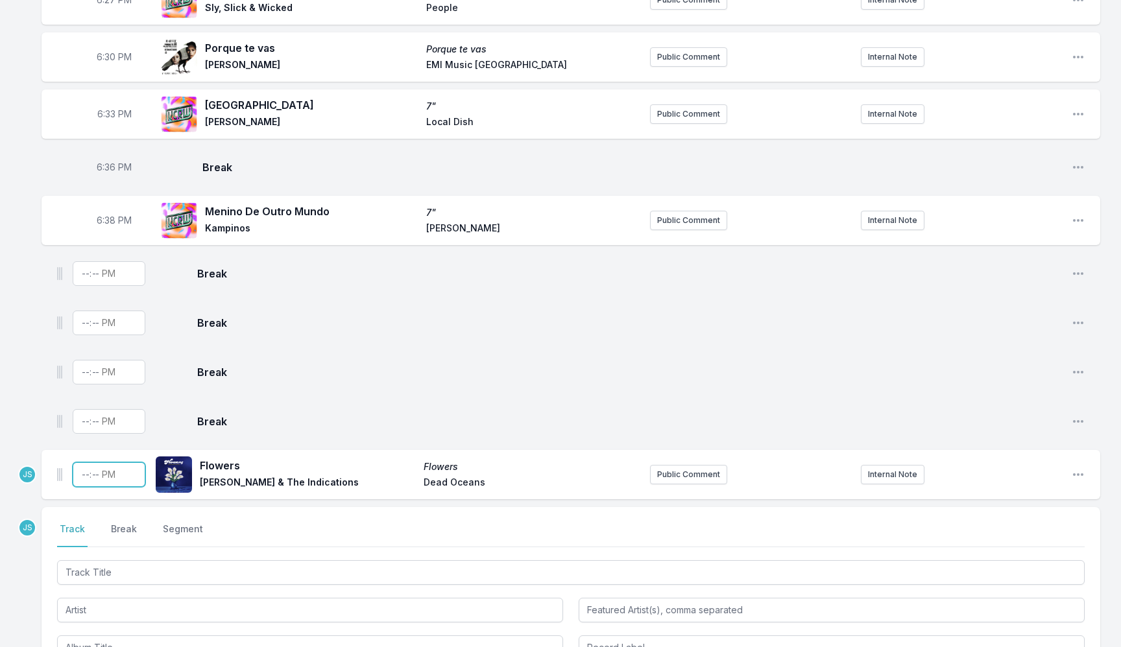
click at [90, 468] on input "Timestamp" at bounding box center [109, 474] width 73 height 25
type input "18:42"
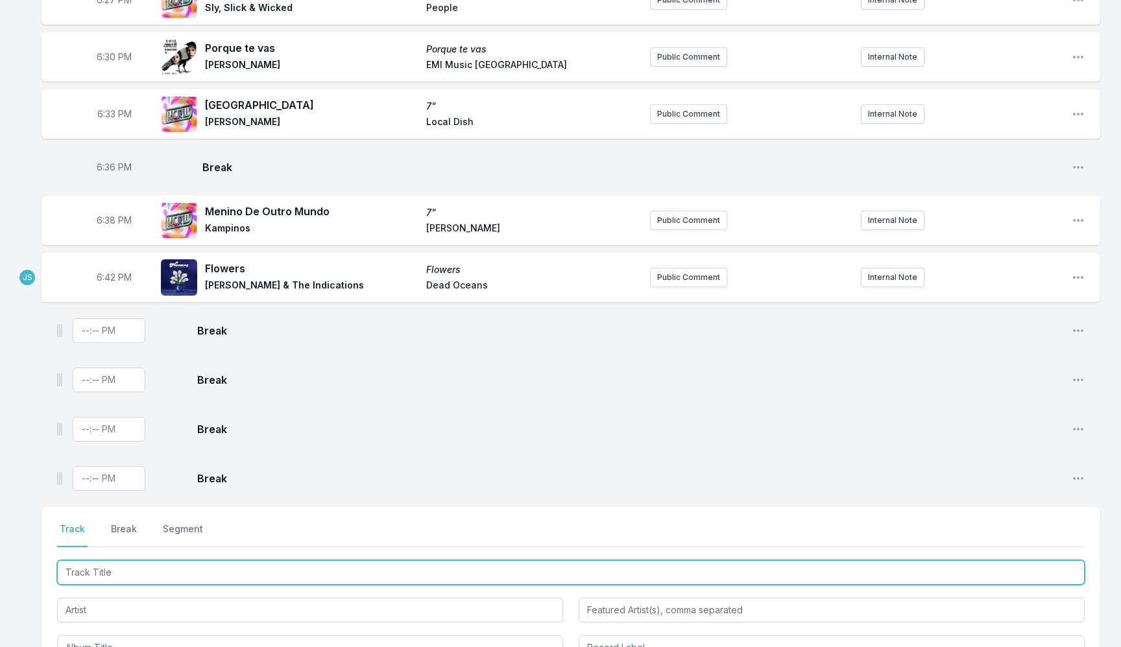
click at [102, 564] on input "Track Title" at bounding box center [570, 572] width 1027 height 25
paste input "Coco do Macaco"
type input "Coco do Macaco"
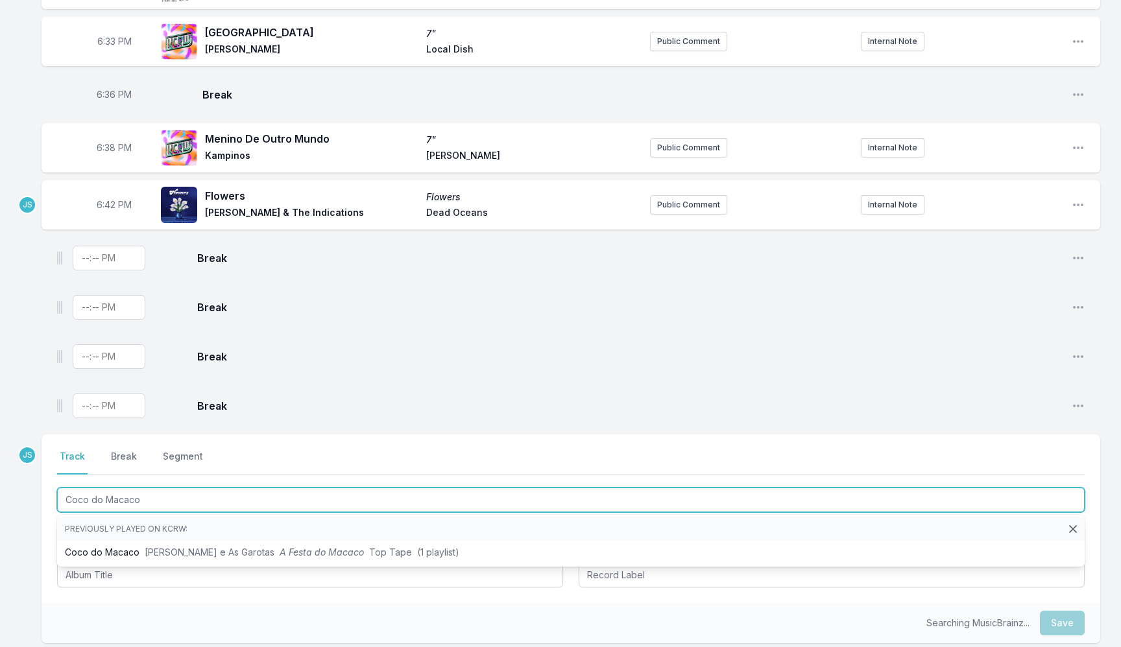
scroll to position [824, 0]
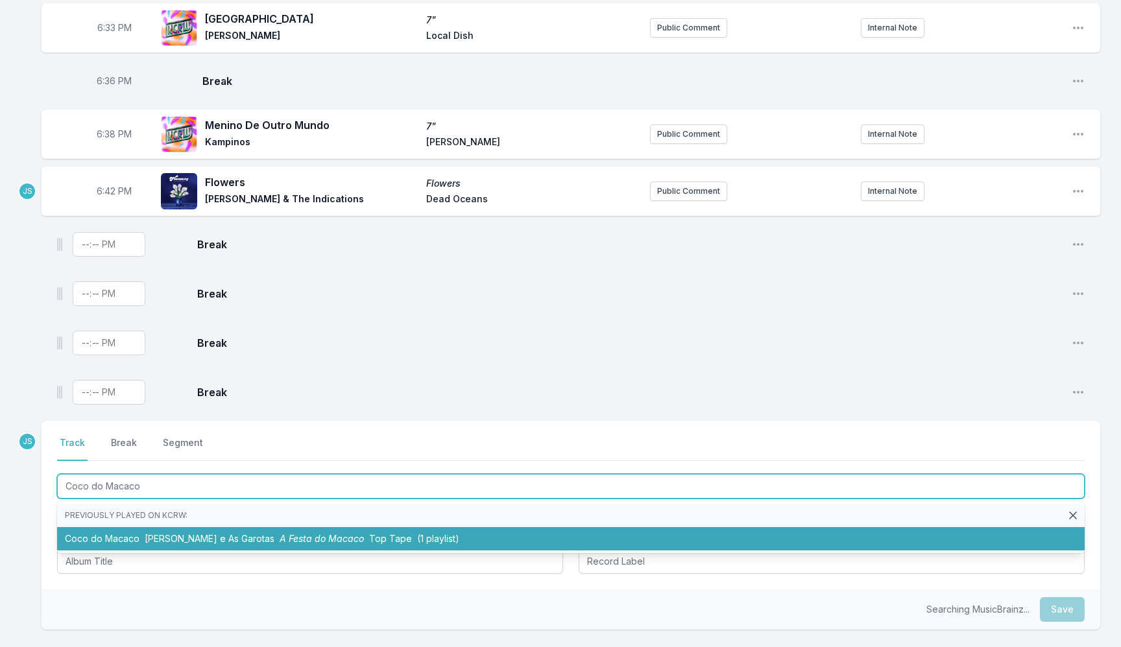
click at [183, 539] on li "Coco do Macaco Socrates e As Garotas A Festa do Macaco Top Tape (1 playlist)" at bounding box center [570, 538] width 1027 height 23
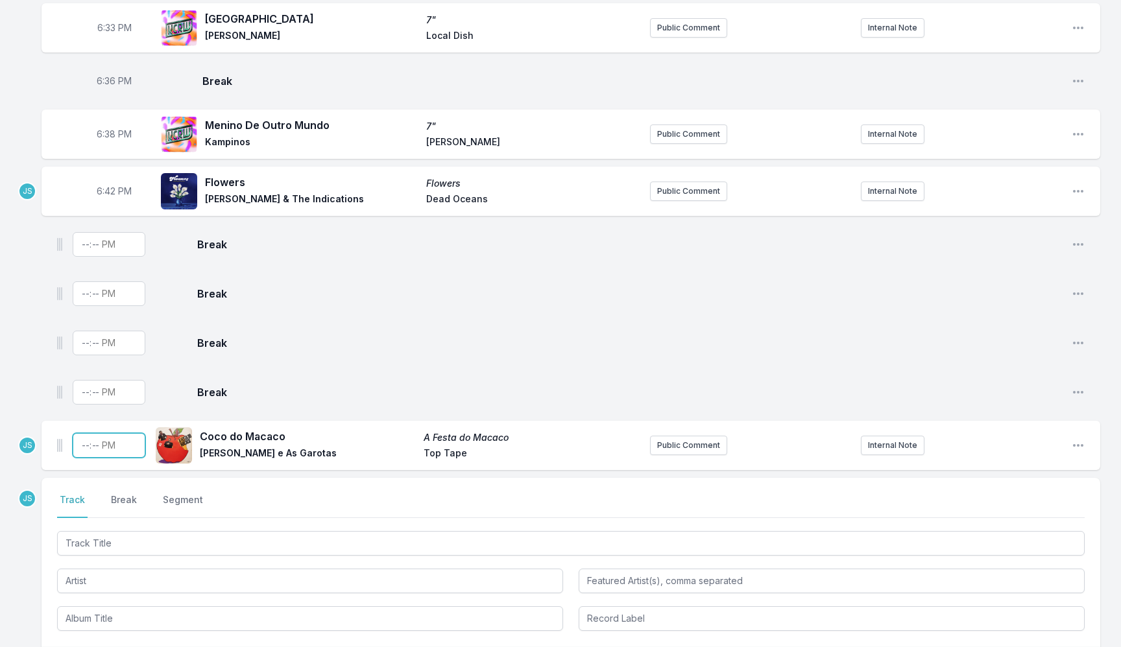
click at [87, 439] on input "Timestamp" at bounding box center [109, 445] width 73 height 25
type input "18:43"
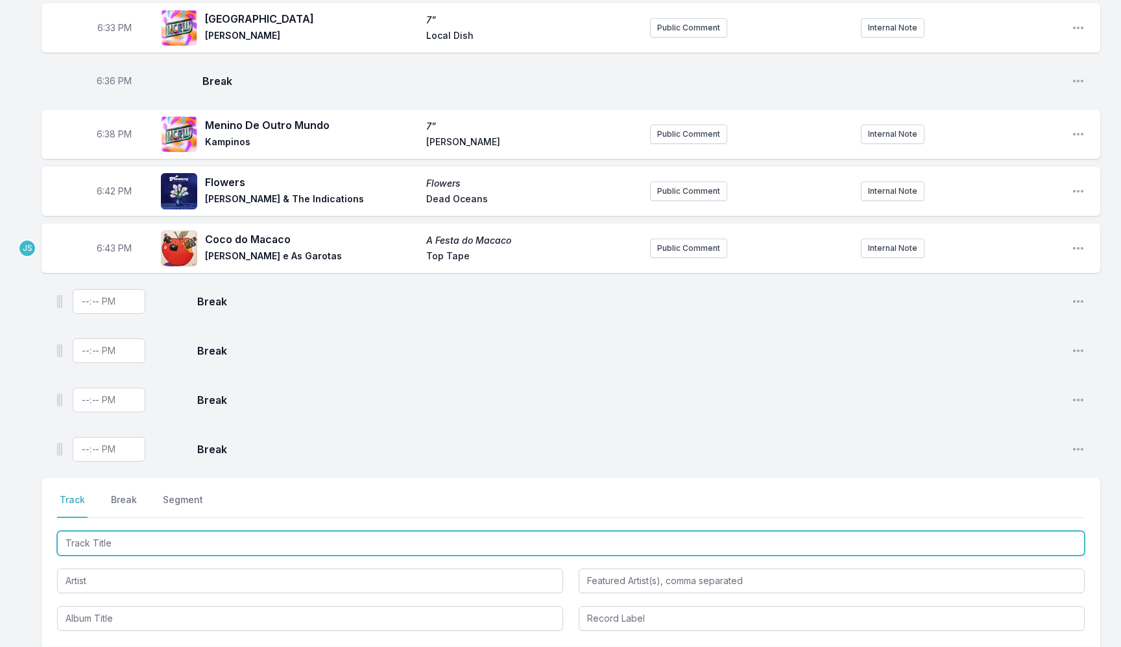
click at [216, 534] on input "Track Title" at bounding box center [570, 543] width 1027 height 25
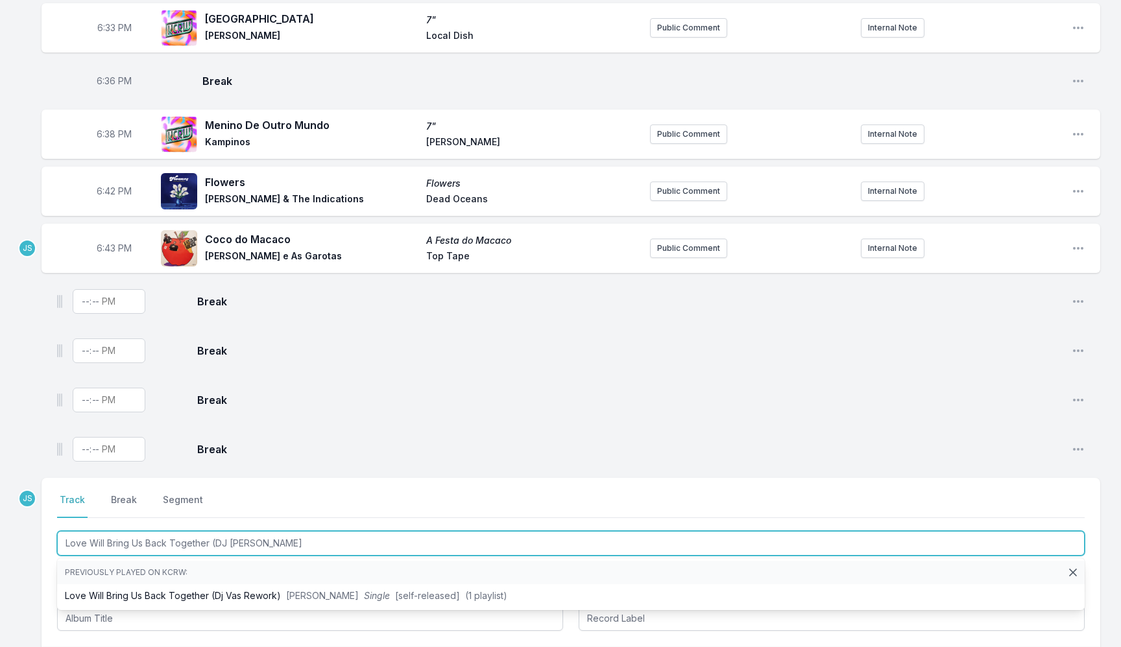
type input "Love Will Bring Us Back Together (DJ [PERSON_NAME]"
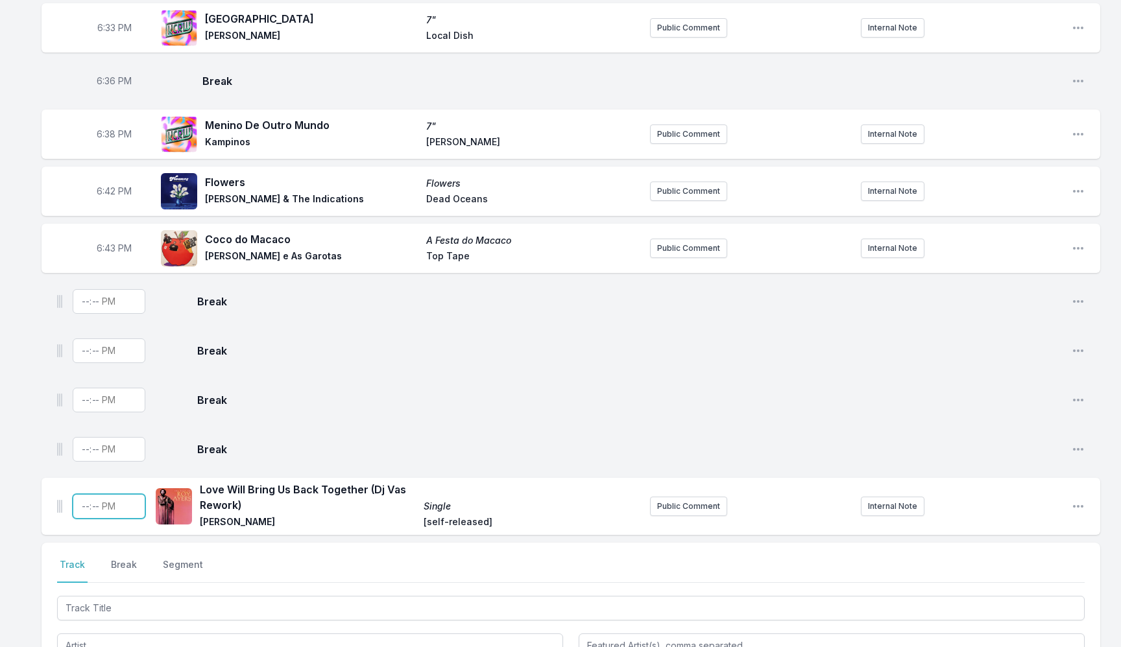
click at [89, 495] on input "Timestamp" at bounding box center [109, 506] width 73 height 25
type input "18:35"
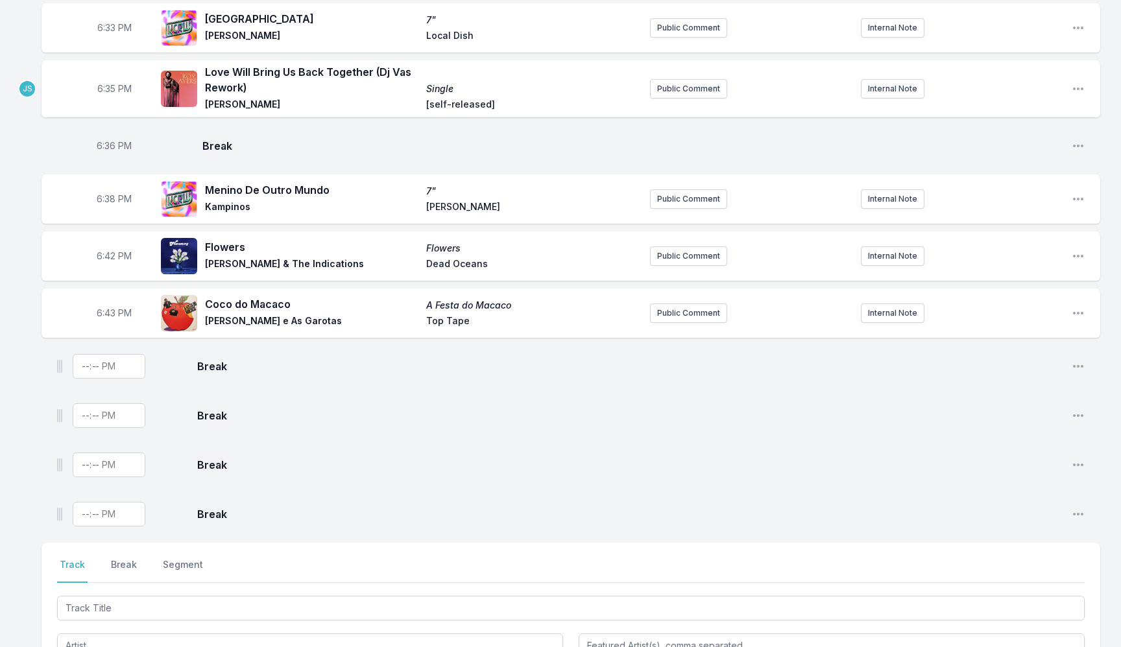
click at [111, 74] on aside "6:35 PM" at bounding box center [114, 89] width 73 height 42
click at [104, 86] on span "6:35 PM" at bounding box center [114, 88] width 34 height 13
click at [104, 86] on input "18:35" at bounding box center [114, 89] width 73 height 25
type input "18:45"
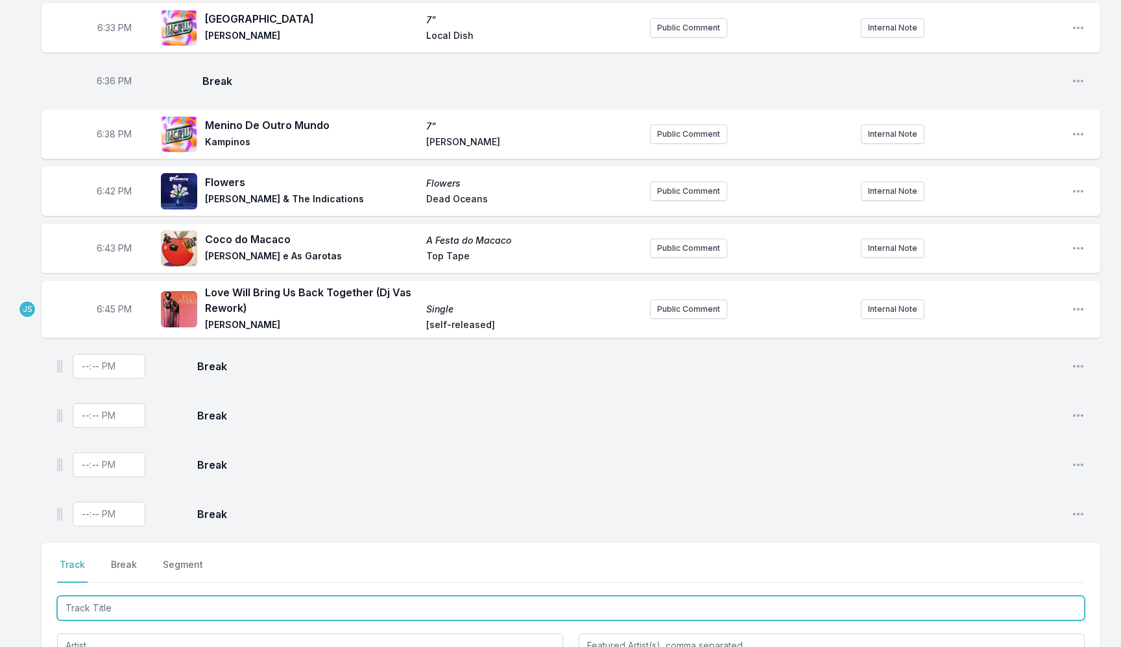
click at [137, 596] on input "Track Title" at bounding box center [570, 608] width 1027 height 25
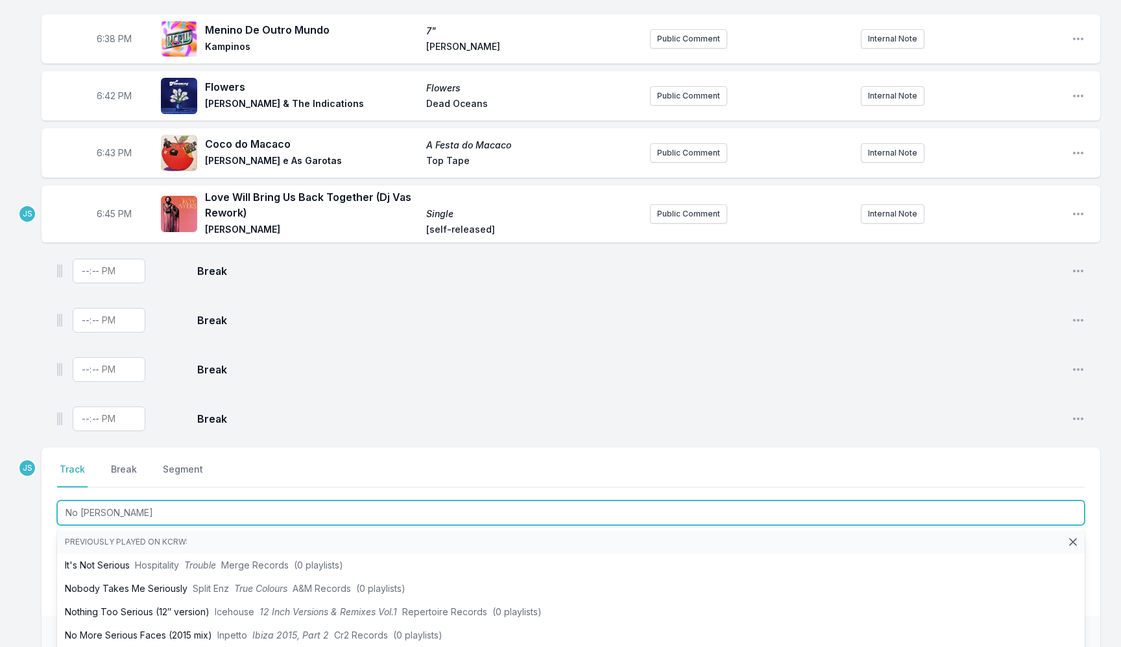
scroll to position [939, 0]
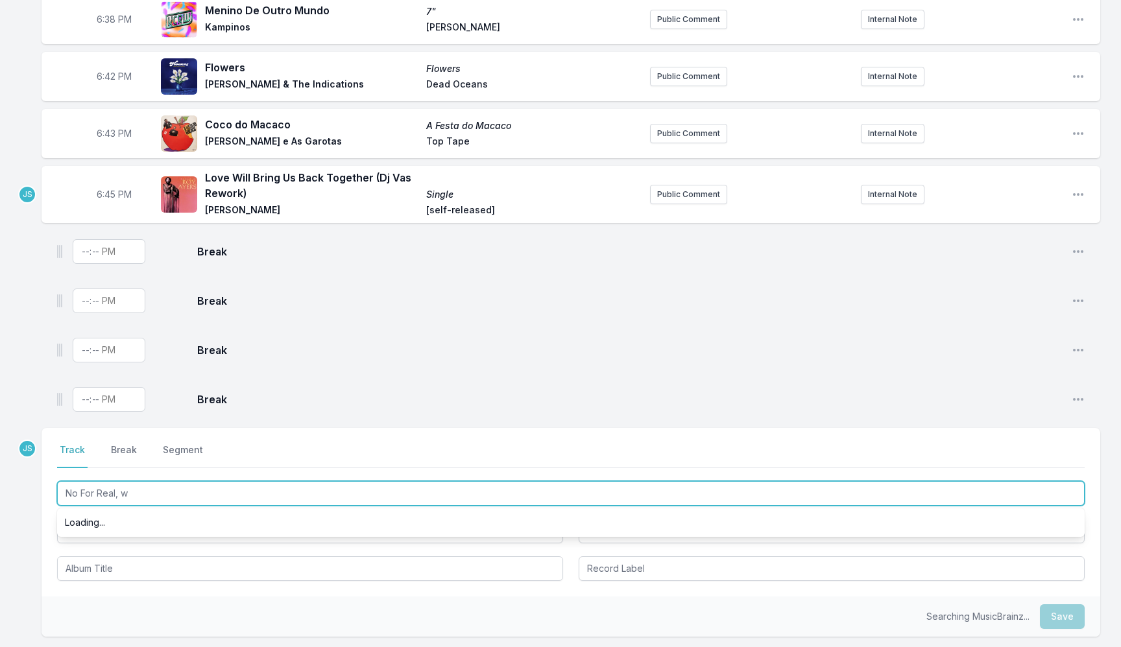
type input "No For Real, wt"
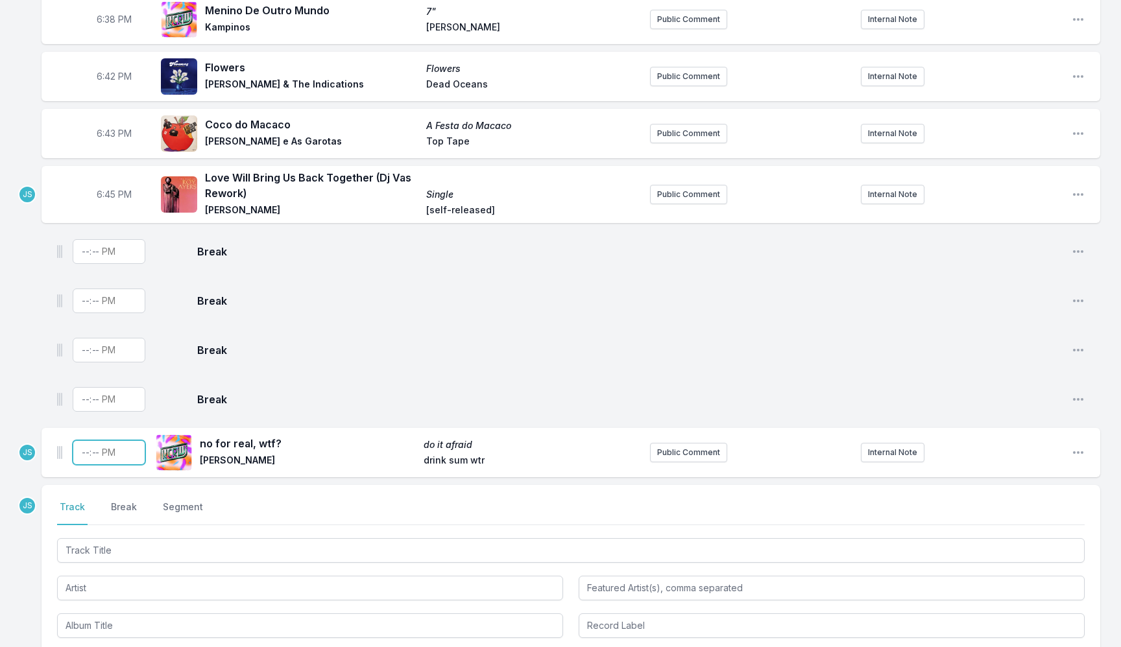
click at [85, 444] on input "Timestamp" at bounding box center [109, 452] width 73 height 25
type input "18:48"
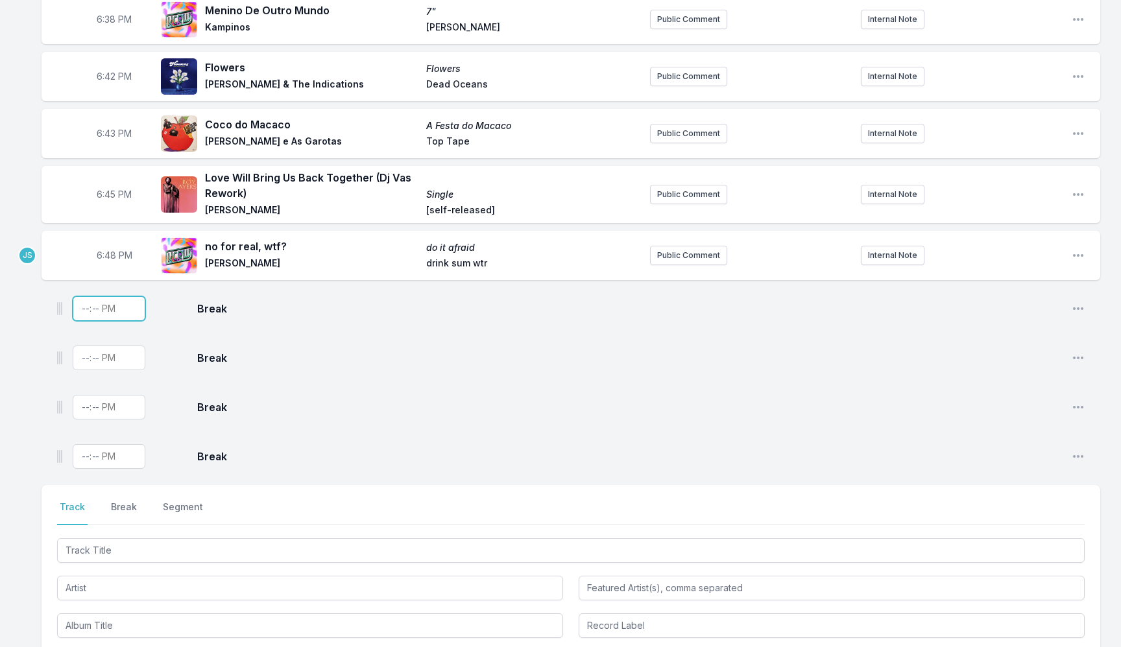
click at [78, 304] on input "Timestamp" at bounding box center [109, 308] width 73 height 25
type input "18:52"
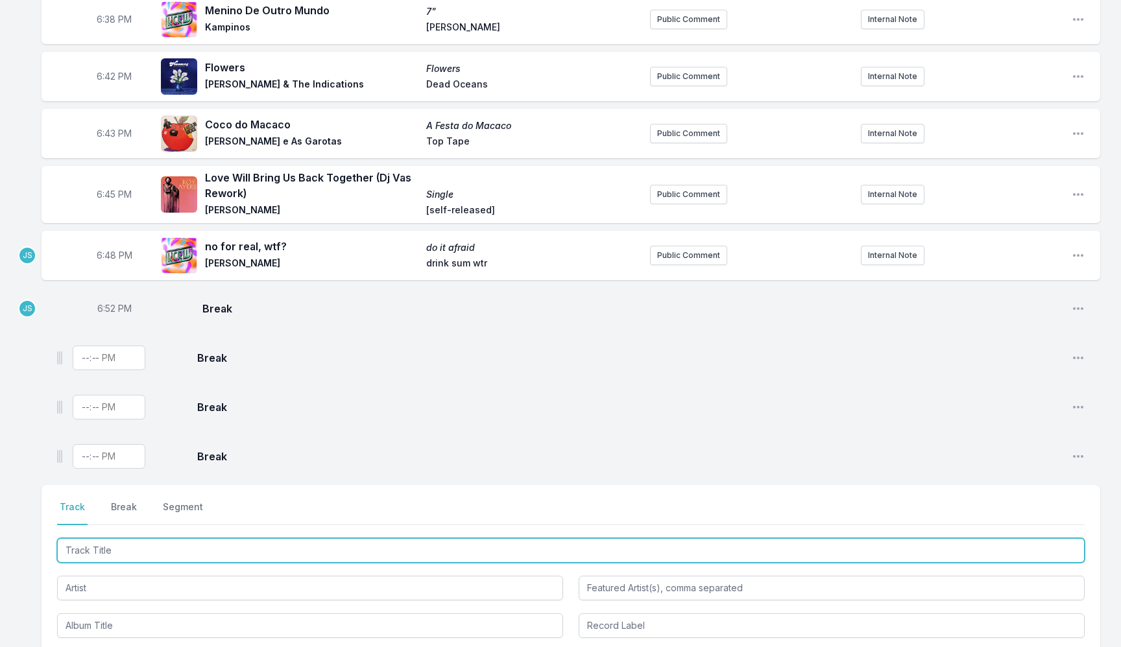
click at [115, 539] on input "Track Title" at bounding box center [570, 550] width 1027 height 25
type input "[PERSON_NAME]'s House"
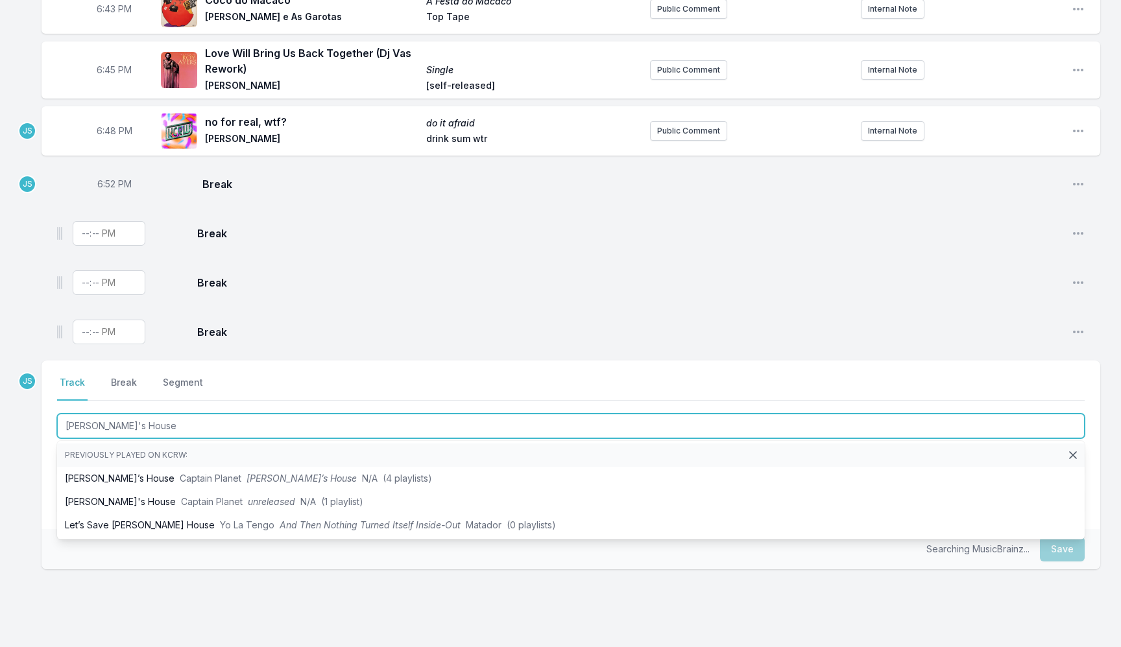
scroll to position [1067, 0]
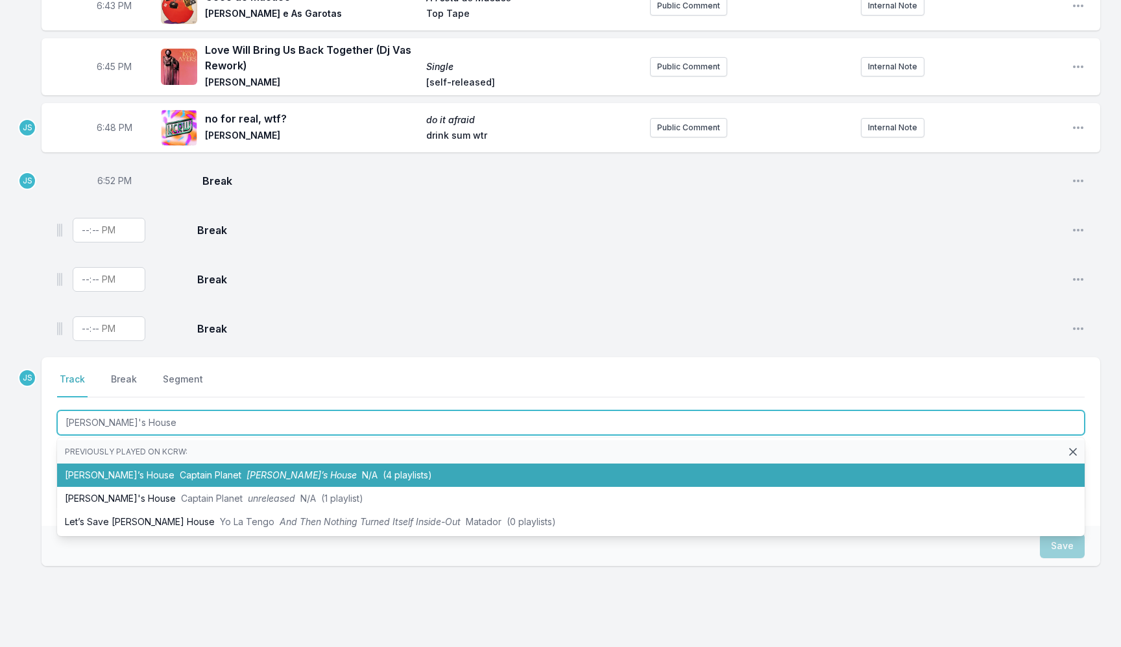
click at [246, 470] on span "[PERSON_NAME]’s House" at bounding box center [301, 475] width 110 height 11
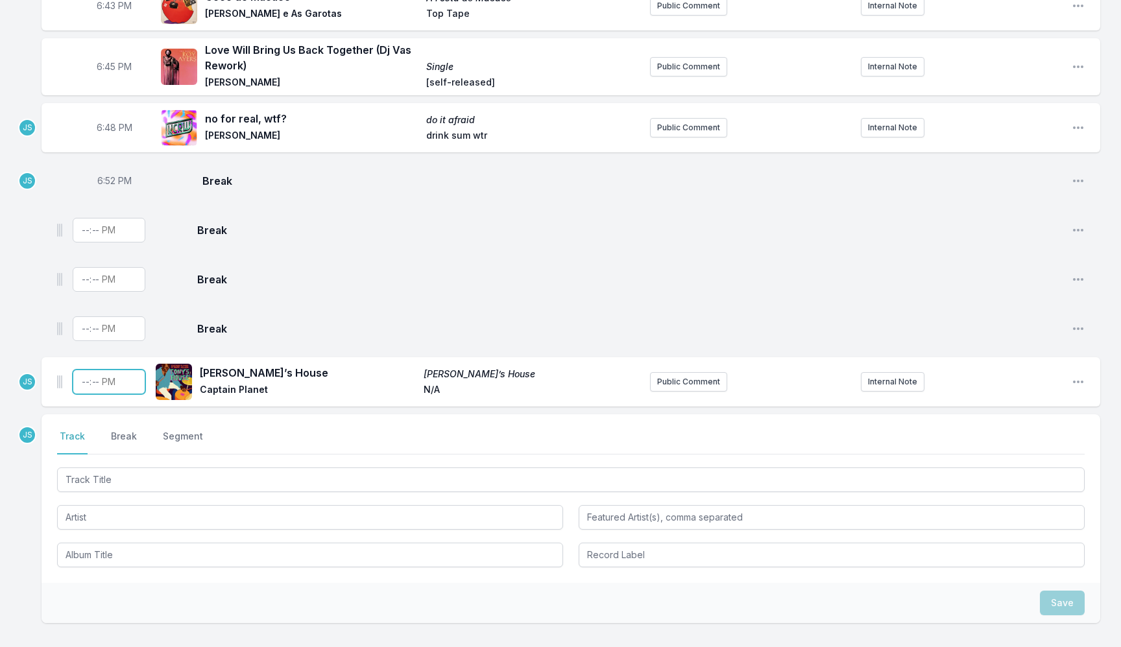
click at [85, 381] on input "Timestamp" at bounding box center [109, 382] width 73 height 25
click at [102, 174] on span "6:52 PM" at bounding box center [114, 180] width 34 height 13
click at [102, 169] on input "18:52" at bounding box center [114, 181] width 73 height 25
type input "18:55"
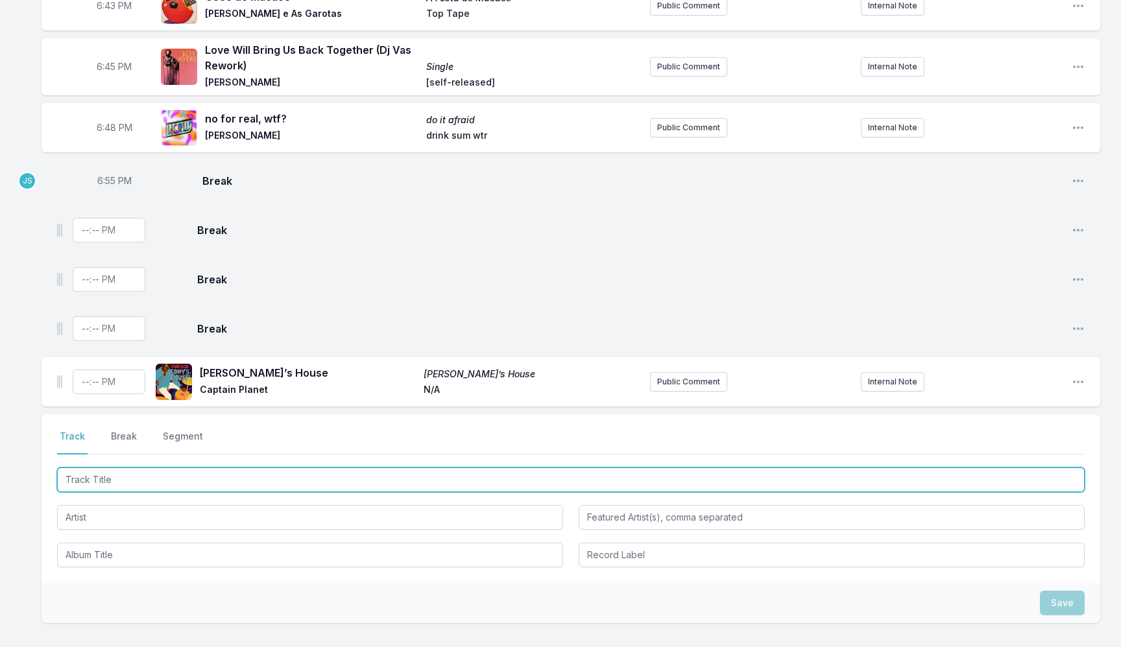
click at [182, 473] on input "Track Title" at bounding box center [570, 480] width 1027 height 25
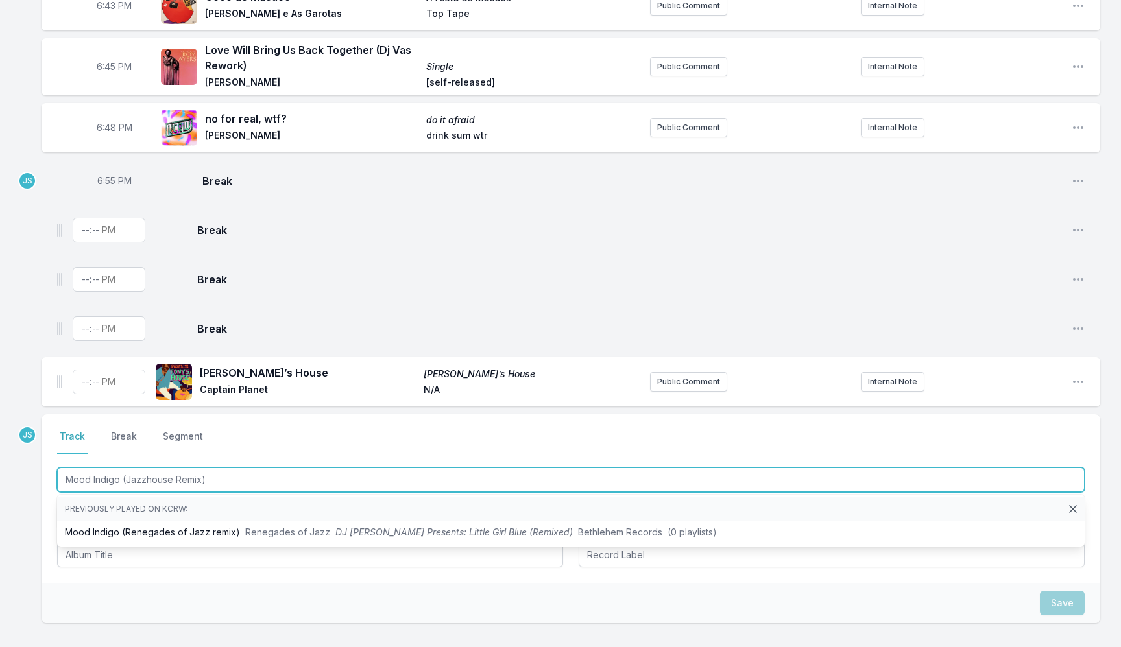
type input "Mood Indigo (Jazzhouse Remix)"
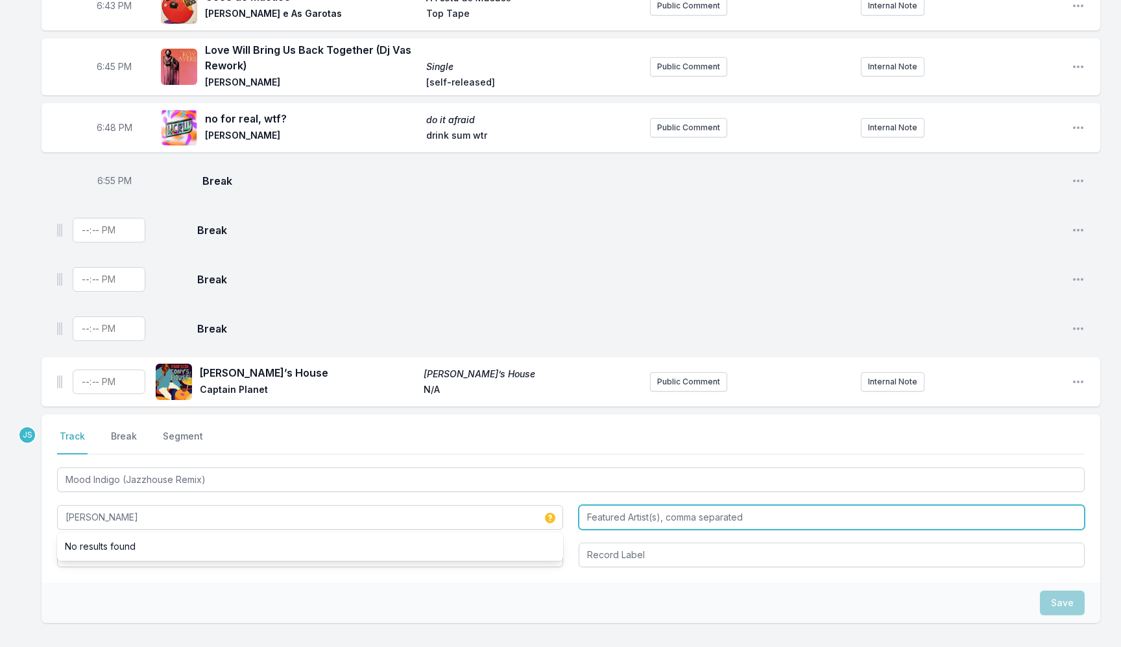
type input "[PERSON_NAME]"
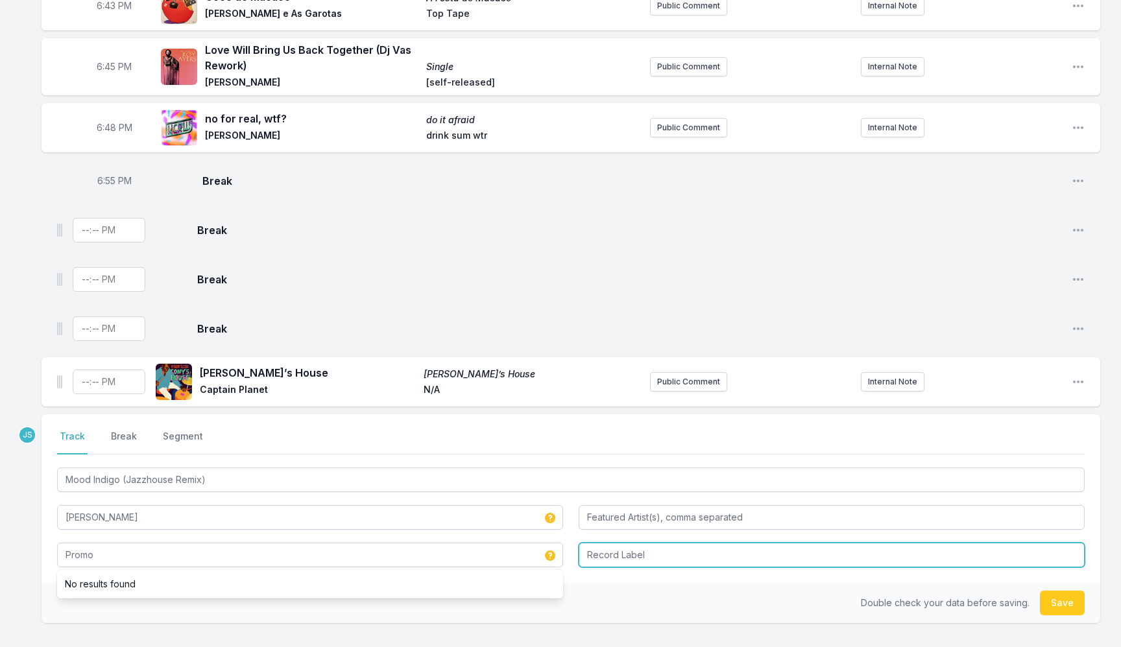
type input "Promo"
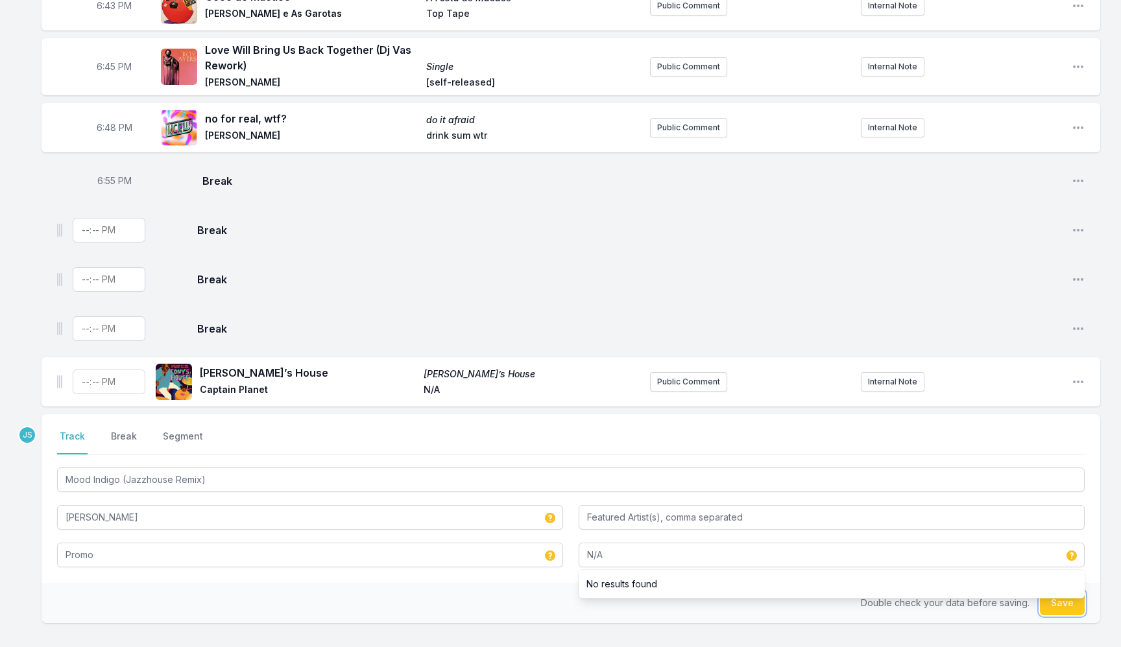
type input "N/A"
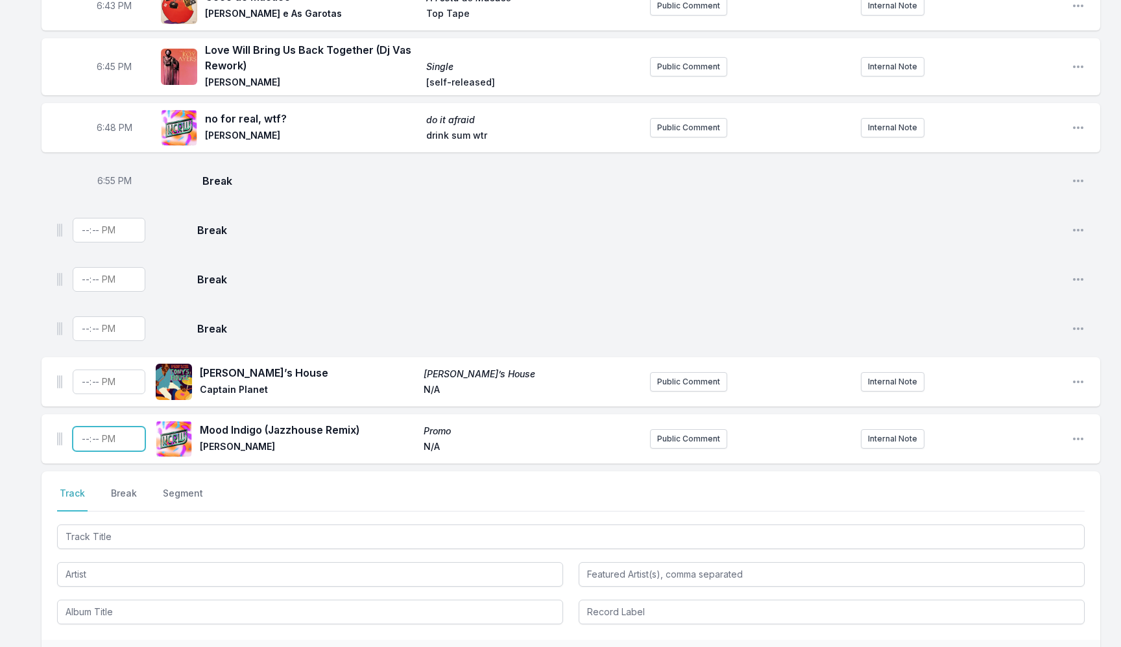
click at [86, 436] on input "Timestamp" at bounding box center [109, 439] width 73 height 25
type input "18:52"
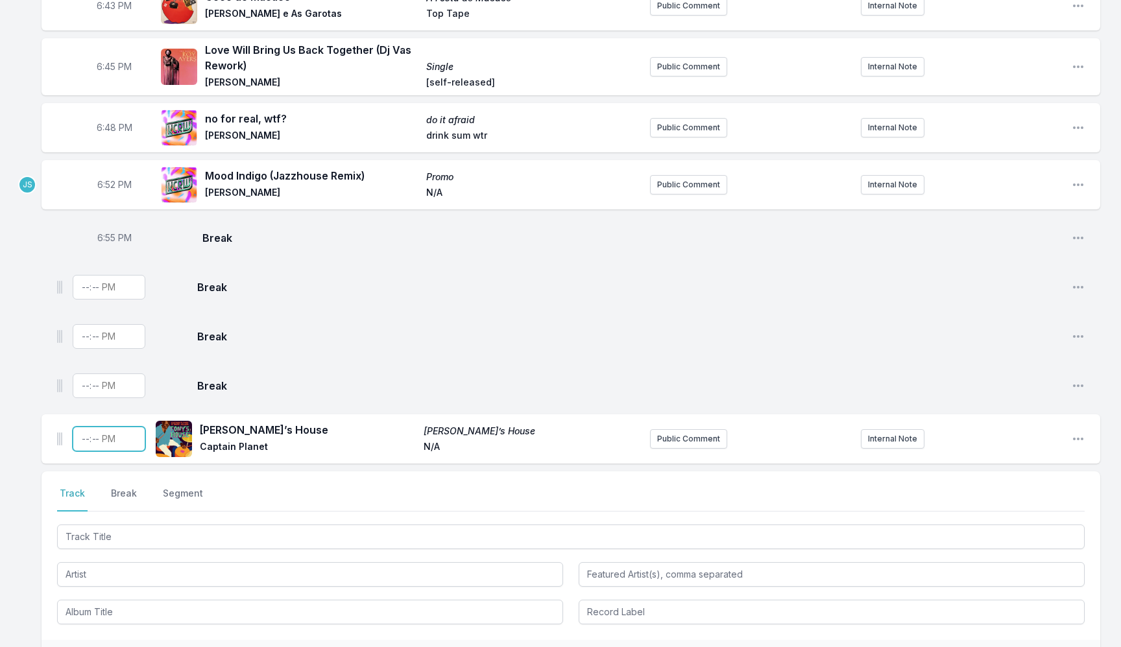
click at [84, 438] on input "Timestamp" at bounding box center [109, 439] width 73 height 25
type input "18:56"
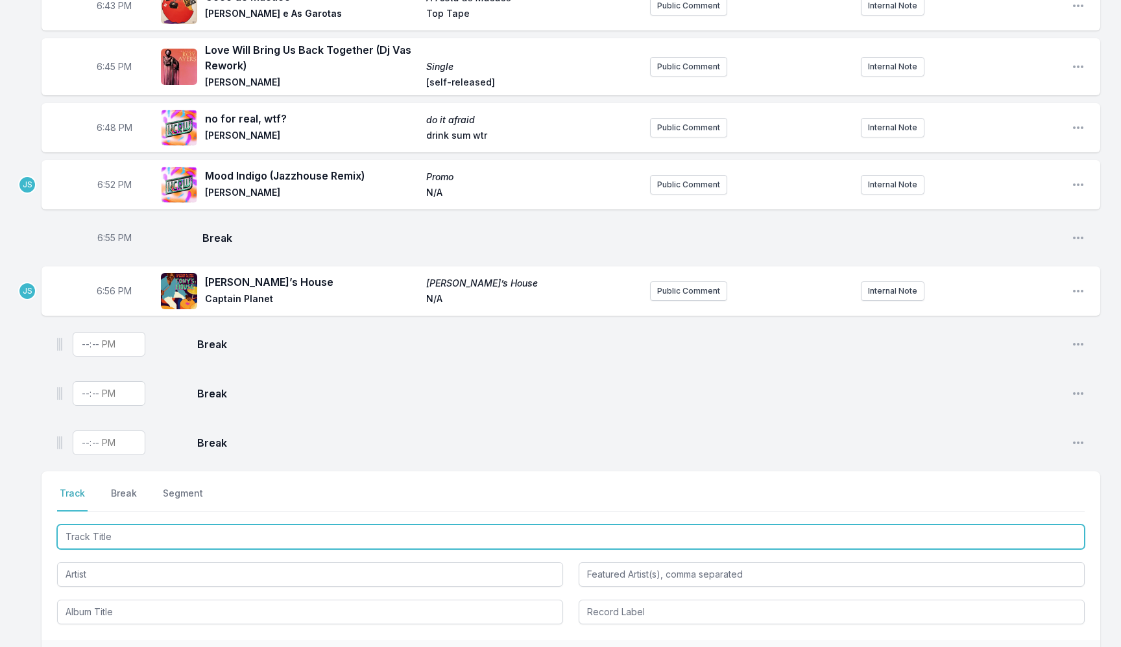
click at [285, 527] on input "Track Title" at bounding box center [570, 537] width 1027 height 25
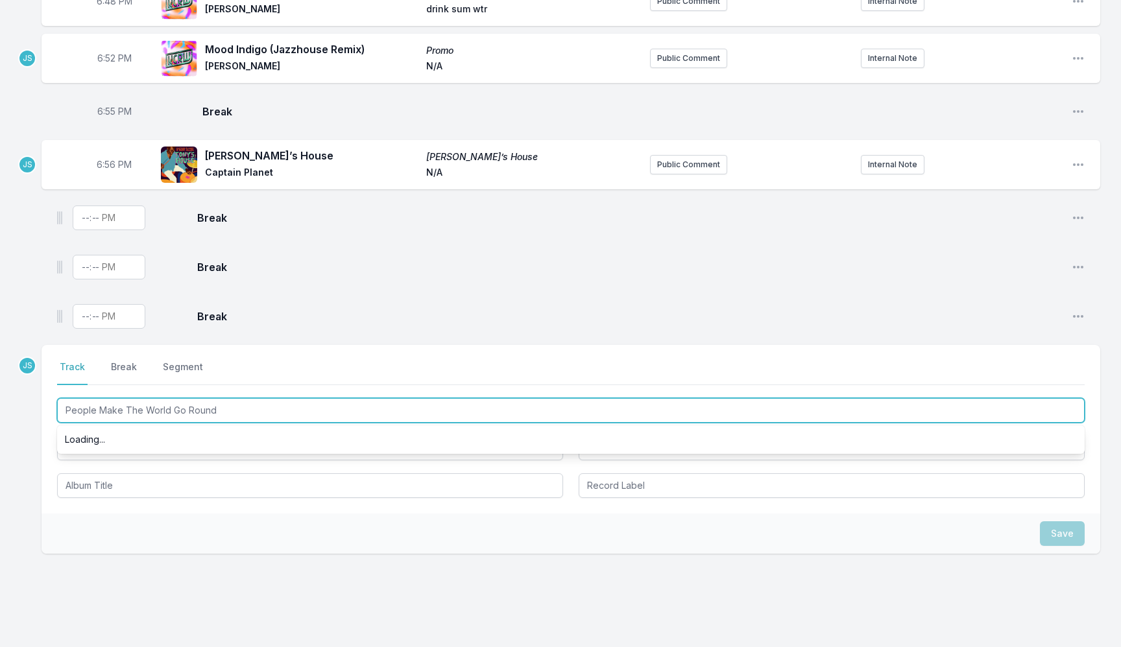
scroll to position [1201, 0]
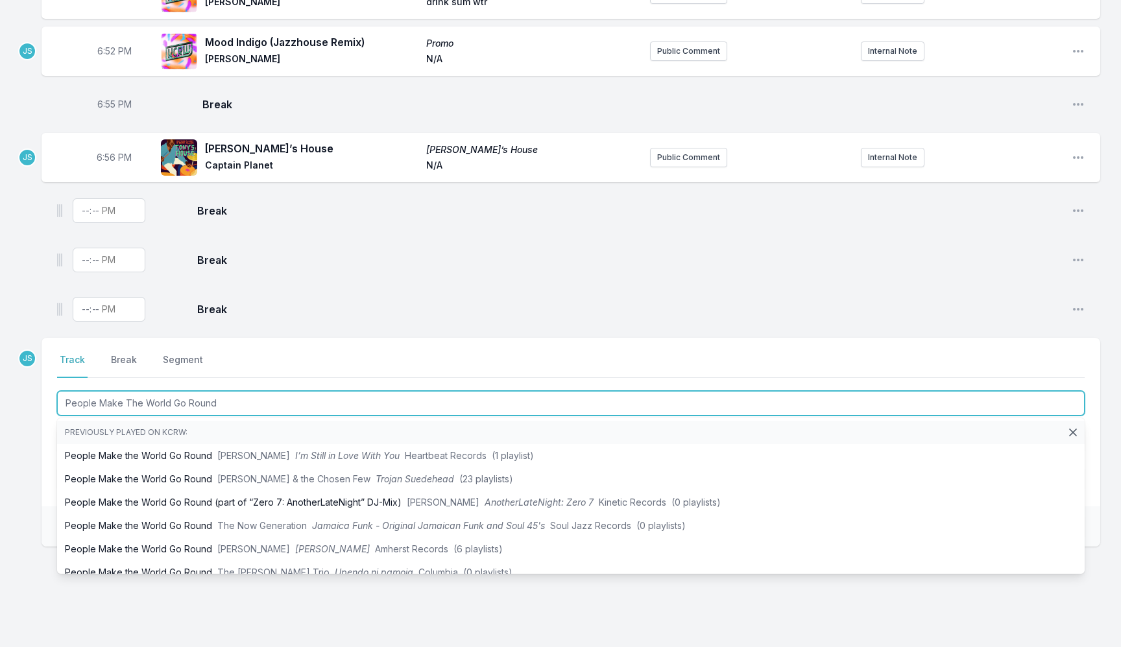
type input "People Make The World Go Round"
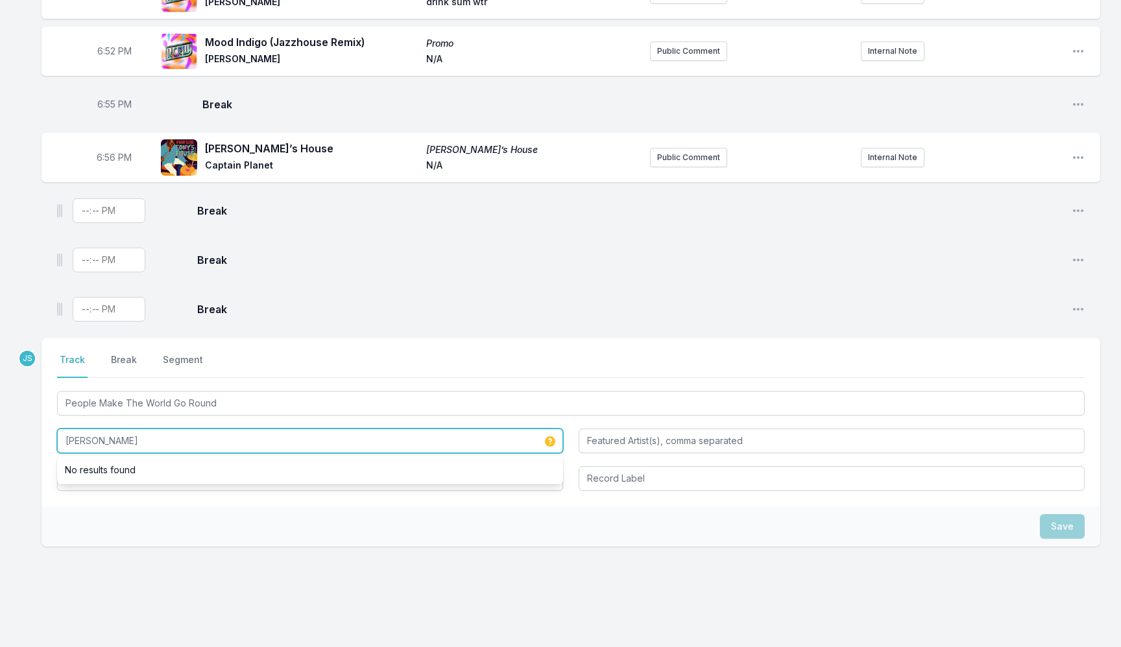
type input "[PERSON_NAME]"
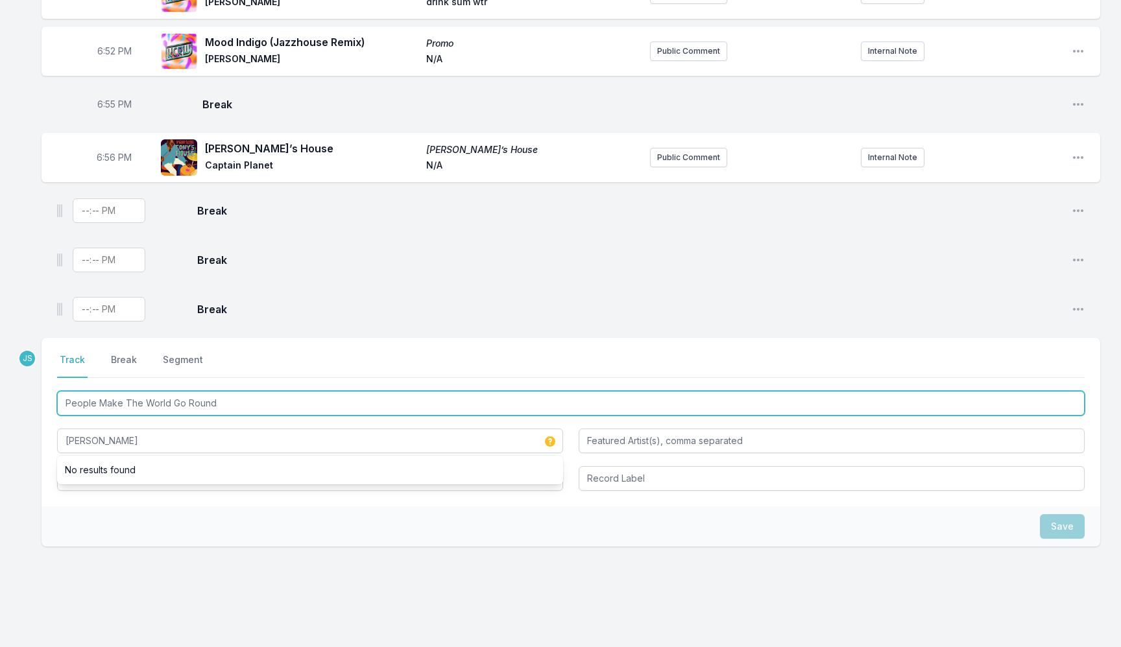
click at [184, 396] on input "People Make The World Go Round" at bounding box center [570, 403] width 1027 height 25
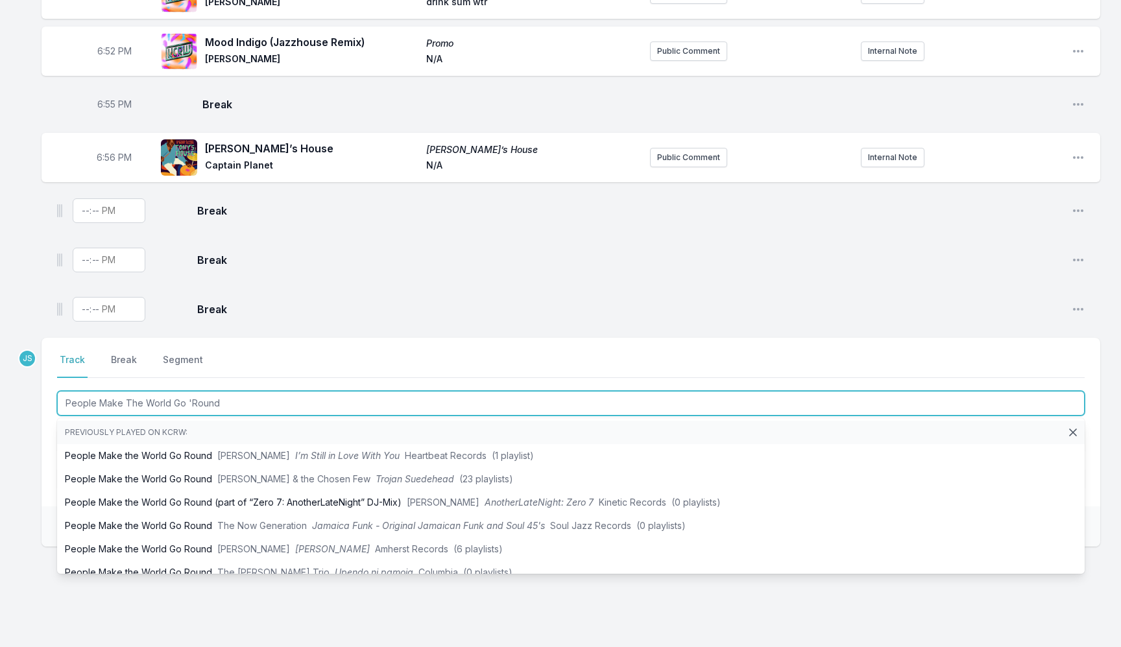
type input "People Make The World Go 'Round"
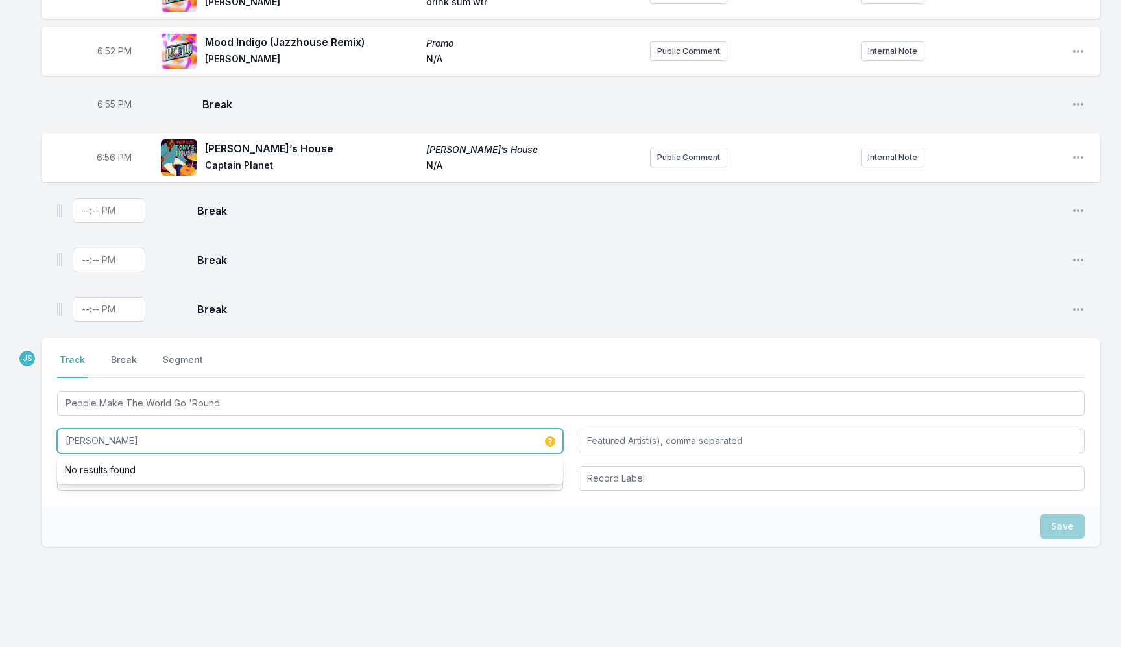
type input "[PERSON_NAME]"
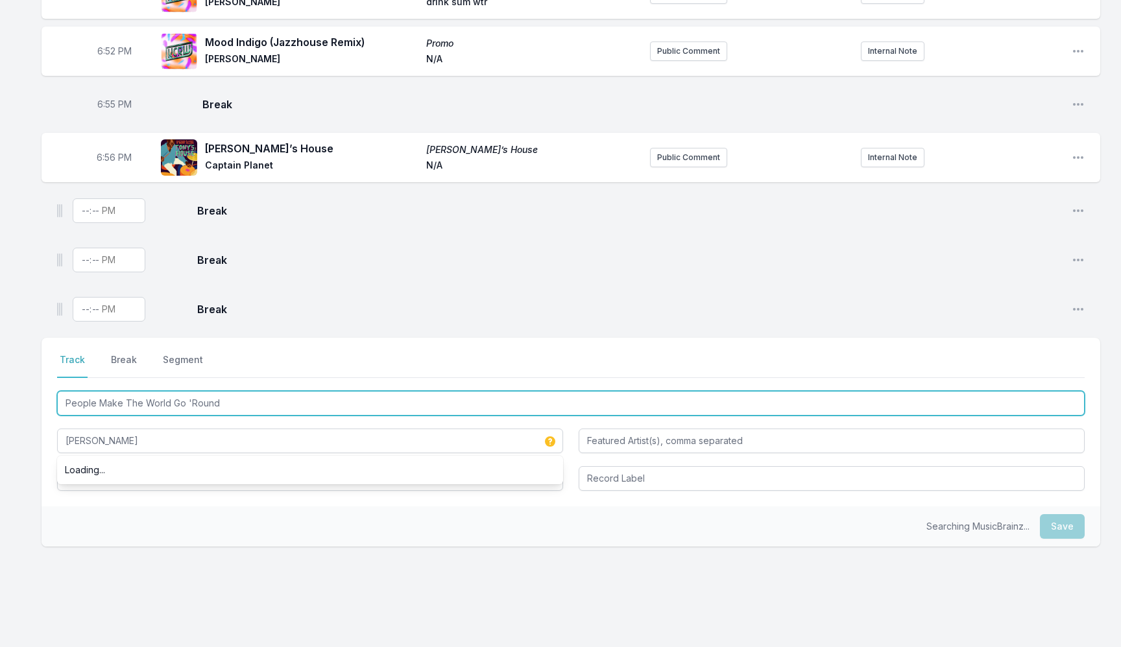
type input "[PERSON_NAME]"
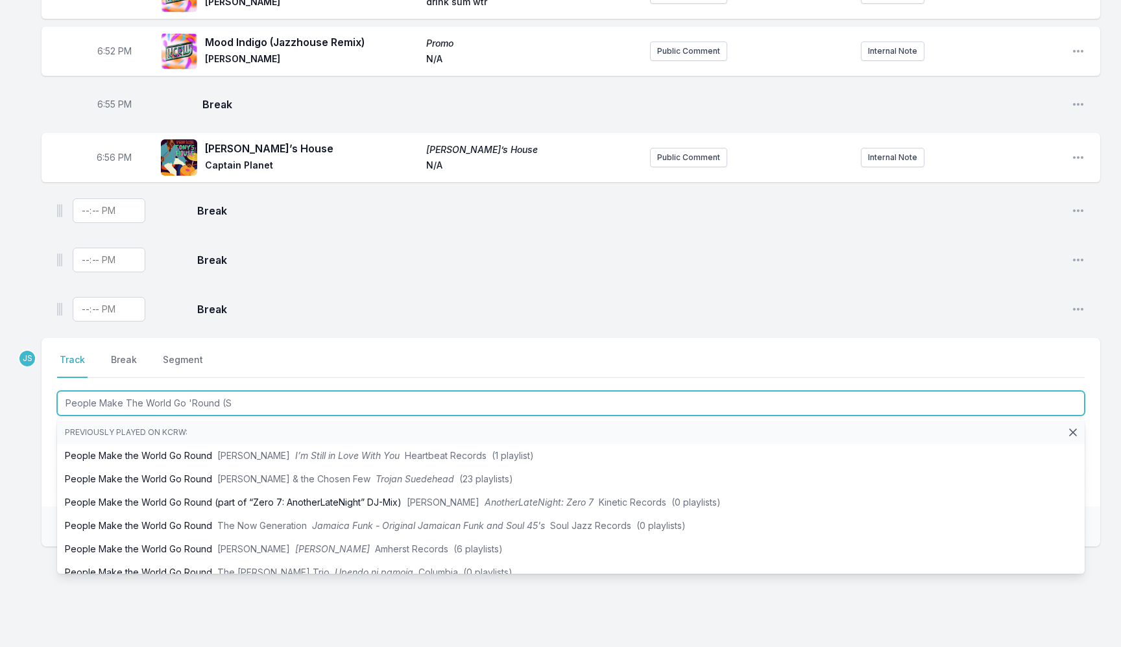
type input "People Make The World Go 'Round (Se"
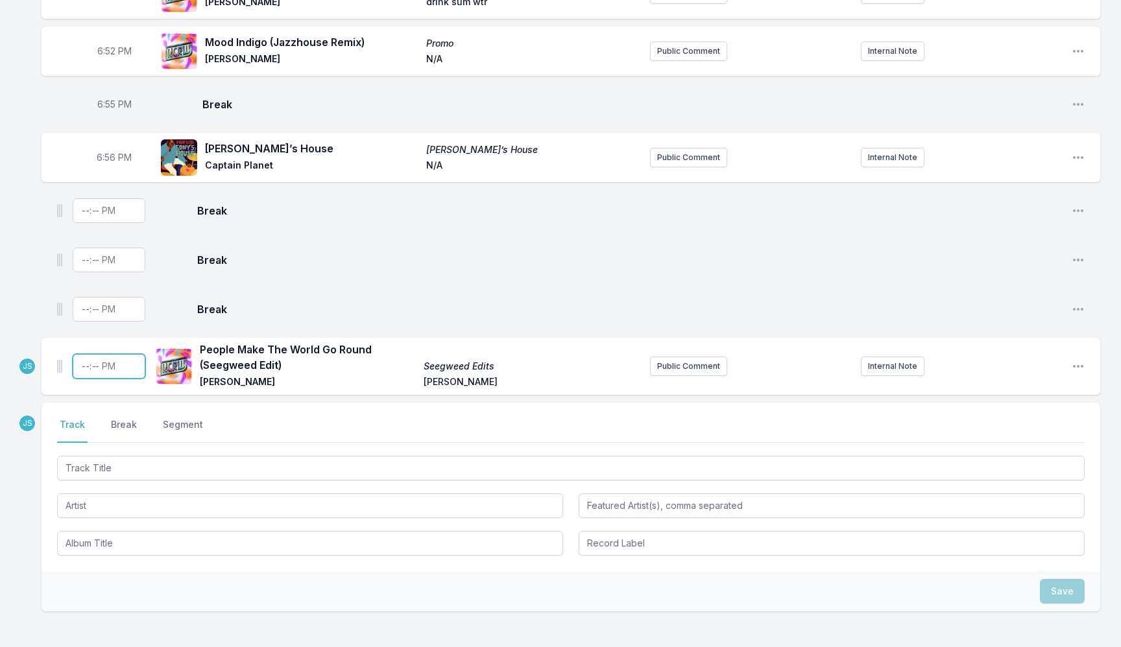
click at [87, 368] on input "Timestamp" at bounding box center [109, 366] width 73 height 25
click at [395, 289] on div "Break Open playlist item options" at bounding box center [571, 310] width 1058 height 42
click at [84, 354] on input "Timestamp" at bounding box center [109, 366] width 73 height 25
type input "19:02"
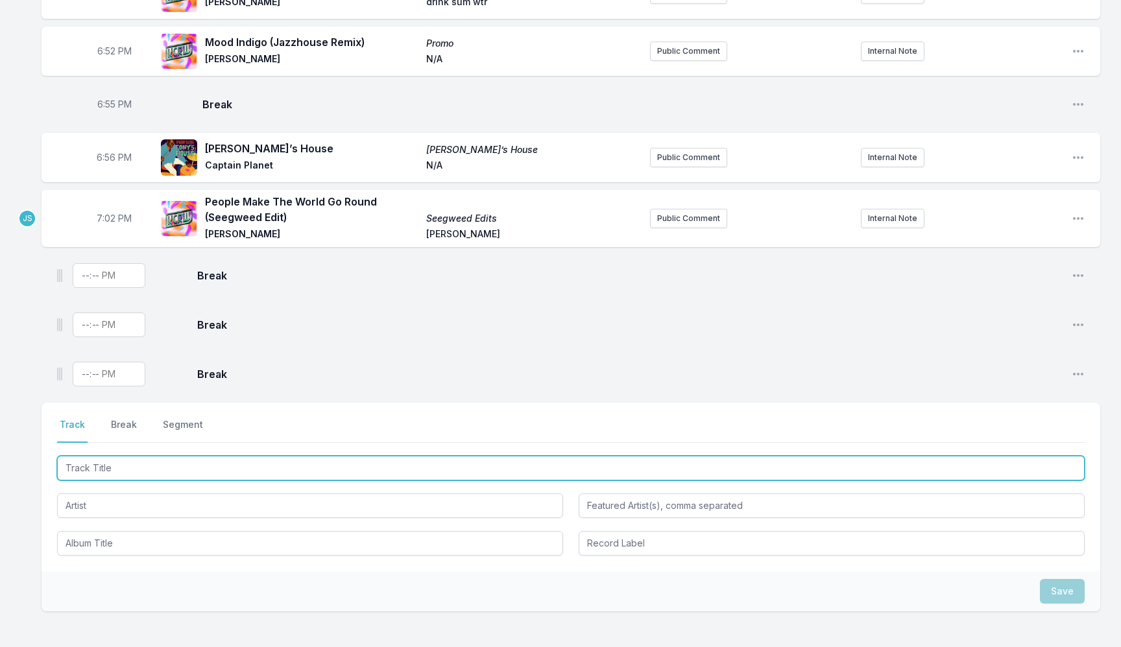
click at [197, 463] on input "Track Title" at bounding box center [570, 468] width 1027 height 25
click at [97, 463] on input "Pink and White (Yoruba" at bounding box center [570, 468] width 1027 height 25
type input "Pink + White (Yoruba Soul Mix)"
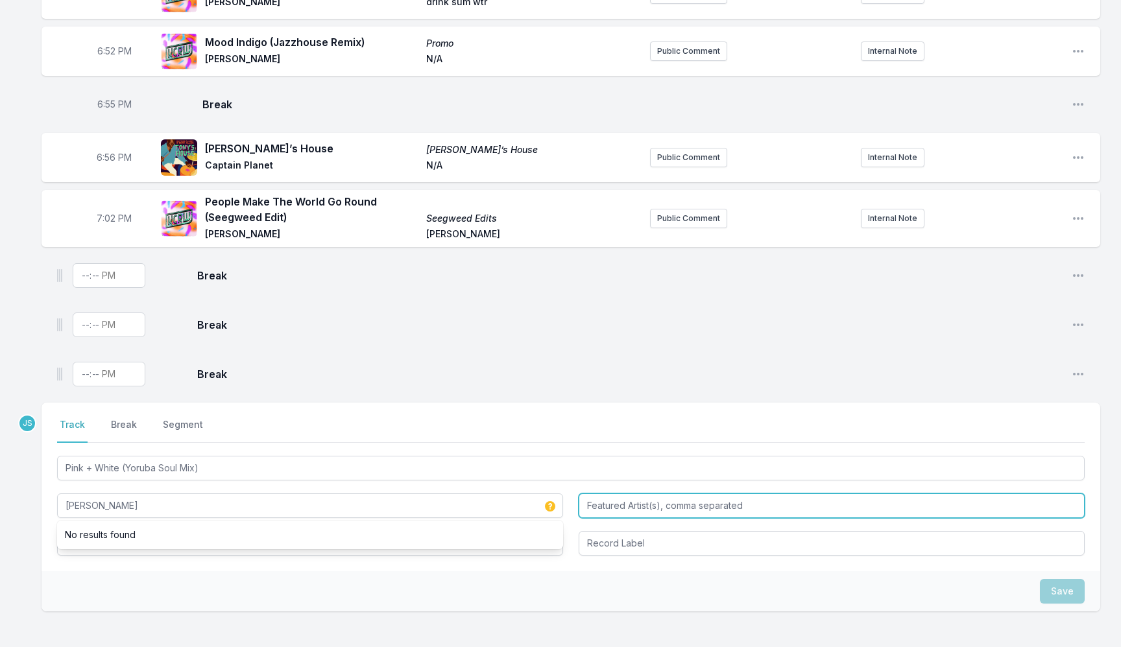
type input "[PERSON_NAME]"
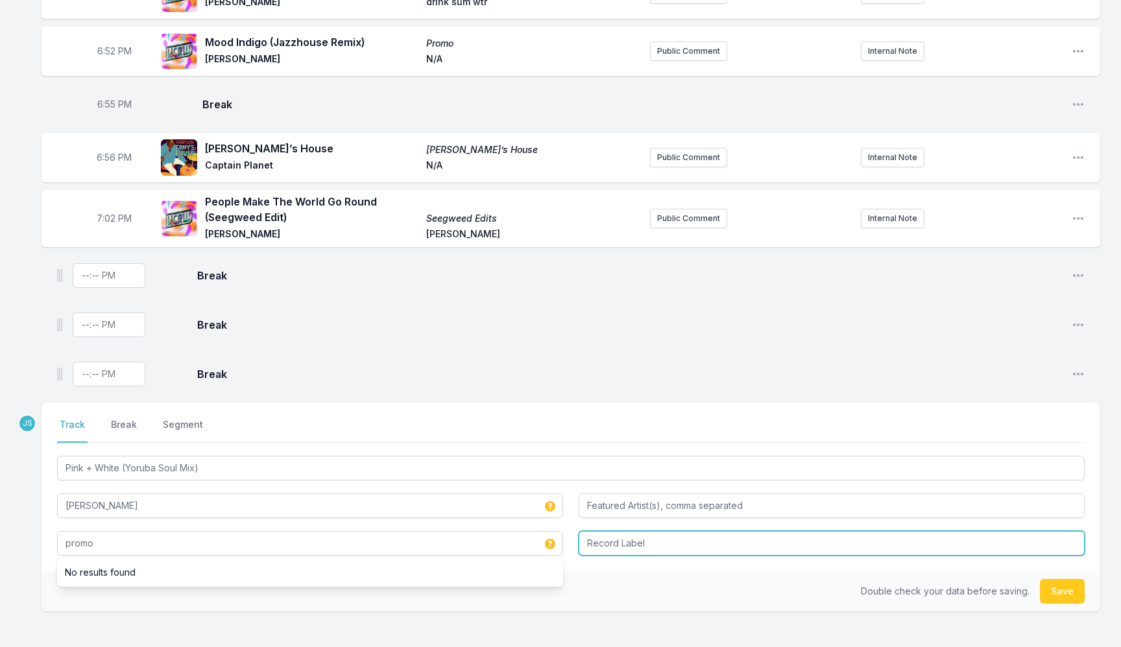
type input "promo"
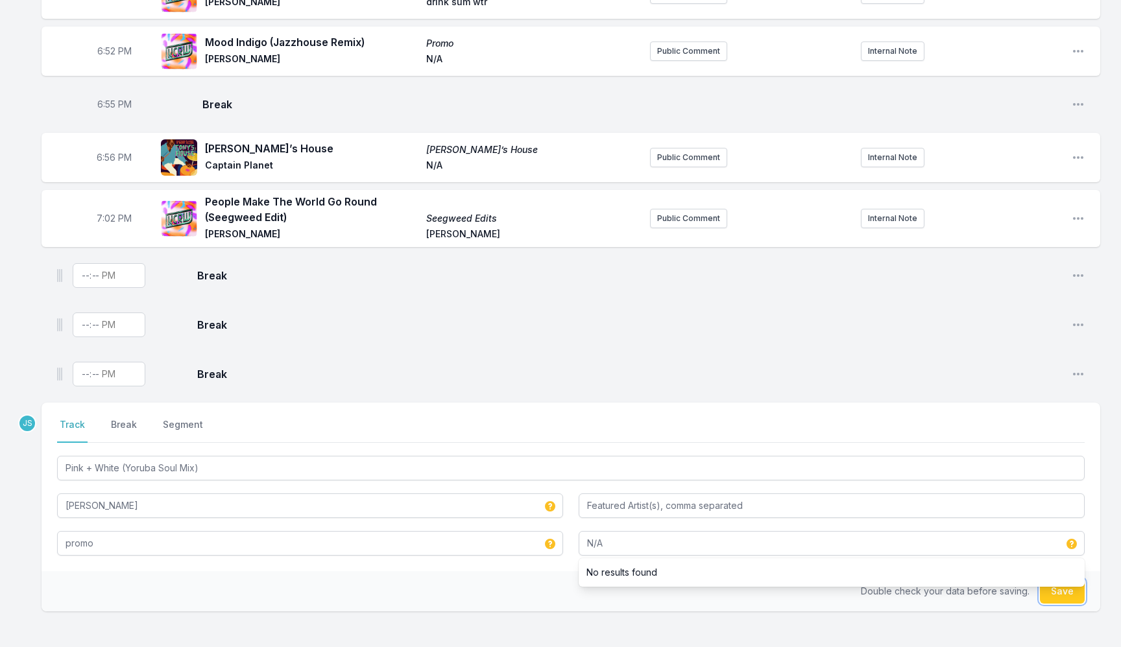
type input "N/A"
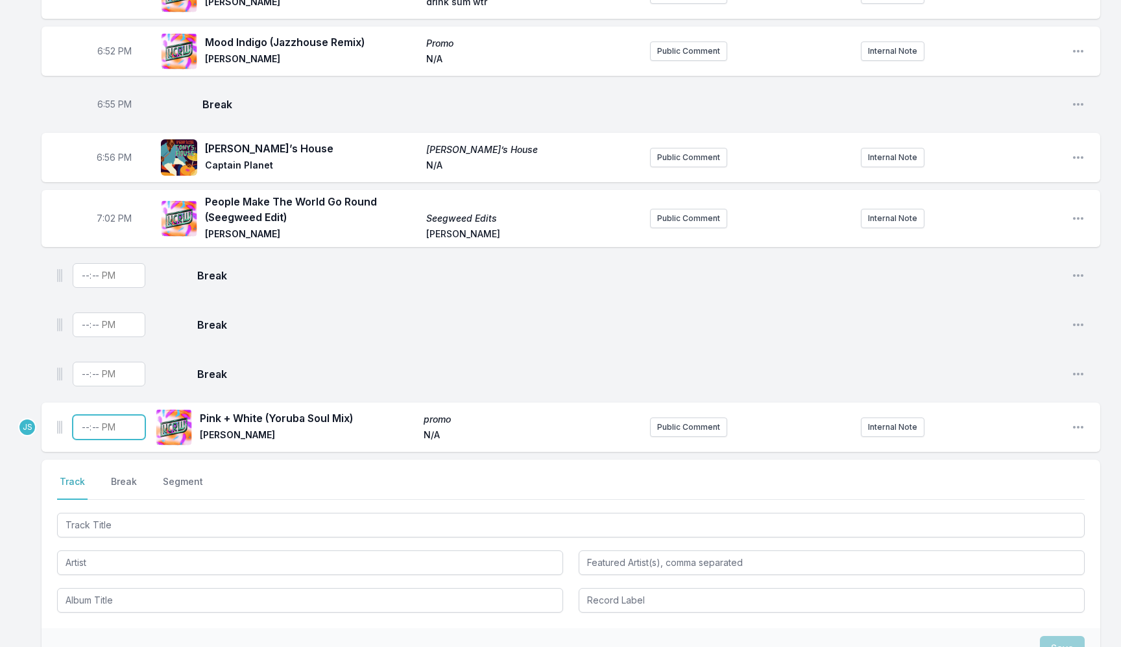
click at [86, 416] on input "Timestamp" at bounding box center [109, 427] width 73 height 25
type input "19:04"
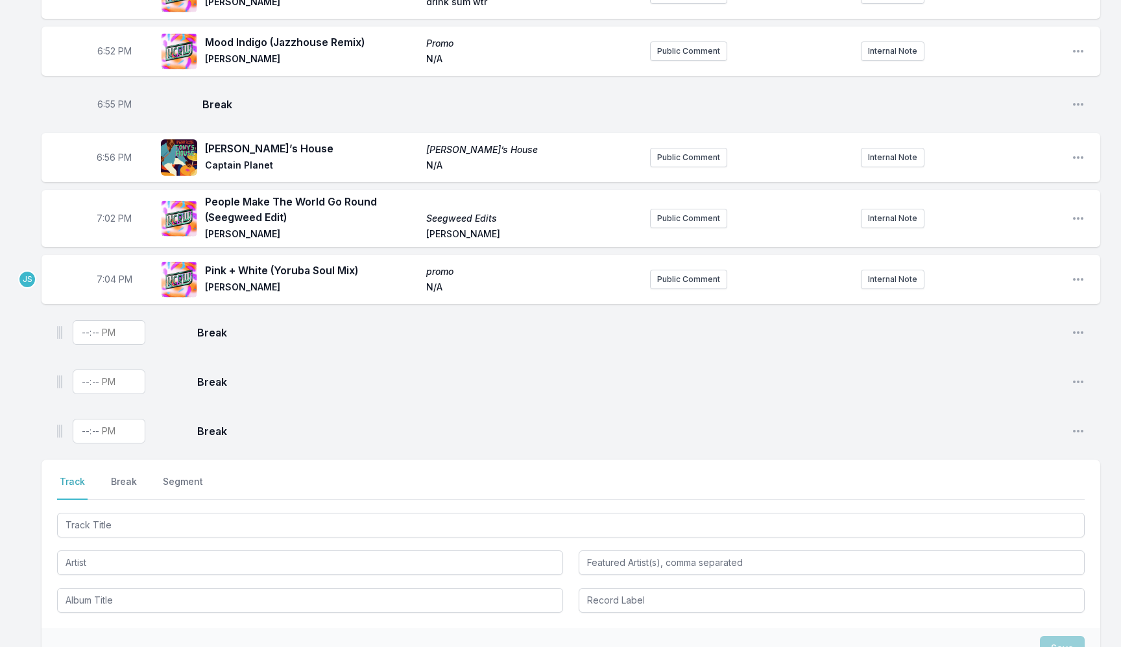
click at [108, 277] on span "7:04 PM" at bounding box center [115, 279] width 36 height 13
click at [108, 277] on input "19:04" at bounding box center [114, 279] width 73 height 25
type input "19:05"
click at [129, 510] on div at bounding box center [570, 523] width 1027 height 27
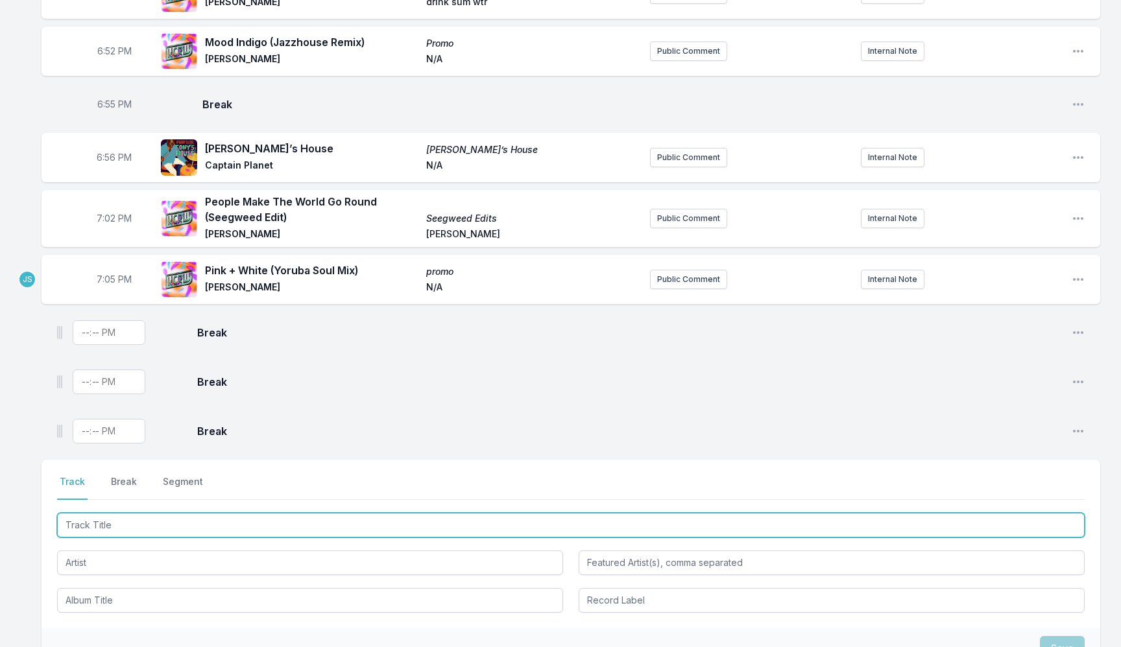
click at [129, 514] on input "Track Title" at bounding box center [570, 525] width 1027 height 25
type input "Harlem ([PERSON_NAME] Edit)"
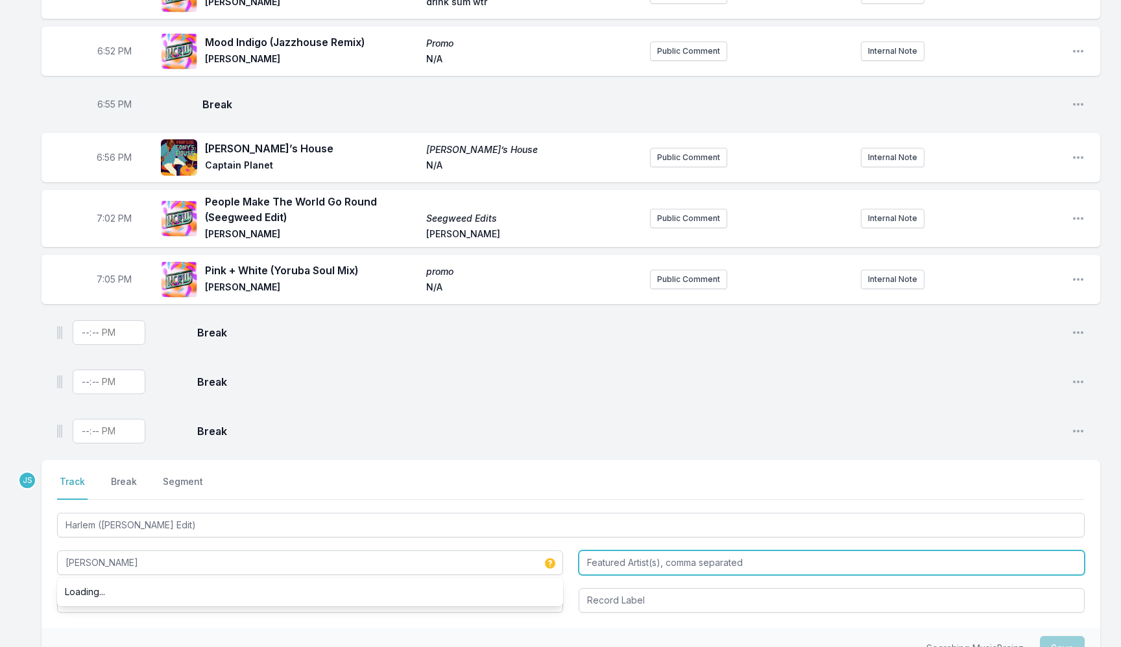
type input "[PERSON_NAME]"
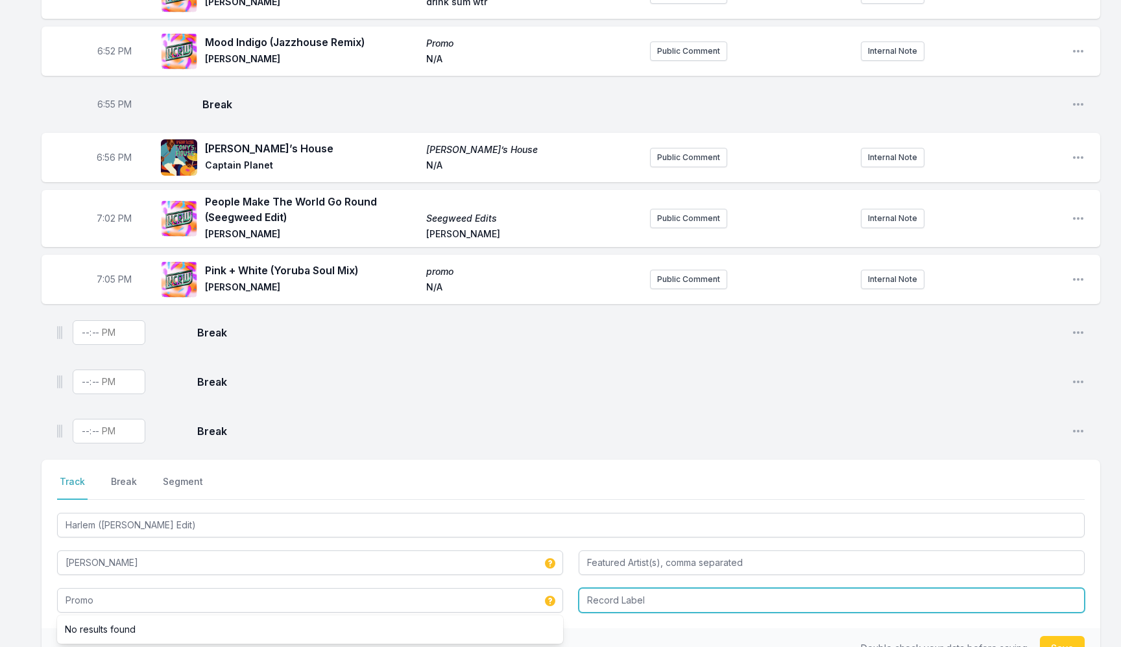
type input "Promo"
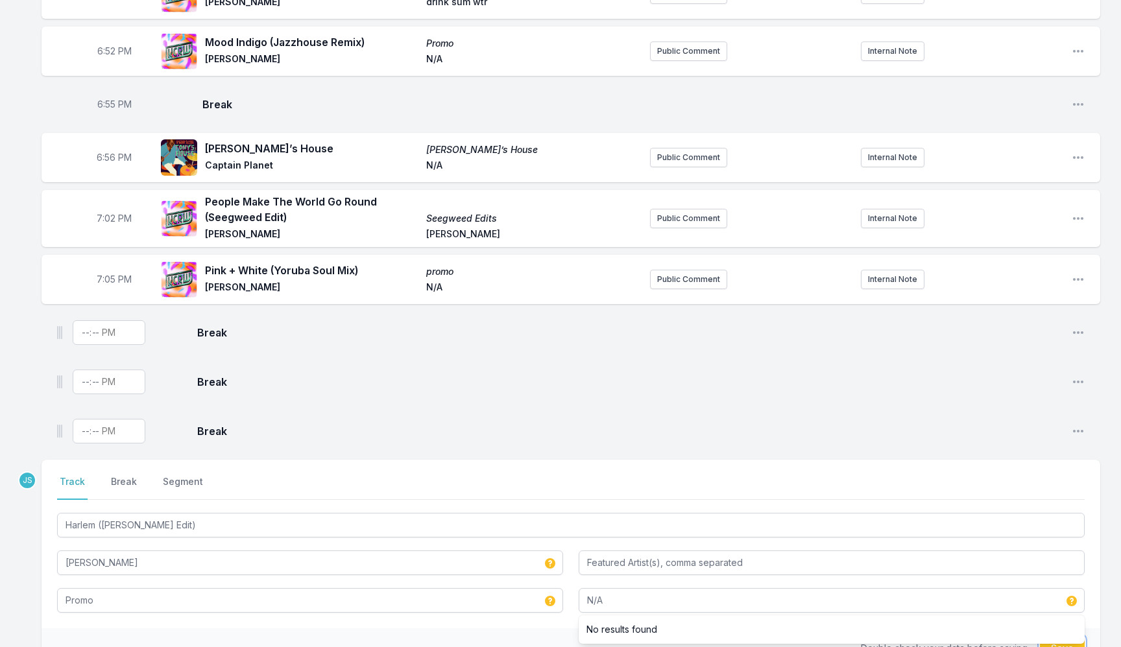
type input "N/A"
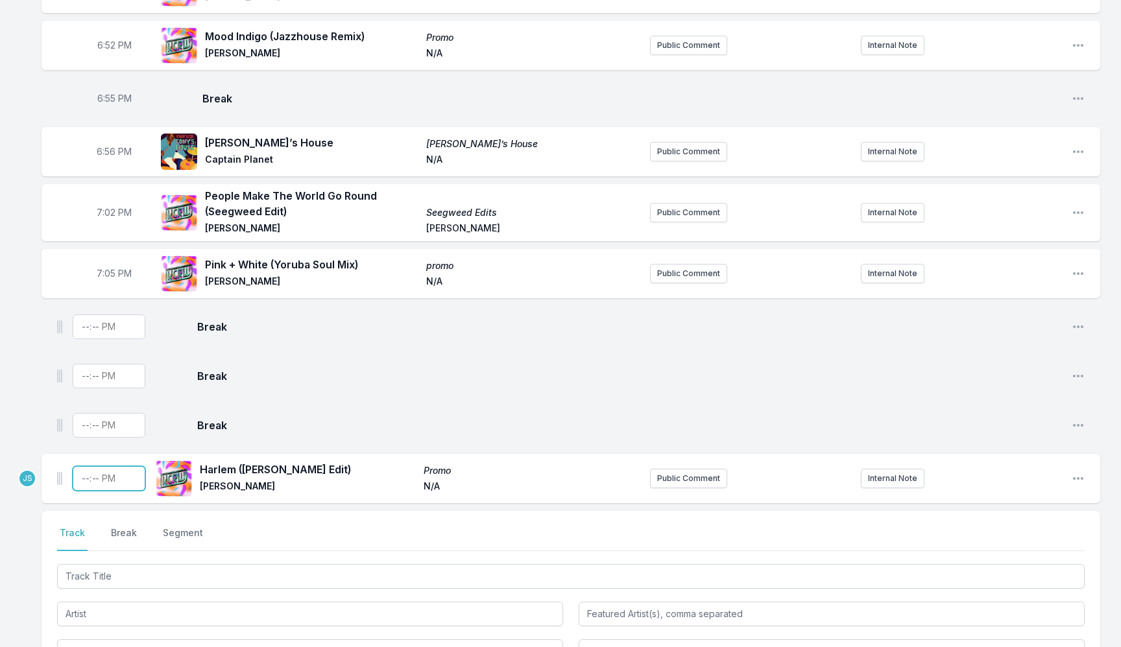
click at [80, 473] on input "Timestamp" at bounding box center [109, 478] width 73 height 25
type input "19:07"
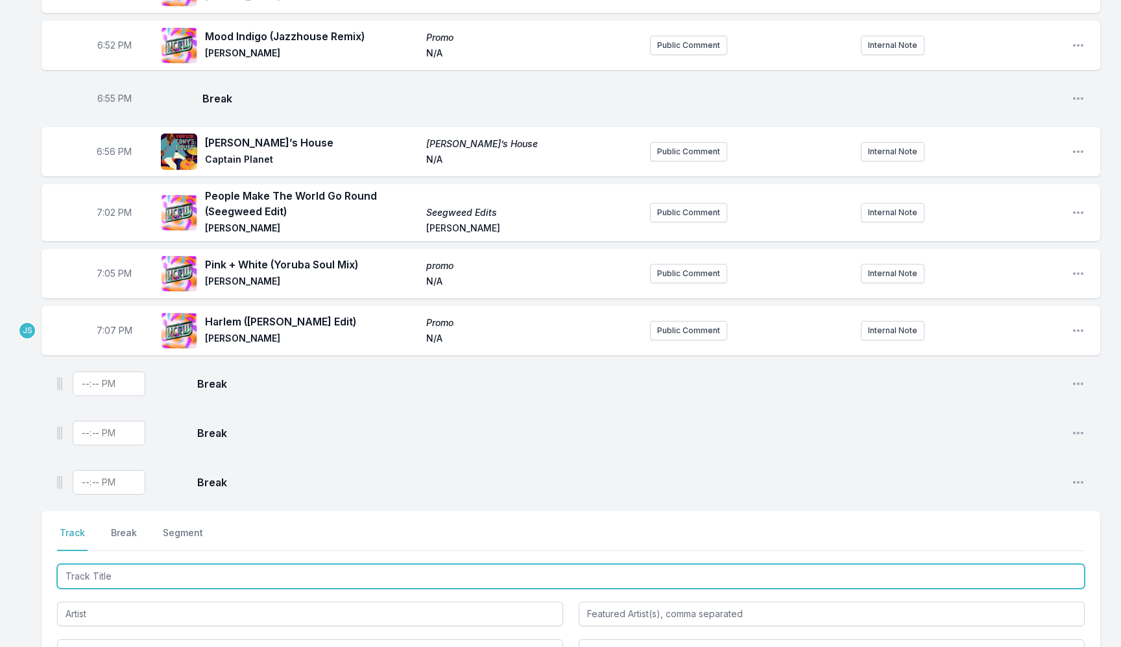
click at [188, 566] on input "Track Title" at bounding box center [570, 576] width 1027 height 25
type input "Once In A Lifetime"
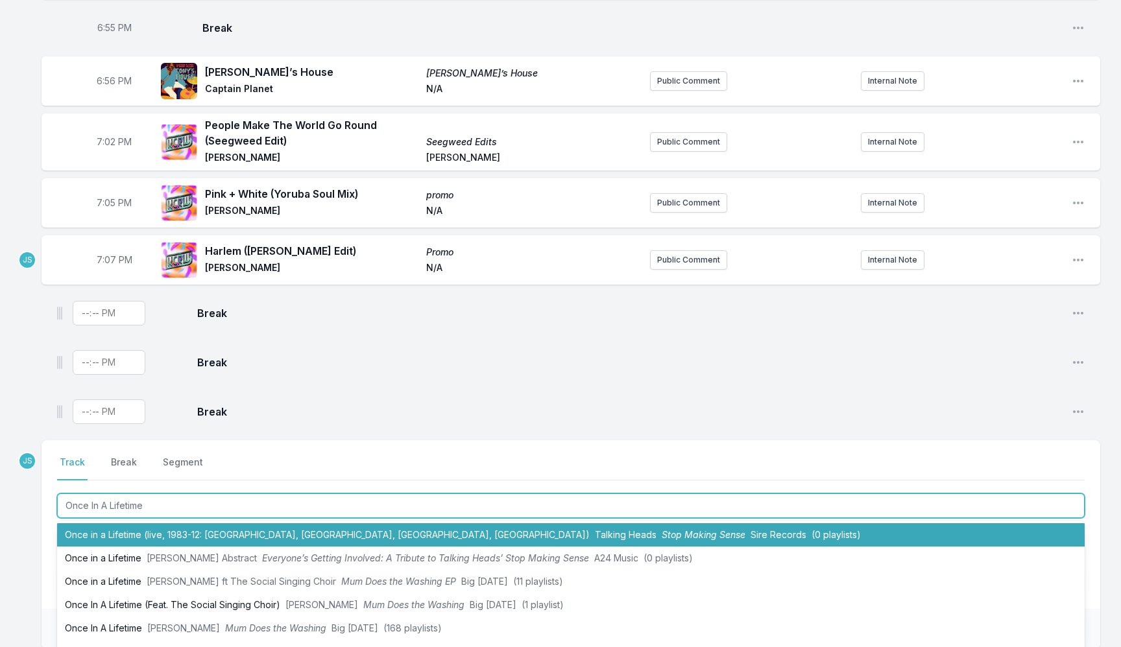
scroll to position [120, 0]
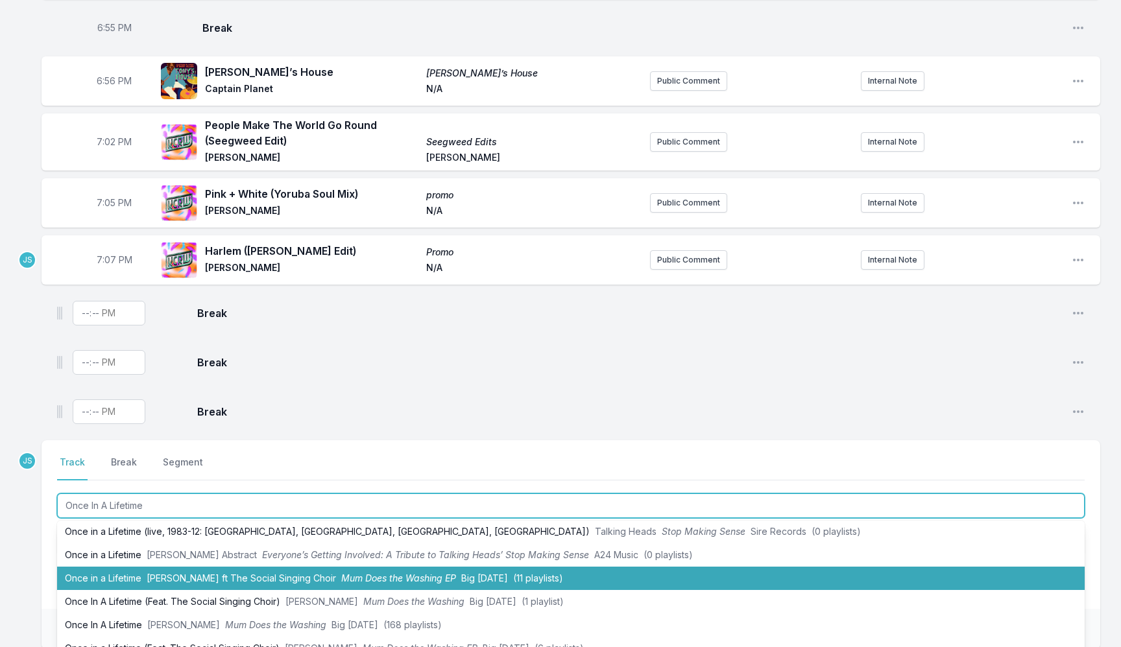
click at [304, 573] on span "[PERSON_NAME] ft The Social Singing Choir" at bounding box center [241, 578] width 189 height 11
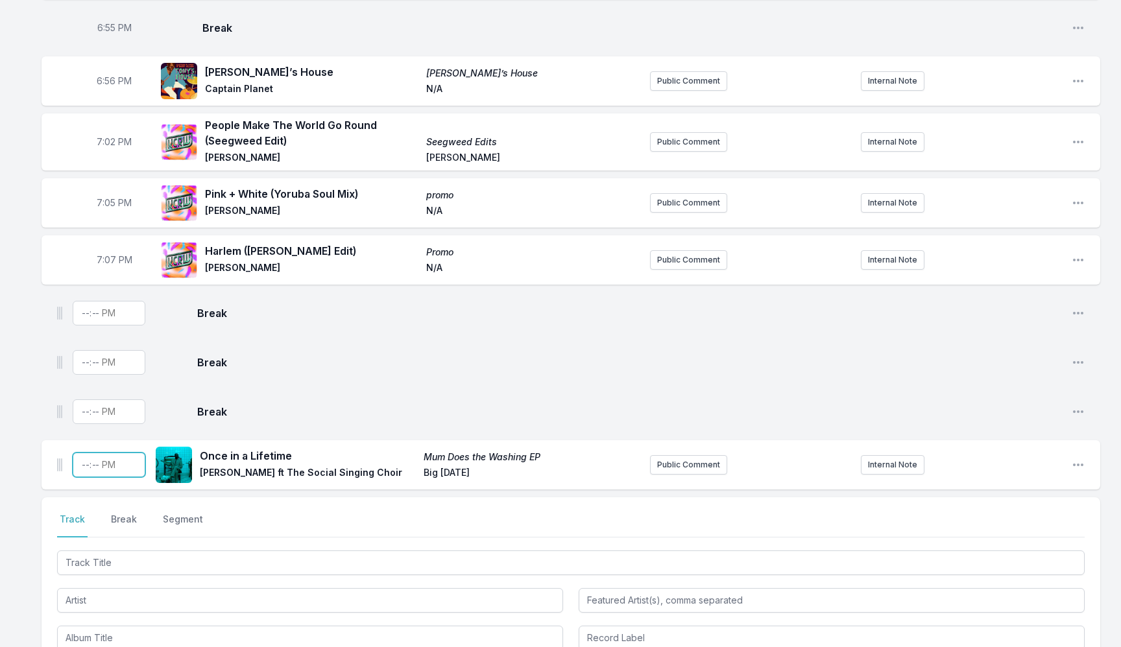
click at [82, 462] on input "Timestamp" at bounding box center [109, 465] width 73 height 25
type input "19:10"
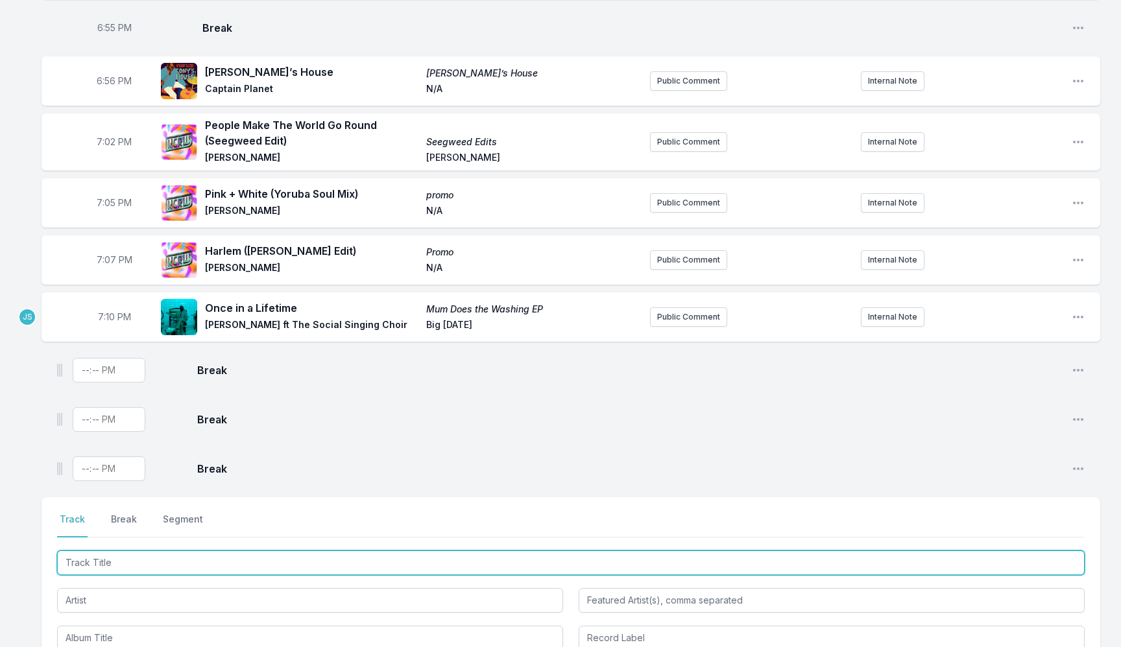
click at [286, 562] on input "Track Title" at bounding box center [570, 563] width 1027 height 25
paste input "until [DATE] comes (Kibir La Amlak rework)"
type input "until [DATE] comes (Kibir La Amlak rework)"
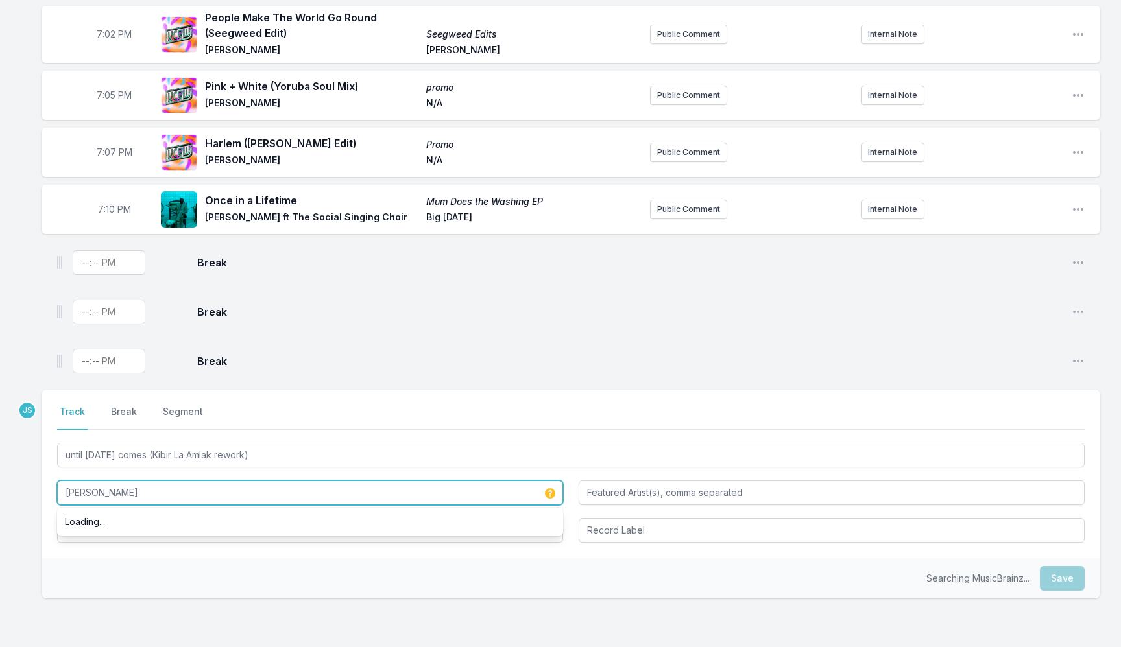
scroll to position [1399, 0]
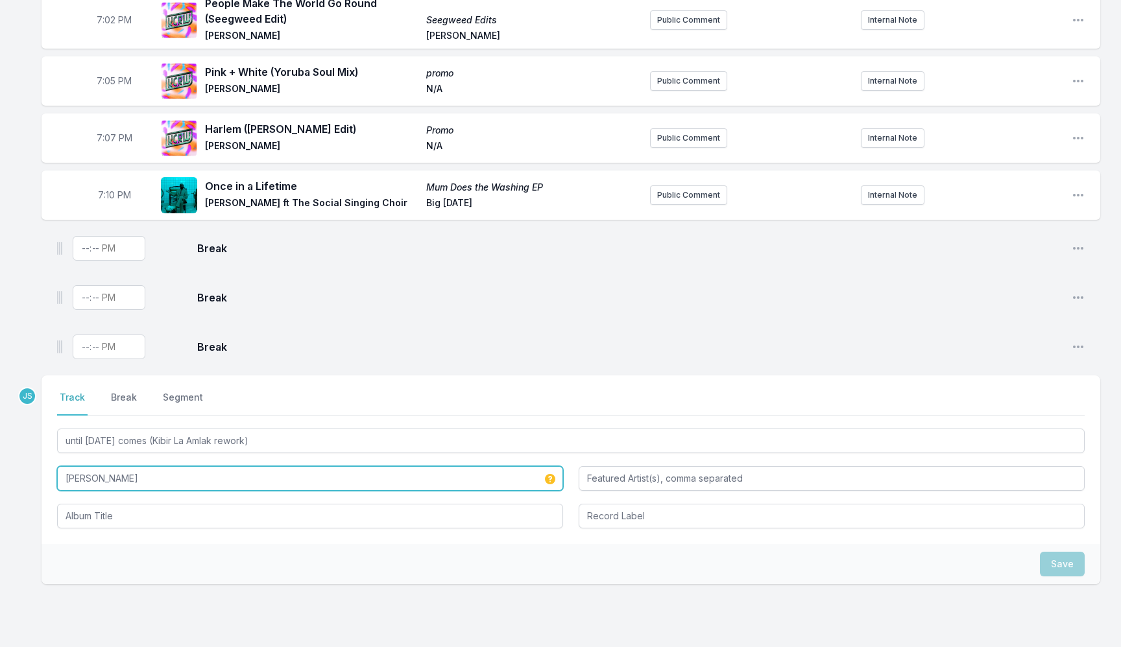
click at [152, 472] on input "[PERSON_NAME]" at bounding box center [310, 478] width 506 height 25
paste input "harp, beats & dreams reworks"
type input "harp, beats & dreams reworks"
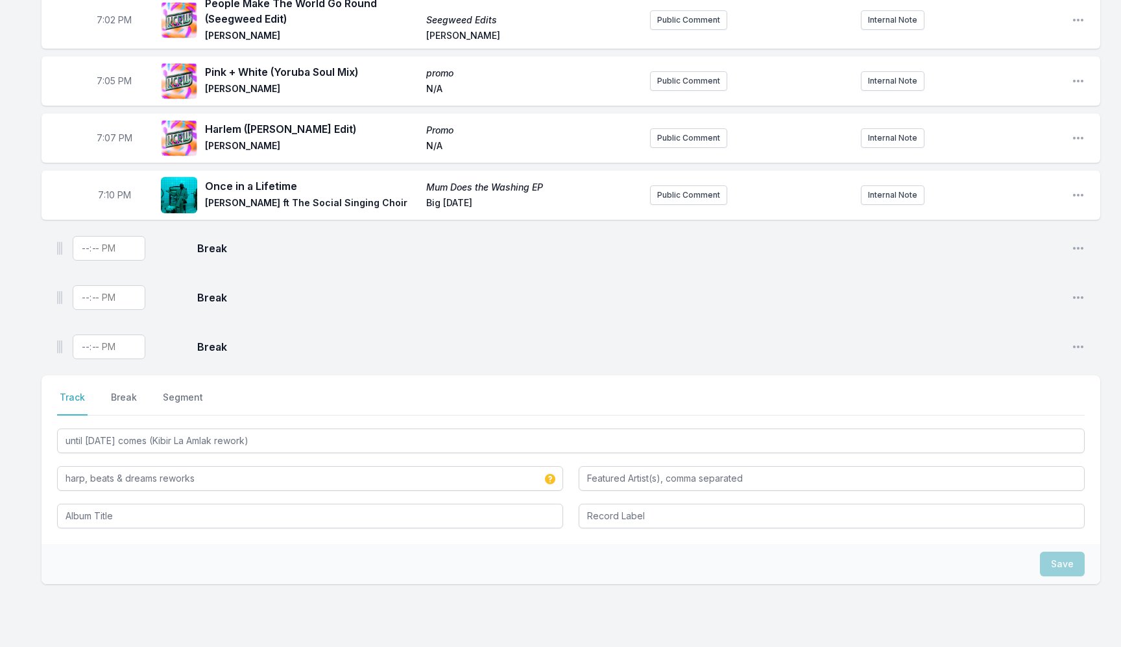
click at [280, 486] on div "until [DATE] comes (Kibir La Amlak rework) harp, beats & dreams reworks" at bounding box center [570, 477] width 1027 height 102
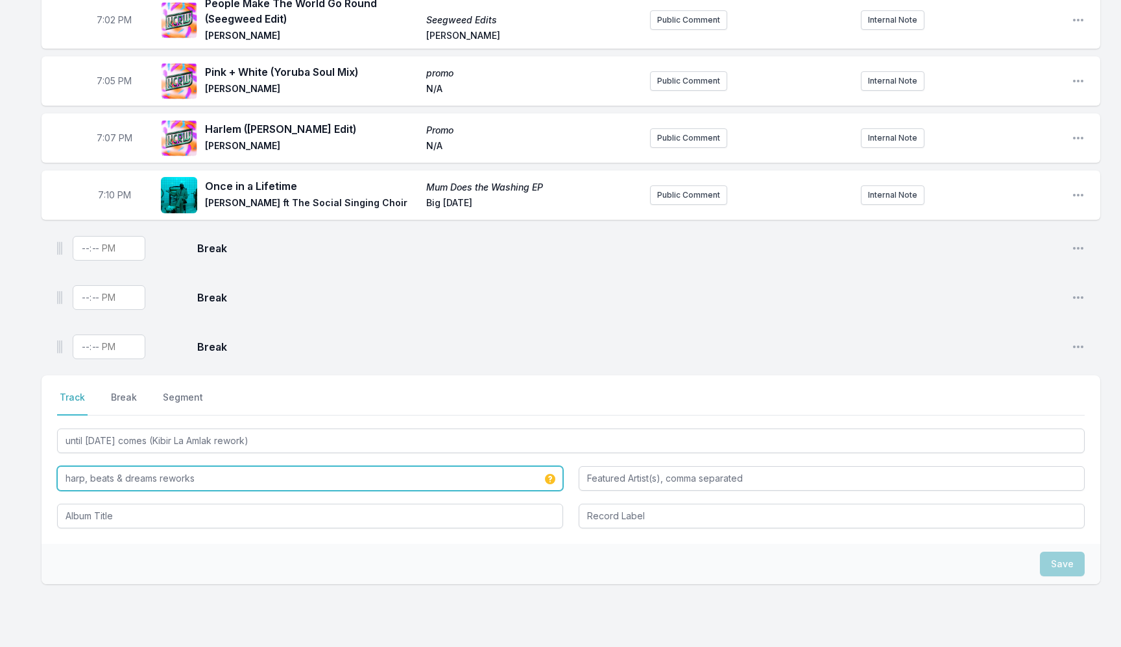
click at [269, 466] on input "harp, beats & dreams reworks" at bounding box center [310, 478] width 506 height 25
type input "[PERSON_NAME]"
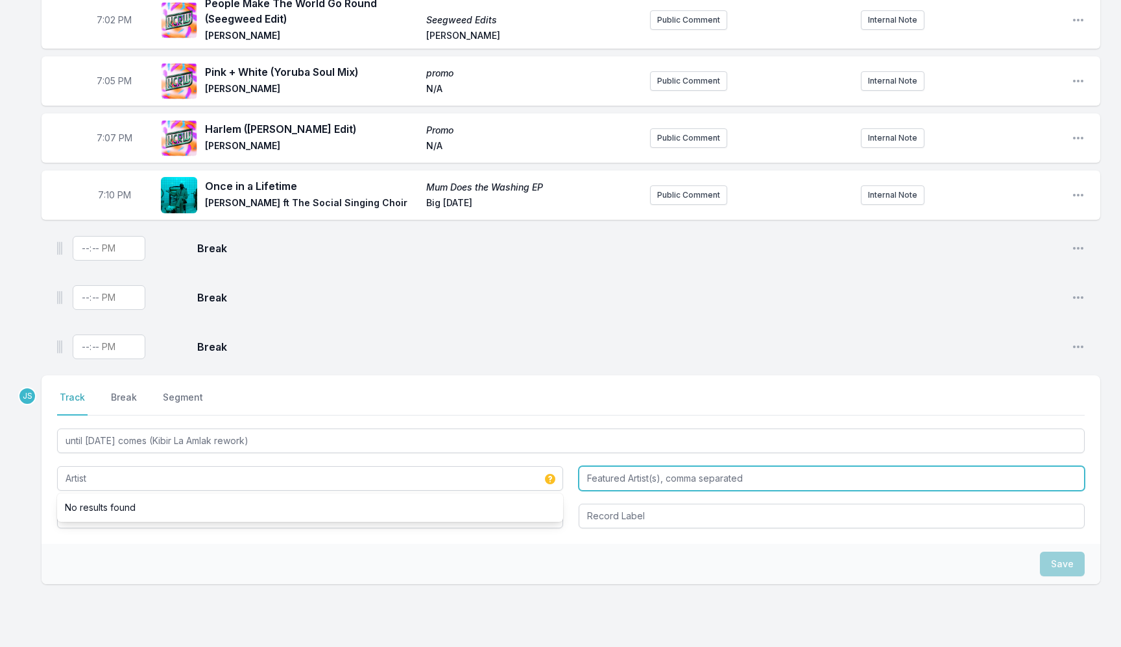
type input "[PERSON_NAME]"
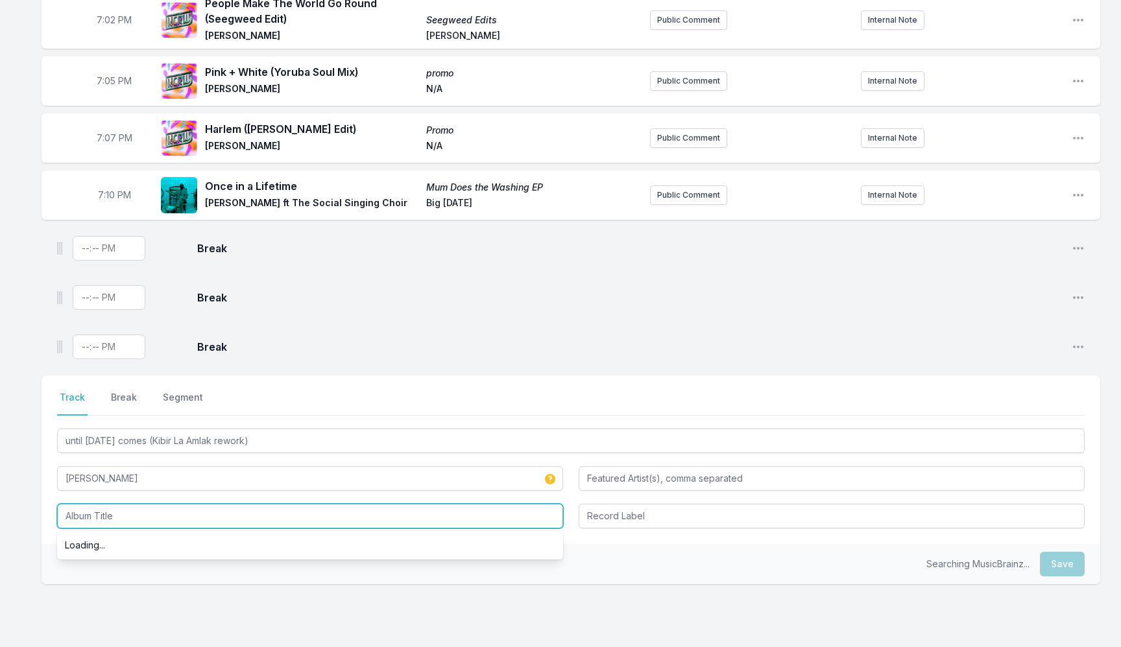
paste input "harp, beats & dreams reworks"
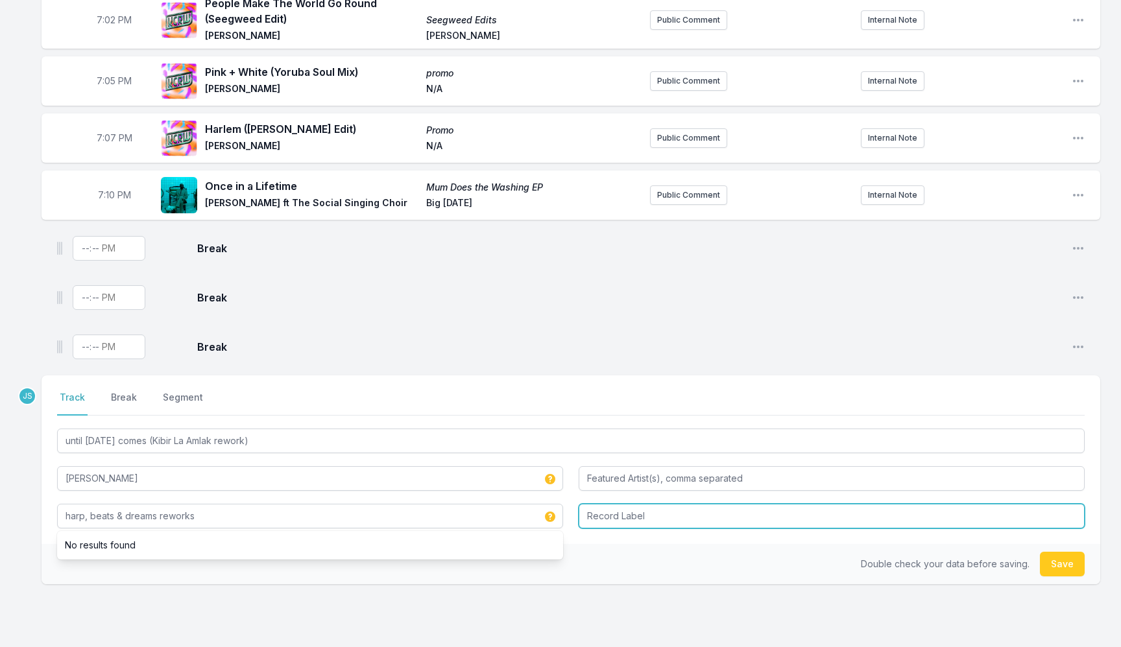
type input "harp, beats & dreams reworks"
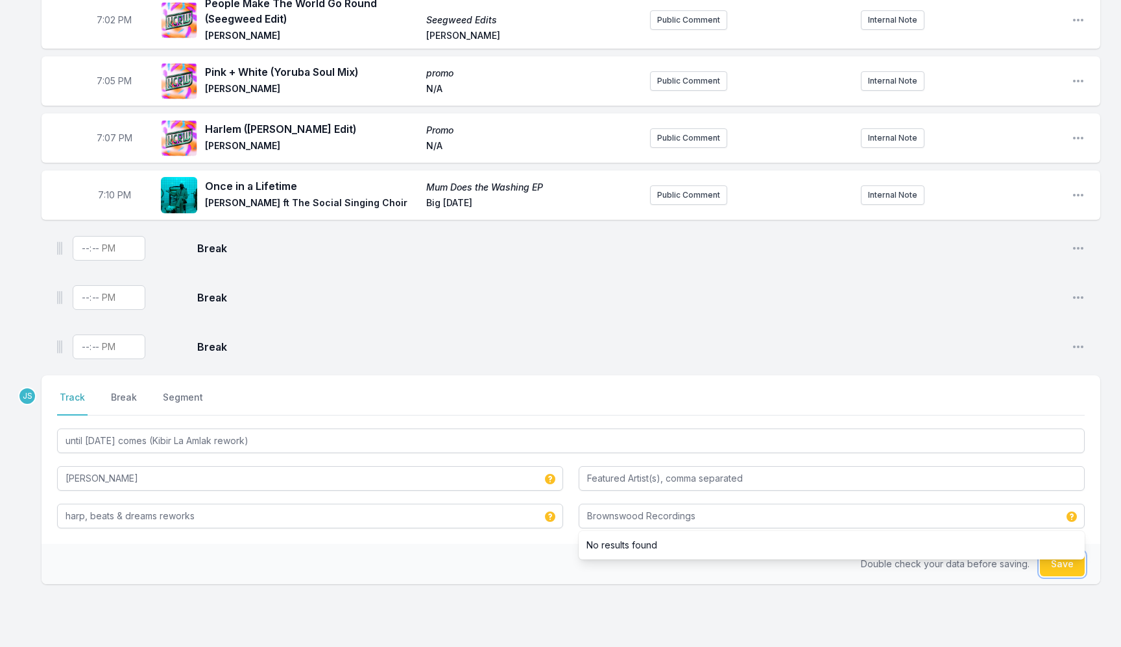
type input "Brownswood Recordings"
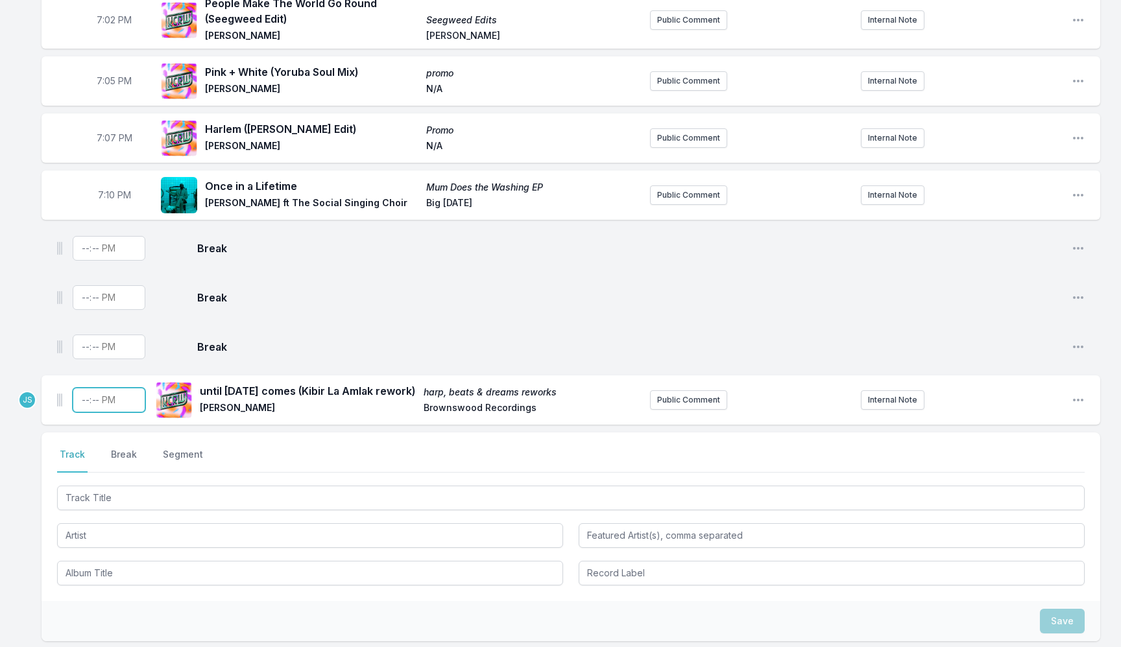
click at [80, 395] on input "Timestamp" at bounding box center [109, 400] width 73 height 25
type input "19:14"
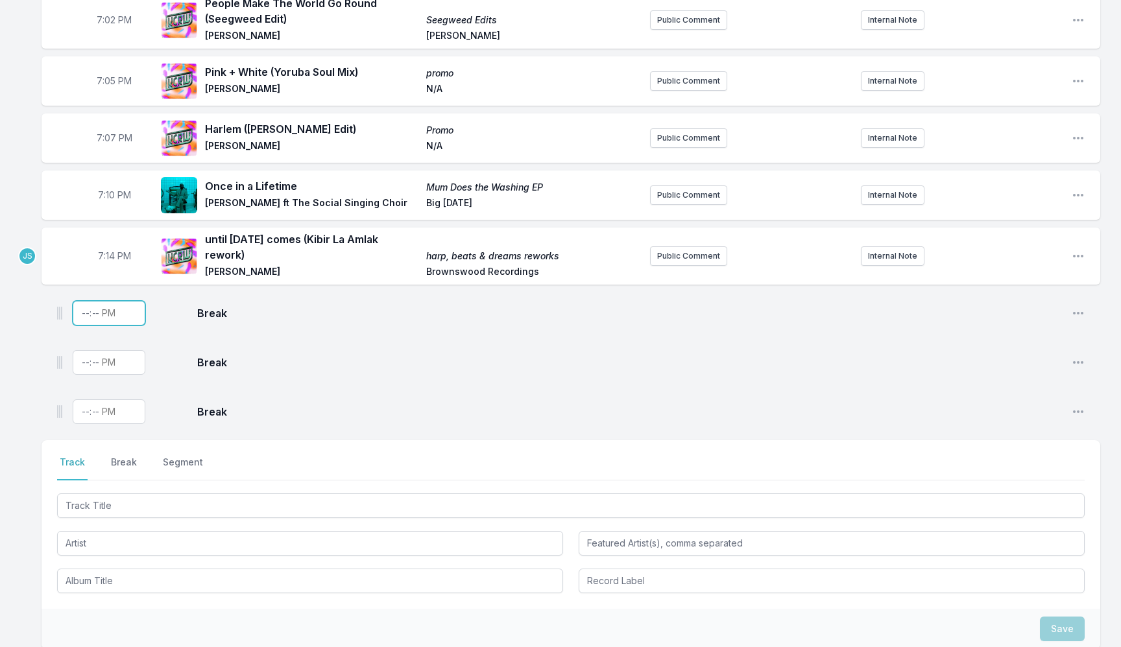
click at [88, 302] on input "Timestamp" at bounding box center [109, 313] width 73 height 25
type input "19:16"
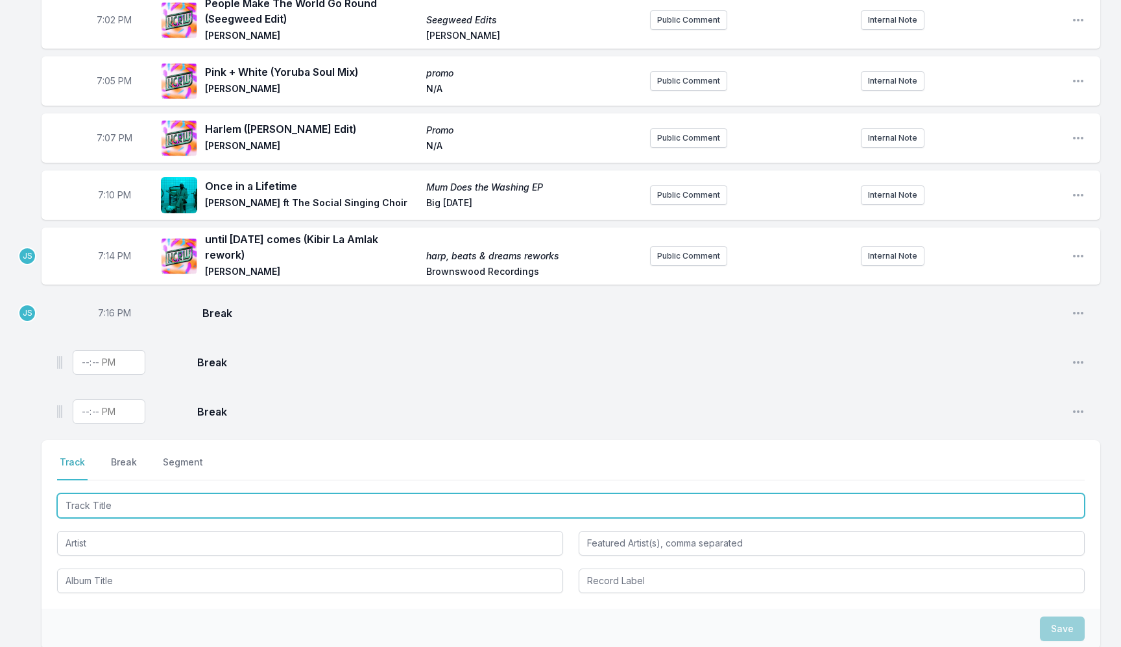
click at [158, 494] on input "Track Title" at bounding box center [570, 506] width 1027 height 25
type input "Stars In Your Eyes"
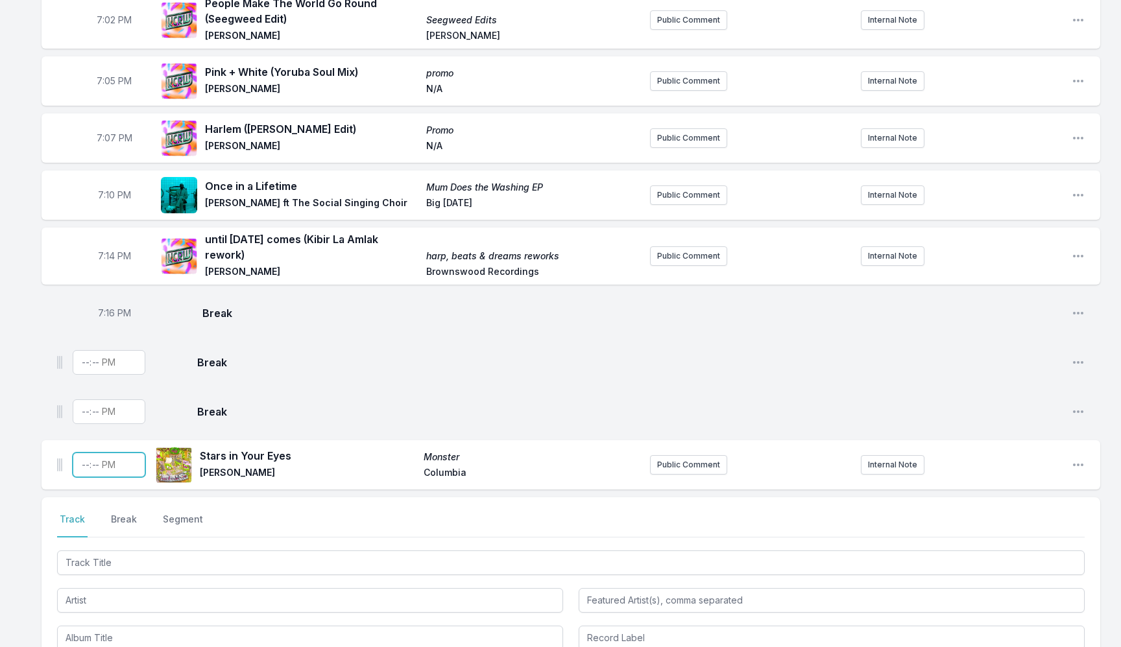
click at [79, 462] on input "Timestamp" at bounding box center [109, 465] width 73 height 25
type input "19:18"
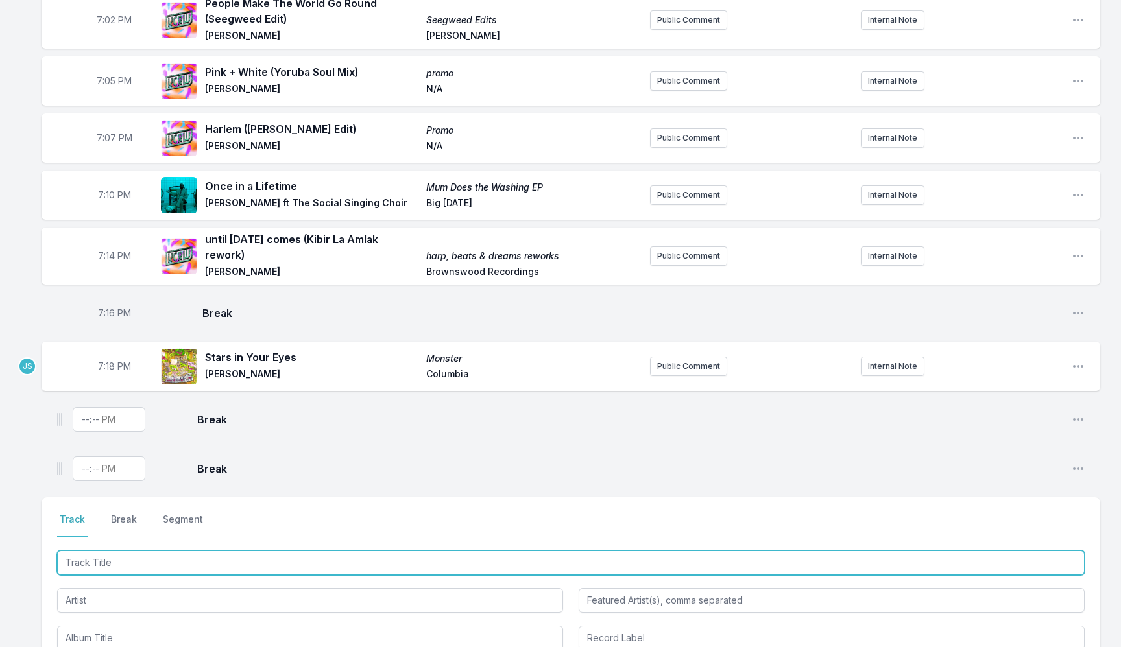
click at [169, 555] on input "Track Title" at bounding box center [570, 563] width 1027 height 25
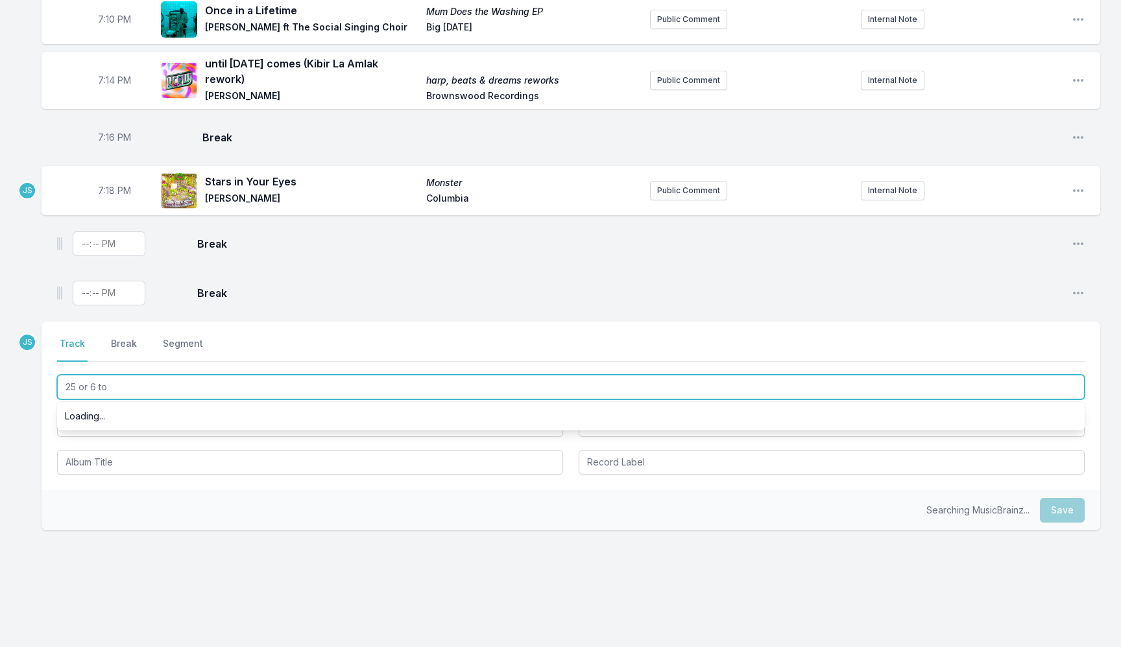
scroll to position [0, 0]
type input "25 or 6 to 4"
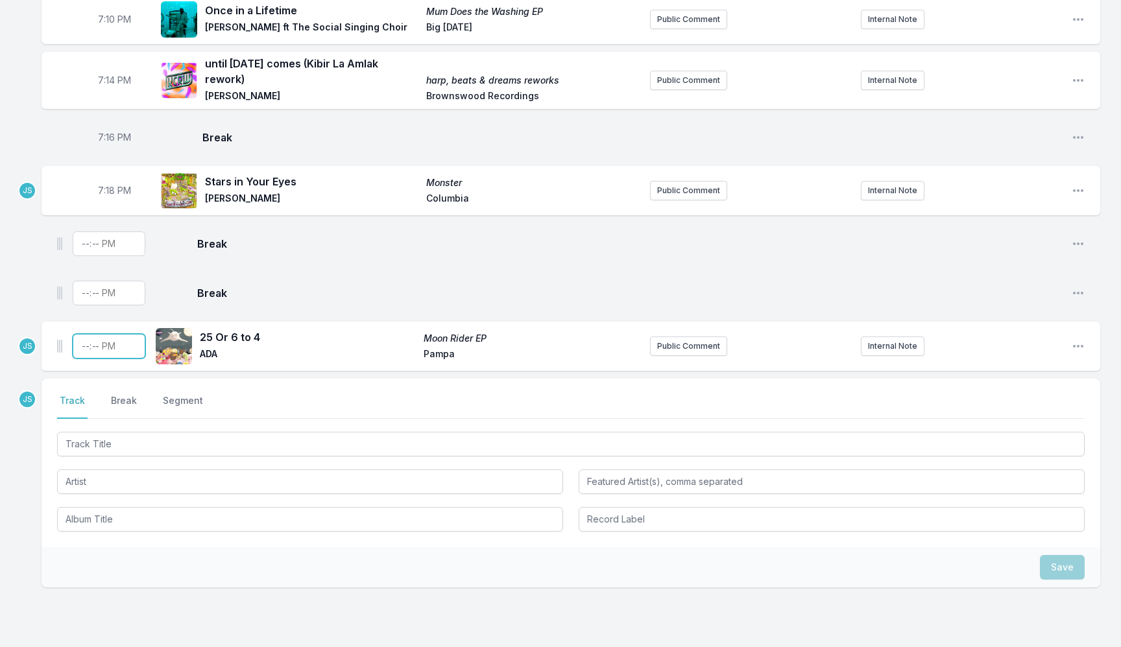
click at [77, 344] on input "Timestamp" at bounding box center [109, 346] width 73 height 25
type input "19:15"
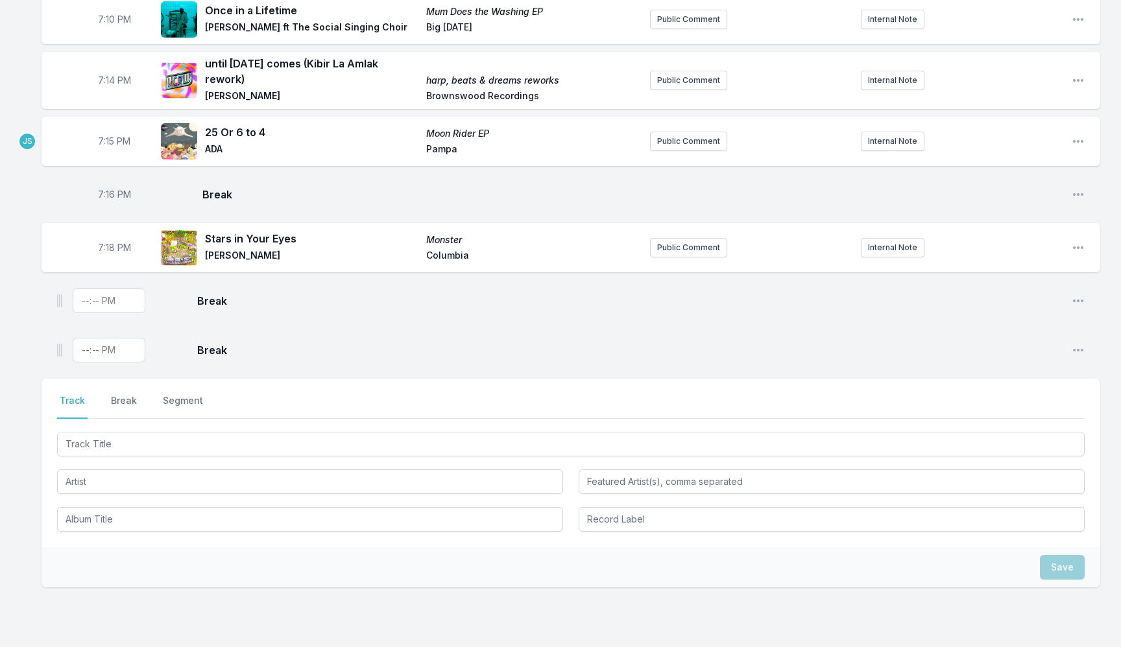
click at [110, 139] on span "7:15 PM" at bounding box center [114, 141] width 32 height 13
click at [108, 134] on input "19:15" at bounding box center [114, 141] width 73 height 25
type input "19:25"
